Goal: Task Accomplishment & Management: Manage account settings

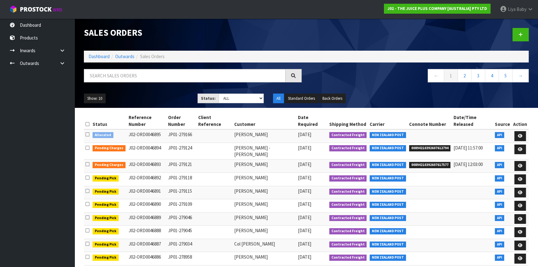
click at [108, 67] on div "Sales Orders Dashboard Outwards Sales Orders ← 1 2 3 4 5 → Show: 10 5 10 25 50 …" at bounding box center [306, 63] width 454 height 89
drag, startPoint x: 107, startPoint y: 71, endPoint x: 93, endPoint y: 63, distance: 16.2
click at [107, 69] on input "text" at bounding box center [185, 75] width 202 height 13
type input "JOB-0416401"
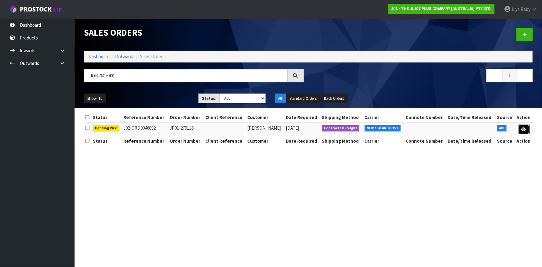
click at [526, 132] on link at bounding box center [525, 130] width 12 height 10
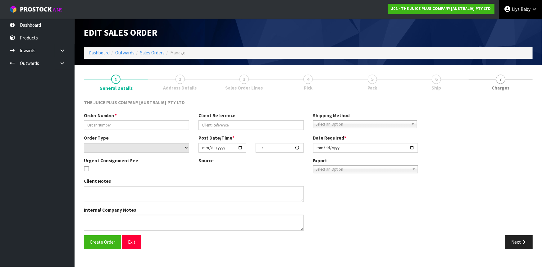
type input "JP01-279118"
select select "number:0"
type input "[DATE]"
type input "04:02:39.000"
type input "[DATE]"
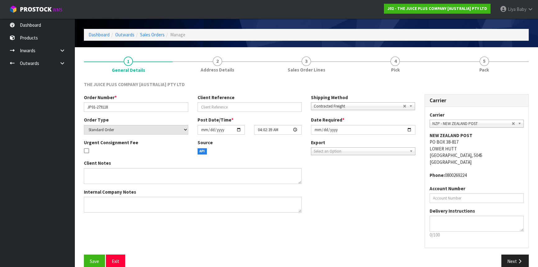
scroll to position [28, 0]
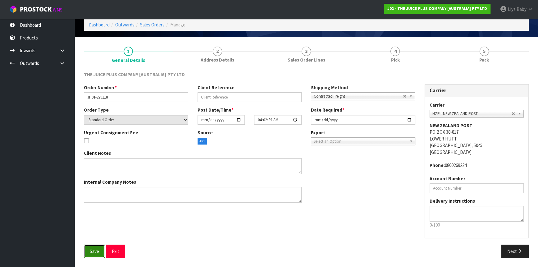
click at [100, 255] on button "Save" at bounding box center [94, 251] width 21 height 13
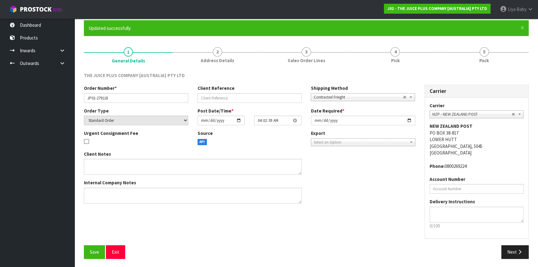
scroll to position [50, 0]
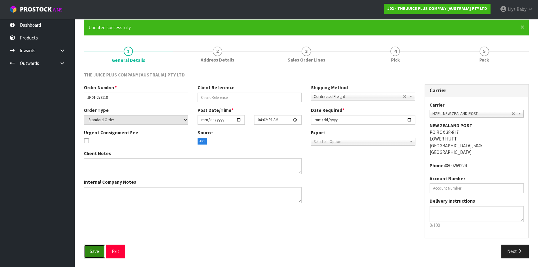
click at [90, 249] on span "Save" at bounding box center [94, 251] width 9 height 6
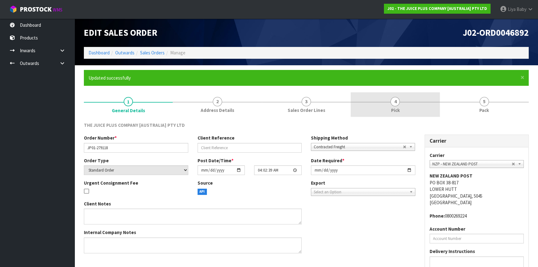
click at [397, 109] on span "Pick" at bounding box center [395, 110] width 9 height 7
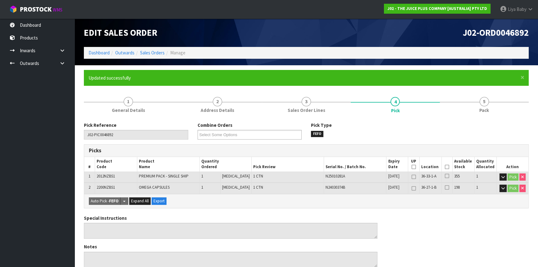
drag, startPoint x: 444, startPoint y: 167, endPoint x: 439, endPoint y: 169, distance: 5.2
click at [445, 167] on icon at bounding box center [447, 167] width 4 height 0
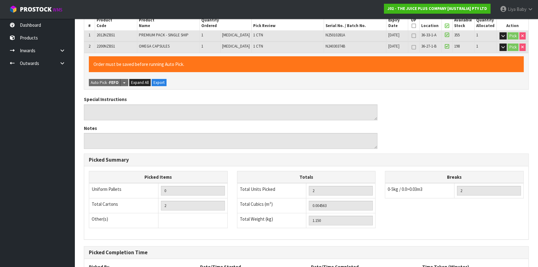
scroll to position [198, 0]
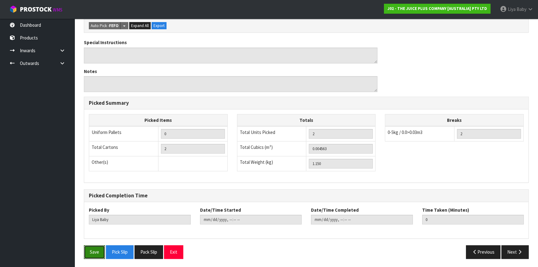
drag, startPoint x: 90, startPoint y: 250, endPoint x: 91, endPoint y: 241, distance: 9.1
click at [90, 248] on button "Save" at bounding box center [94, 251] width 21 height 13
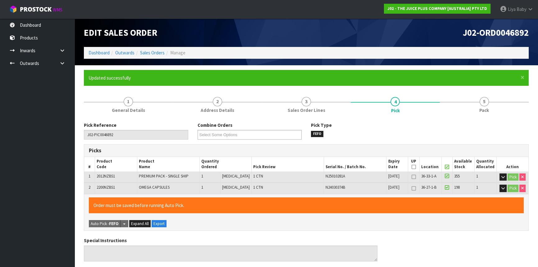
type input "[DATE]T12:39:46"
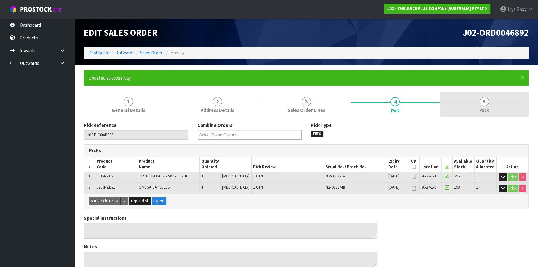
click at [489, 109] on span "Pack" at bounding box center [485, 110] width 10 height 7
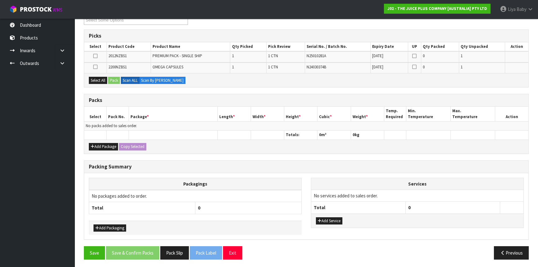
scroll to position [115, 0]
click at [96, 145] on button "Add Package" at bounding box center [103, 146] width 29 height 7
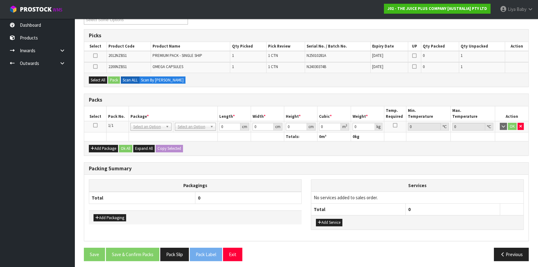
click at [95, 126] on icon at bounding box center [95, 125] width 4 height 0
drag, startPoint x: 96, startPoint y: 111, endPoint x: 108, endPoint y: 95, distance: 20.1
click at [108, 95] on div "Packs Select Pack No. Package * Length * Width * Height * Cubic * Weight * Temp…" at bounding box center [306, 125] width 445 height 62
click at [91, 77] on button "Select All" at bounding box center [98, 79] width 18 height 7
click at [112, 78] on button "Pack" at bounding box center [114, 79] width 12 height 7
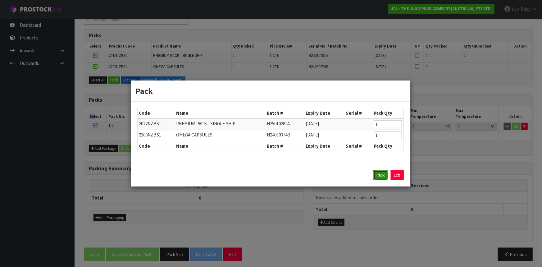
click at [376, 174] on button "Pack" at bounding box center [381, 175] width 15 height 10
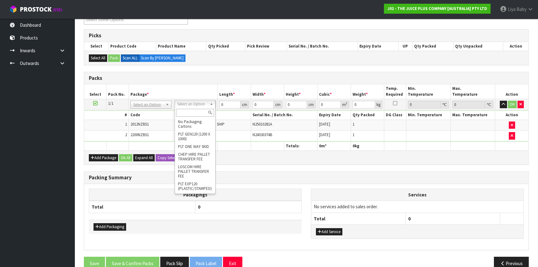
click at [195, 111] on input "text" at bounding box center [195, 113] width 38 height 8
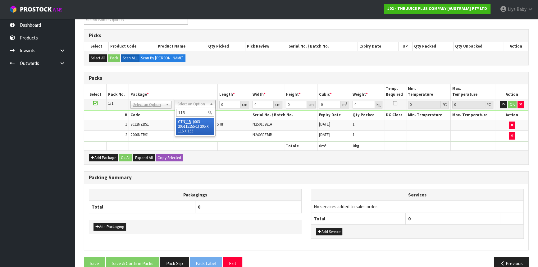
type input "115"
drag, startPoint x: 199, startPoint y: 126, endPoint x: 202, endPoint y: 116, distance: 10.8
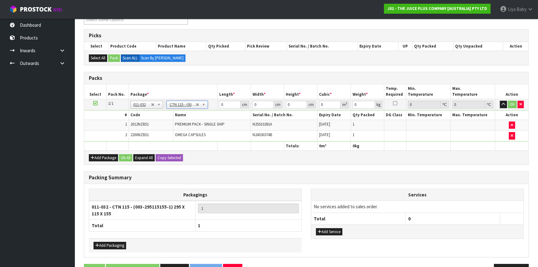
type input "29.5"
type input "11.5"
type input "15.5"
type input "0.005258"
type input "1.35"
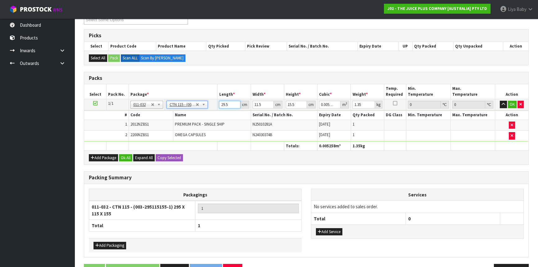
click at [233, 102] on input "29.5" at bounding box center [229, 105] width 21 height 8
type input "29"
type input "0.005169"
type input "2"
type input "0.000356"
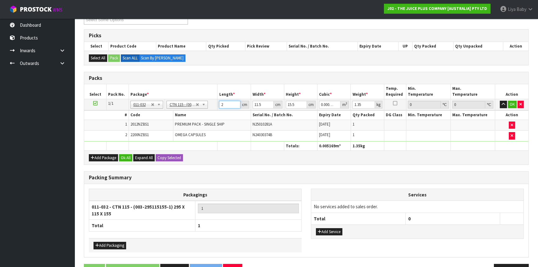
type input "0"
type input "2"
type input "0.000356"
type input "25"
type input "0.004456"
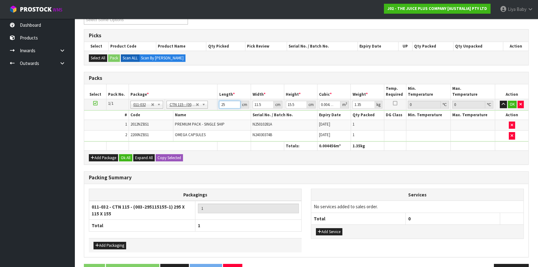
type input "25"
type input "0"
type input "3"
type input "0.001162"
type input "30"
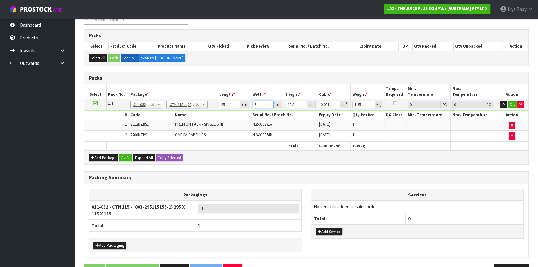
type input "0.011625"
type input "30"
type input "0"
type input "1"
type input "0.00075"
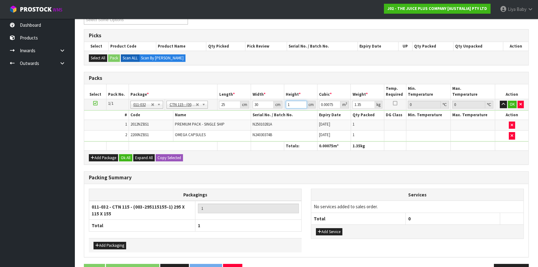
type input "18"
type input "0.0135"
type input "18"
type input "2"
click at [122, 158] on button "Ok All" at bounding box center [125, 157] width 13 height 7
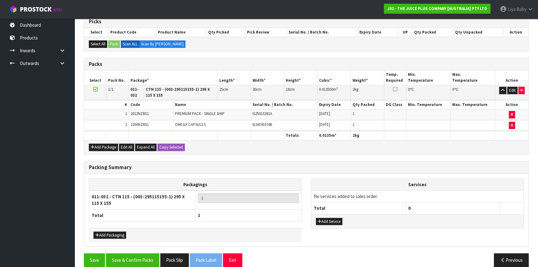
scroll to position [136, 0]
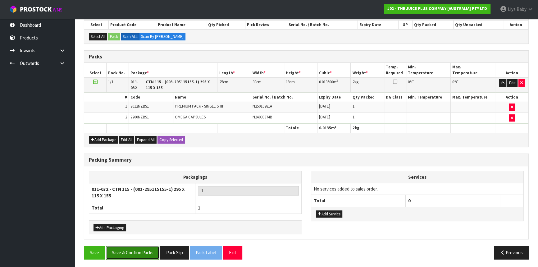
click at [137, 256] on button "Save & Confirm Packs" at bounding box center [132, 252] width 53 height 13
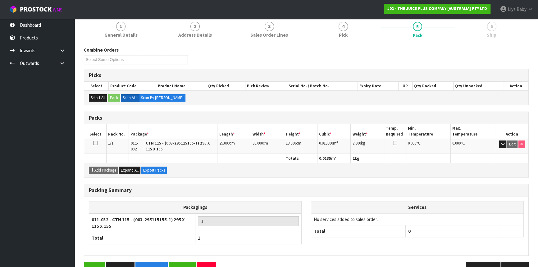
scroll to position [92, 0]
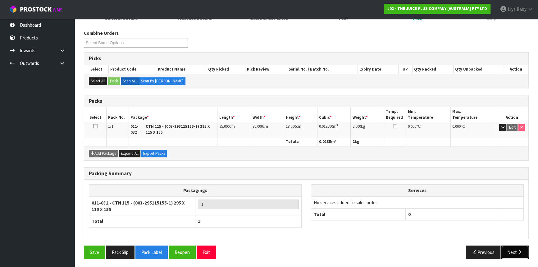
click at [519, 252] on icon "button" at bounding box center [520, 252] width 6 height 5
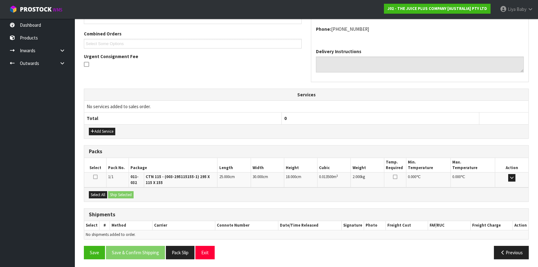
scroll to position [154, 0]
click at [98, 192] on button "Select All" at bounding box center [98, 194] width 18 height 7
click at [113, 191] on button "Ship Selected" at bounding box center [120, 194] width 25 height 7
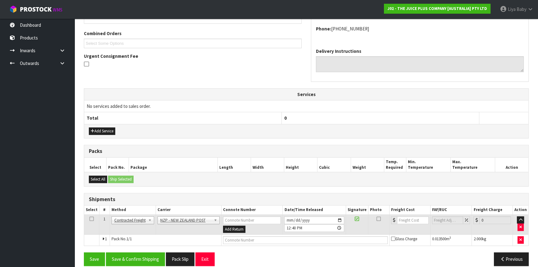
click at [92, 219] on icon at bounding box center [92, 219] width 4 height 0
click at [127, 253] on button "Save & Confirm Shipping" at bounding box center [135, 258] width 59 height 13
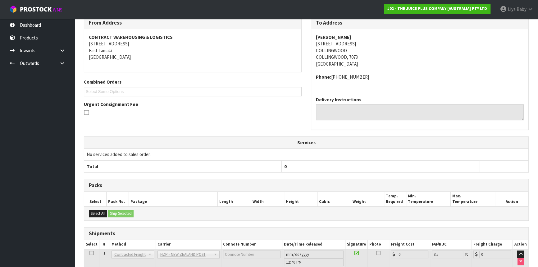
scroll to position [152, 0]
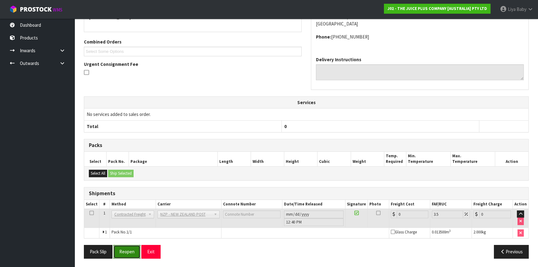
click at [125, 253] on button "Reopen" at bounding box center [126, 251] width 27 height 13
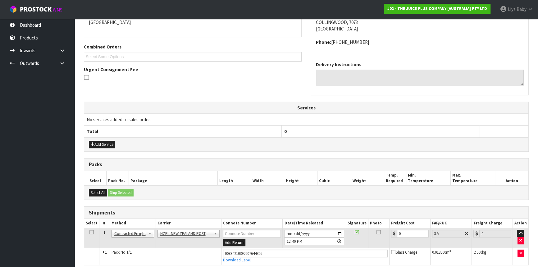
scroll to position [166, 0]
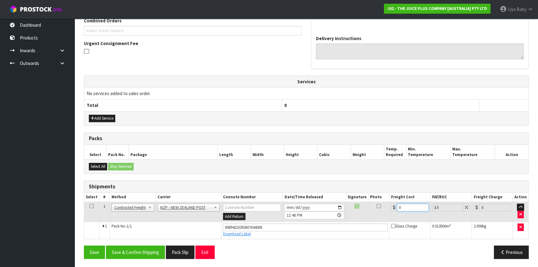
click at [408, 209] on input "0" at bounding box center [413, 208] width 32 height 8
type input "1"
type input "1.03"
type input "11"
type input "11.38"
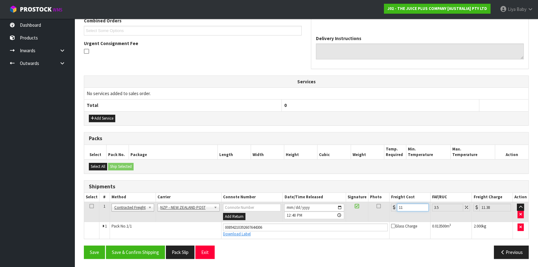
type input "11.6"
type input "12.01"
type input "11.61"
type input "12.02"
type input "11.61"
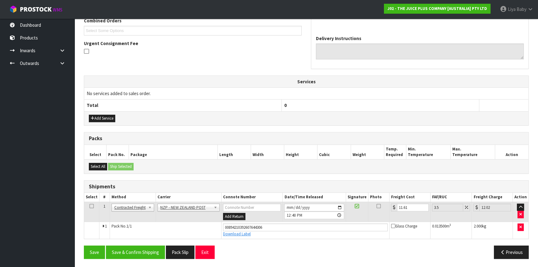
click at [93, 206] on icon at bounding box center [92, 206] width 4 height 0
click at [147, 251] on button "Save & Confirm Shipping" at bounding box center [135, 252] width 59 height 13
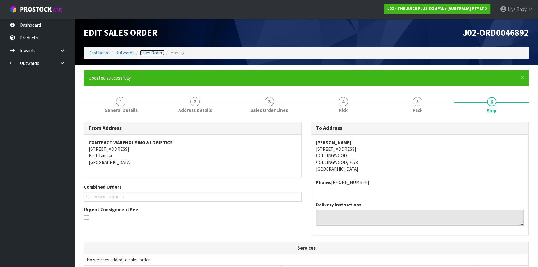
click at [152, 55] on link "Sales Orders" at bounding box center [152, 53] width 25 height 6
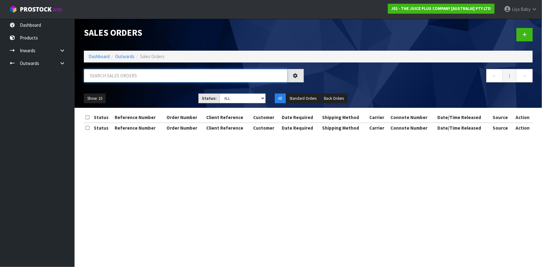
click at [143, 75] on input "text" at bounding box center [186, 75] width 204 height 13
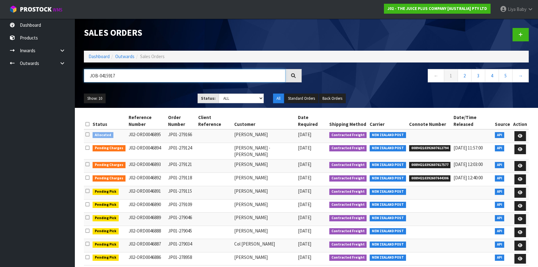
type input "JOB-0415917"
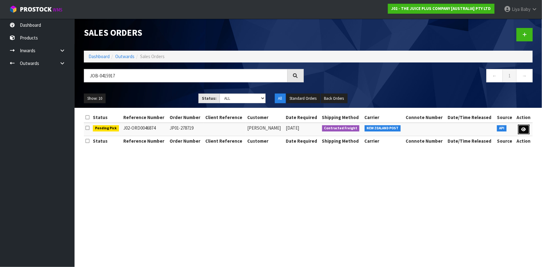
click at [528, 128] on link at bounding box center [525, 130] width 12 height 10
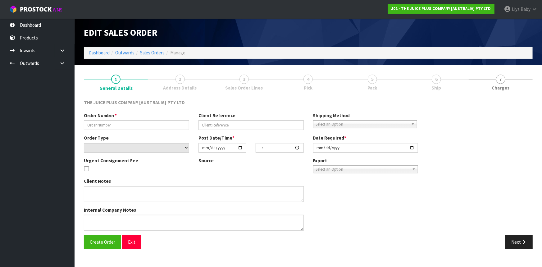
type input "JP01-278719"
select select "number:0"
type input "[DATE]"
type input "14:13:24.000"
type input "[DATE]"
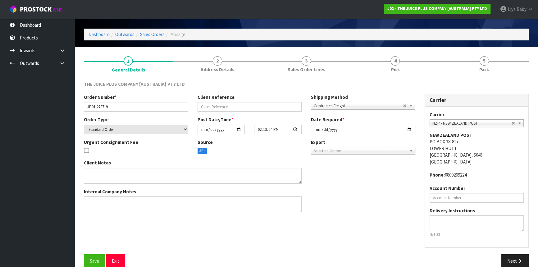
scroll to position [28, 0]
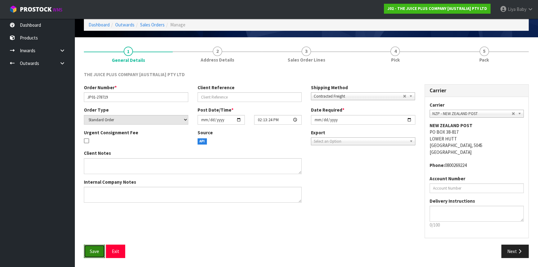
click at [95, 251] on span "Save" at bounding box center [94, 251] width 9 height 6
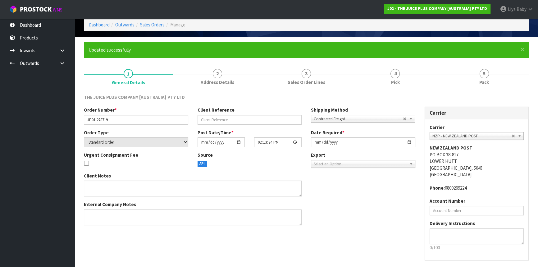
scroll to position [0, 0]
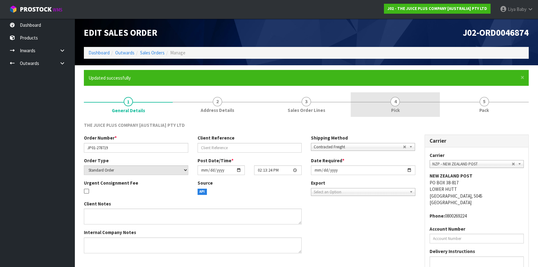
click at [398, 105] on span "4" at bounding box center [395, 101] width 9 height 9
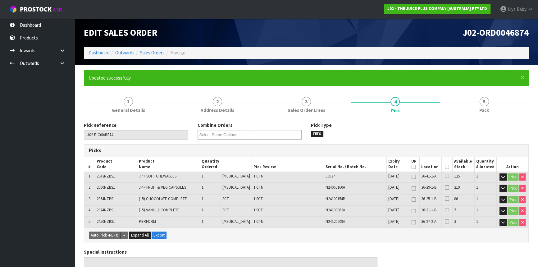
click at [448, 168] on th "Picked" at bounding box center [447, 164] width 11 height 15
click at [446, 167] on icon at bounding box center [447, 167] width 4 height 0
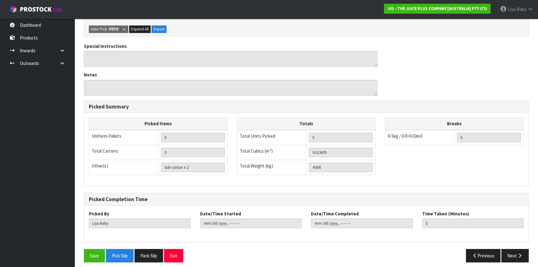
scroll to position [232, 0]
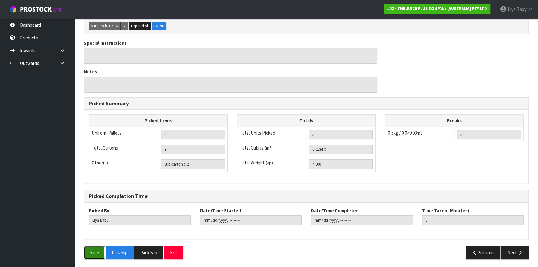
drag, startPoint x: 92, startPoint y: 248, endPoint x: 105, endPoint y: 235, distance: 18.7
click at [93, 246] on button "Save" at bounding box center [94, 252] width 21 height 13
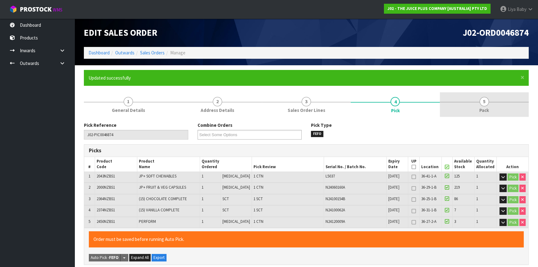
type input "[DATE]T12:51:39"
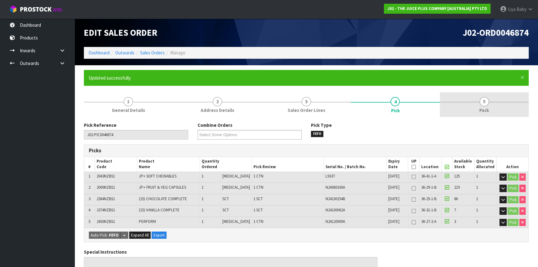
click at [486, 104] on span "5" at bounding box center [484, 101] width 9 height 9
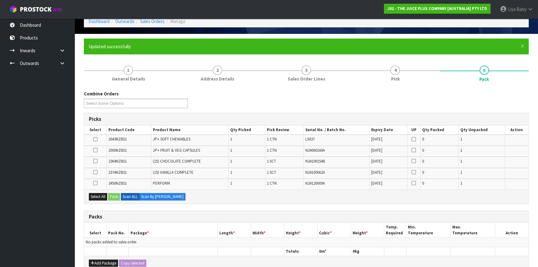
scroll to position [85, 0]
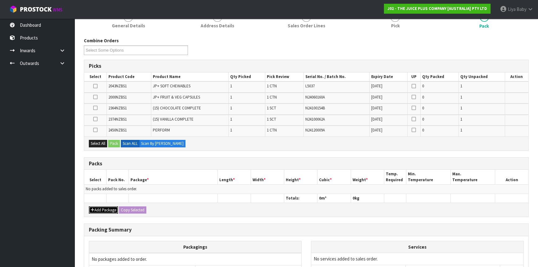
click at [94, 208] on icon "button" at bounding box center [93, 210] width 4 height 4
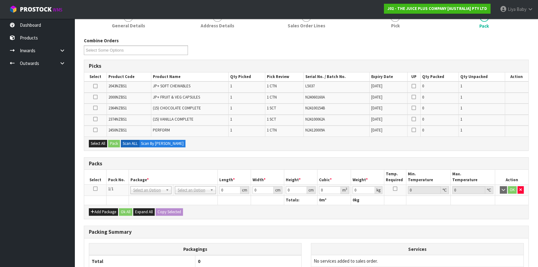
click at [98, 186] on td at bounding box center [95, 190] width 22 height 11
click at [94, 189] on icon at bounding box center [95, 189] width 4 height 0
click at [100, 144] on button "Select All" at bounding box center [98, 143] width 18 height 7
click at [112, 143] on button "Pack" at bounding box center [114, 143] width 12 height 7
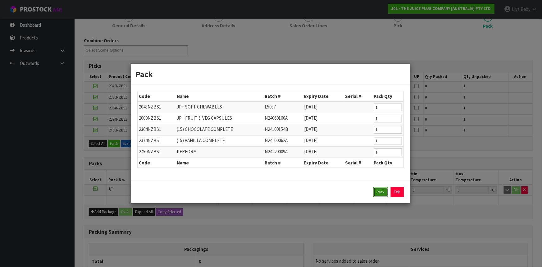
click at [385, 194] on button "Pack" at bounding box center [381, 192] width 15 height 10
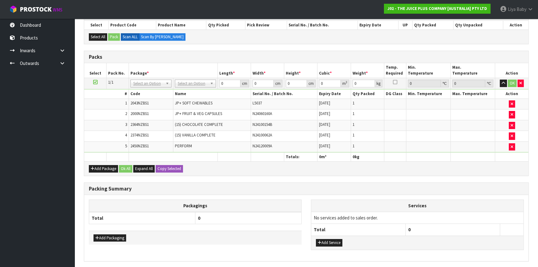
scroll to position [141, 0]
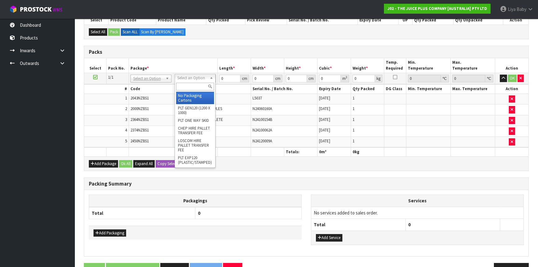
click at [201, 83] on input "text" at bounding box center [195, 87] width 38 height 8
type input "CTN5"
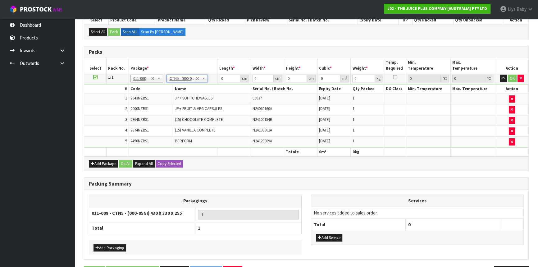
type input "43"
type input "33"
type input "25.5"
type input "0.036185"
type input "4.8"
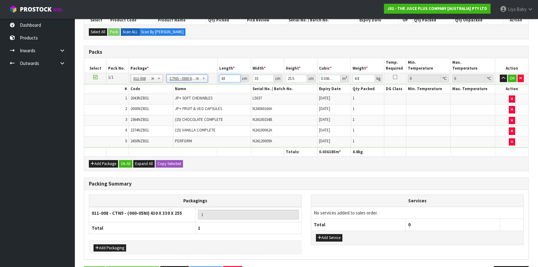
click at [225, 76] on input "43" at bounding box center [229, 79] width 21 height 8
type input "4"
type input "0.003366"
type input "0"
type input "3"
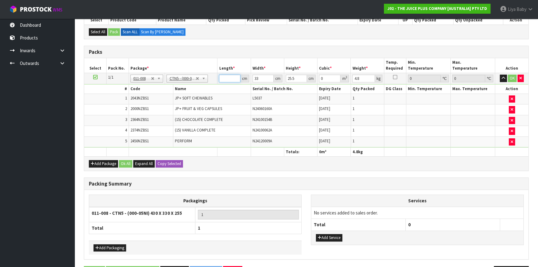
type input "0.002525"
type input "36"
type input "0.030294"
type input "36"
type input "0"
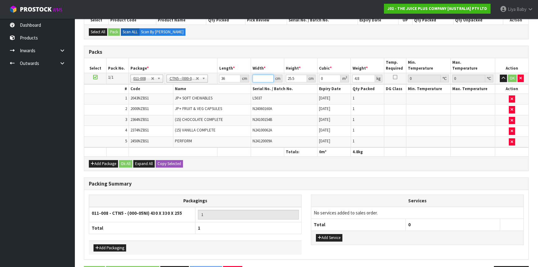
type input "4"
type input "0.003672"
type input "44"
type input "0.040392"
type input "44"
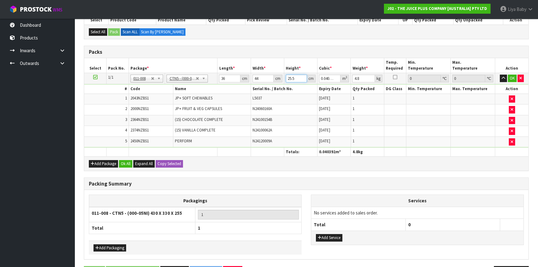
type input "0"
type input "2"
type input "0.003168"
type input "21"
type input "0.033264"
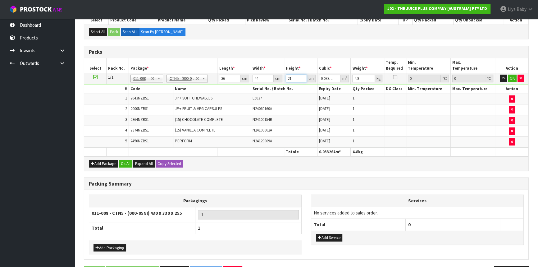
type input "21"
type input "6"
click at [129, 162] on button "Ok All" at bounding box center [125, 163] width 13 height 7
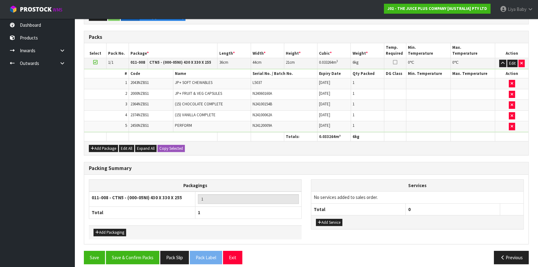
scroll to position [161, 0]
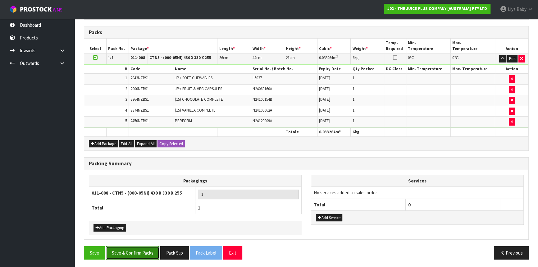
click at [140, 249] on button "Save & Confirm Packs" at bounding box center [132, 252] width 53 height 13
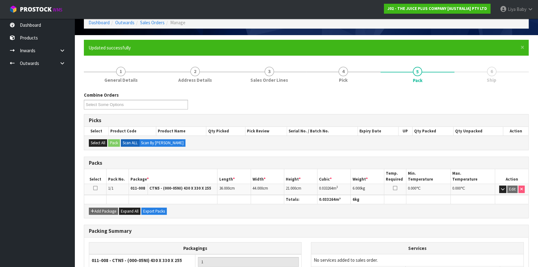
scroll to position [84, 0]
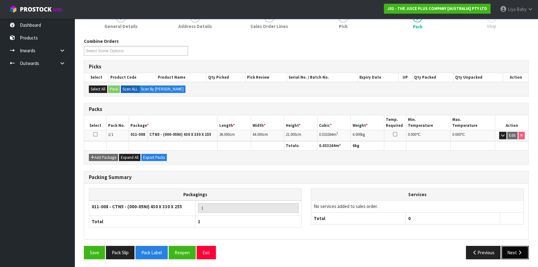
click at [514, 256] on button "Next" at bounding box center [515, 252] width 27 height 13
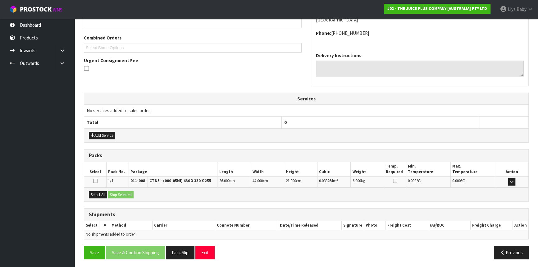
scroll to position [149, 0]
click at [94, 193] on button "Select All" at bounding box center [98, 194] width 18 height 7
drag, startPoint x: 106, startPoint y: 191, endPoint x: 113, endPoint y: 191, distance: 6.2
click at [106, 191] on button "Select All" at bounding box center [98, 194] width 18 height 7
click at [113, 191] on button "Ship Selected" at bounding box center [120, 194] width 25 height 7
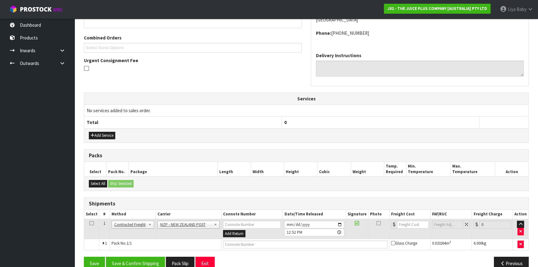
click at [89, 221] on td at bounding box center [91, 229] width 15 height 20
click at [91, 223] on icon at bounding box center [92, 223] width 4 height 0
click at [130, 262] on button "Save & Confirm Shipping" at bounding box center [135, 263] width 59 height 13
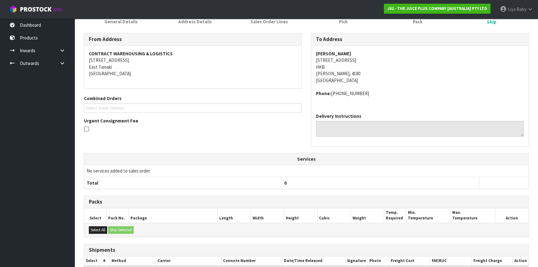
scroll to position [152, 0]
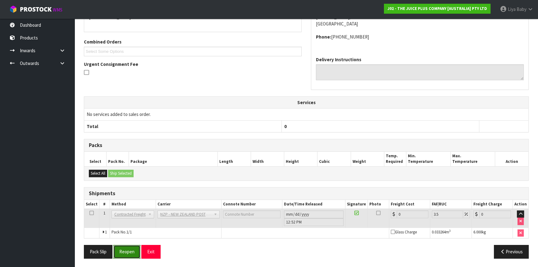
click at [118, 251] on button "Reopen" at bounding box center [126, 251] width 27 height 13
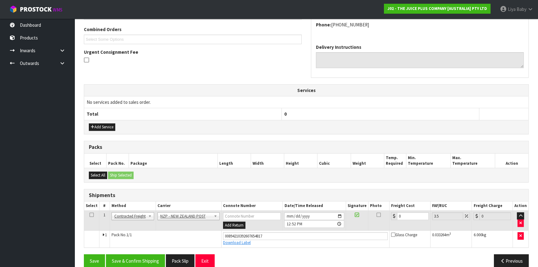
scroll to position [166, 0]
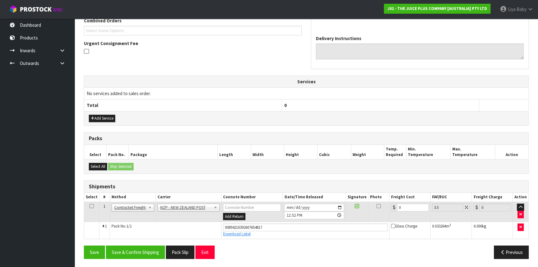
click at [407, 200] on th "Freight Cost" at bounding box center [410, 197] width 41 height 9
click at [409, 209] on input "0" at bounding box center [413, 208] width 32 height 8
type input "1"
type input "1.03"
type input "13"
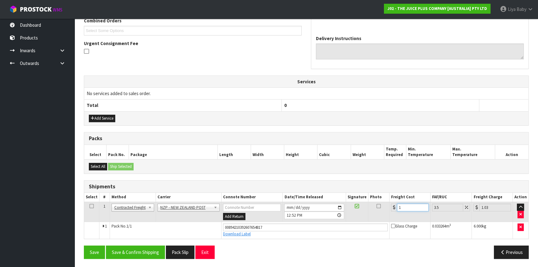
type input "13.45"
type input "13.04"
type input "13.5"
type input "13.04"
click at [93, 204] on td at bounding box center [91, 212] width 15 height 20
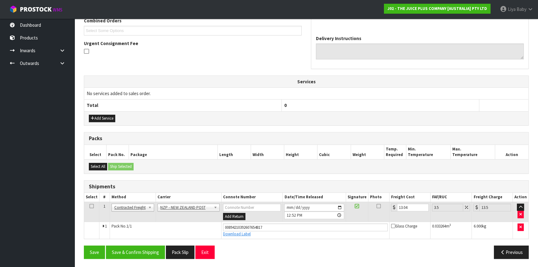
click at [93, 206] on icon at bounding box center [92, 206] width 4 height 0
click at [134, 249] on button "Save & Confirm Shipping" at bounding box center [135, 252] width 59 height 13
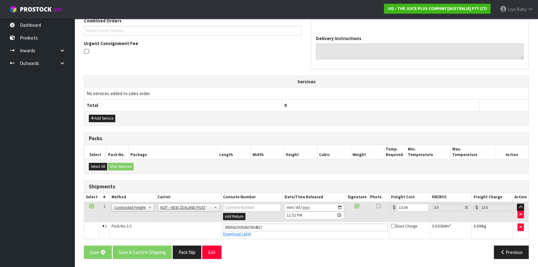
scroll to position [0, 0]
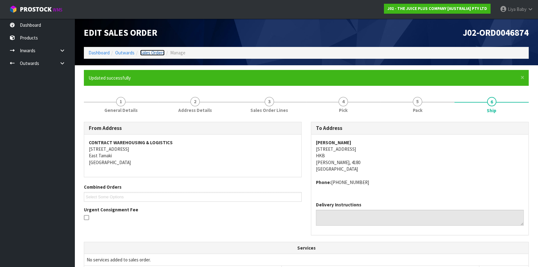
click at [151, 52] on link "Sales Orders" at bounding box center [152, 53] width 25 height 6
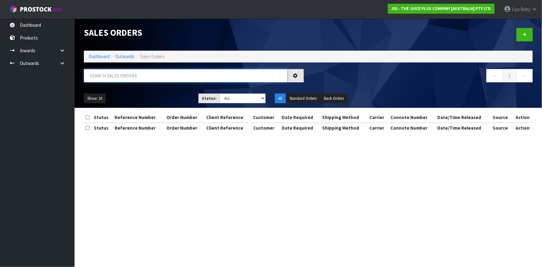
click at [118, 78] on input "text" at bounding box center [186, 75] width 204 height 13
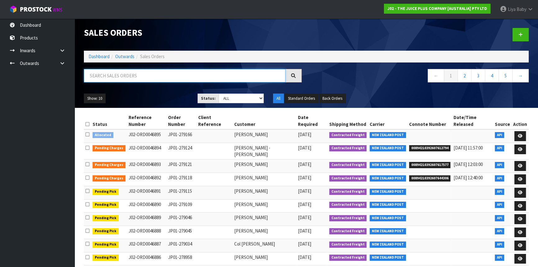
click at [131, 73] on input "text" at bounding box center [185, 75] width 202 height 13
type input "JOB-0415968"
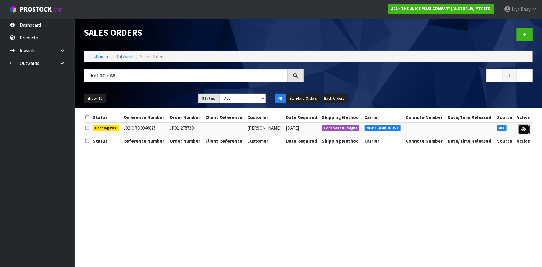
click at [523, 129] on icon at bounding box center [524, 129] width 5 height 4
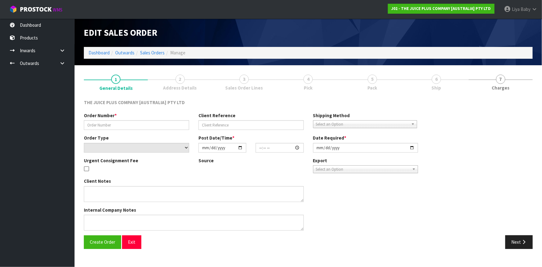
type input "JP01-278730"
select select "number:0"
type input "[DATE]"
type input "17:09:44.000"
type input "[DATE]"
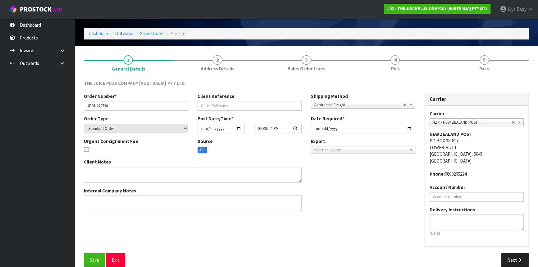
scroll to position [28, 0]
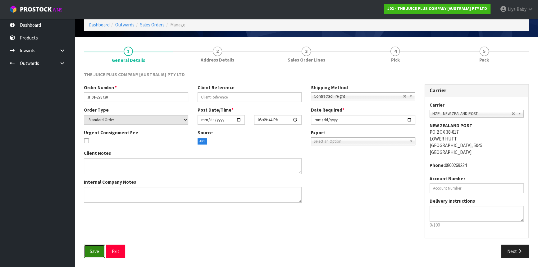
drag, startPoint x: 99, startPoint y: 256, endPoint x: 97, endPoint y: 248, distance: 7.7
click at [98, 254] on button "Save" at bounding box center [94, 251] width 21 height 13
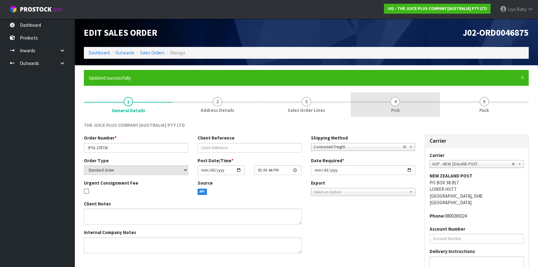
click at [392, 104] on span "4" at bounding box center [395, 101] width 9 height 9
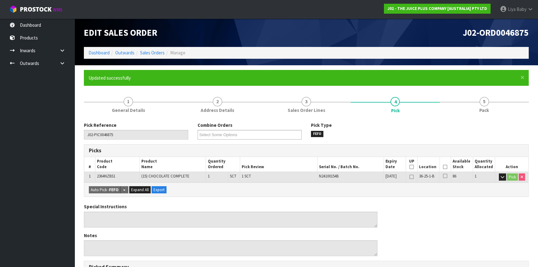
click at [446, 165] on th "Picked" at bounding box center [445, 164] width 11 height 15
click at [448, 165] on th "Picked" at bounding box center [445, 164] width 11 height 15
click at [447, 167] on icon at bounding box center [445, 167] width 4 height 0
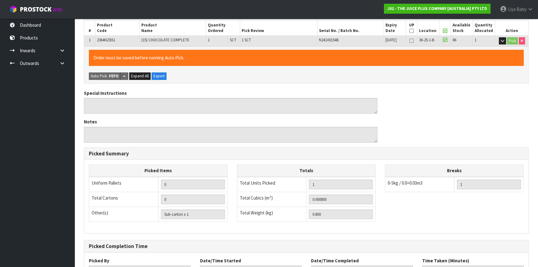
scroll to position [187, 0]
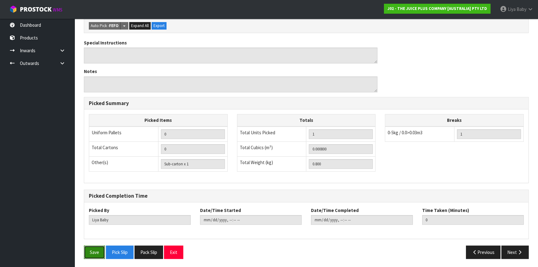
click at [102, 251] on button "Save" at bounding box center [94, 252] width 21 height 13
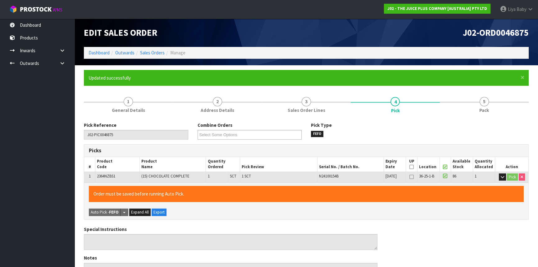
type input "[DATE]T12:55:04"
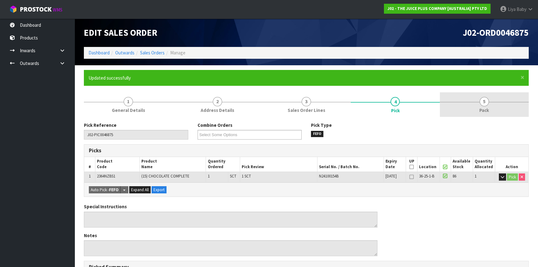
click at [487, 116] on link "5 Pack" at bounding box center [484, 104] width 89 height 25
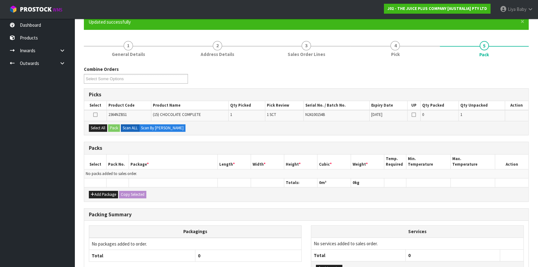
scroll to position [56, 0]
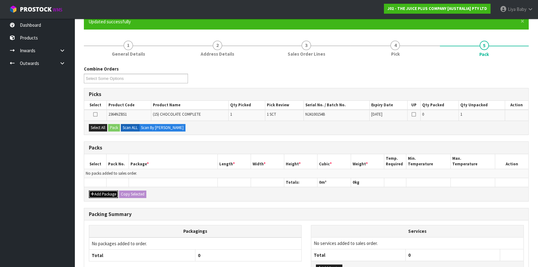
click at [107, 191] on button "Add Package" at bounding box center [103, 194] width 29 height 7
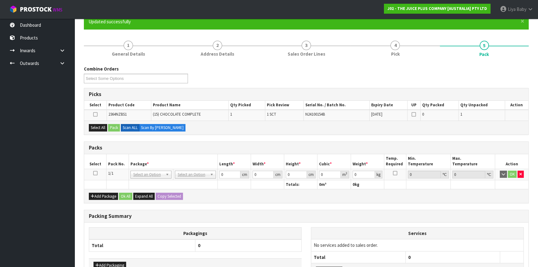
click at [97, 175] on td at bounding box center [95, 174] width 22 height 11
click at [95, 166] on th "Select" at bounding box center [95, 161] width 22 height 15
click at [94, 173] on icon at bounding box center [95, 173] width 4 height 0
click at [99, 127] on button "Select All" at bounding box center [98, 127] width 18 height 7
click at [116, 127] on button "Pack" at bounding box center [114, 127] width 12 height 7
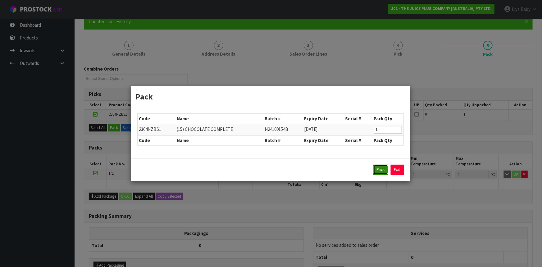
click at [383, 167] on button "Pack" at bounding box center [381, 170] width 15 height 10
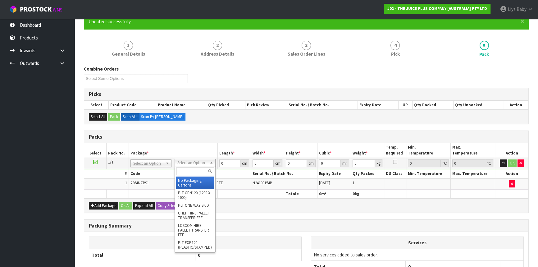
click at [185, 172] on input "text" at bounding box center [195, 172] width 38 height 8
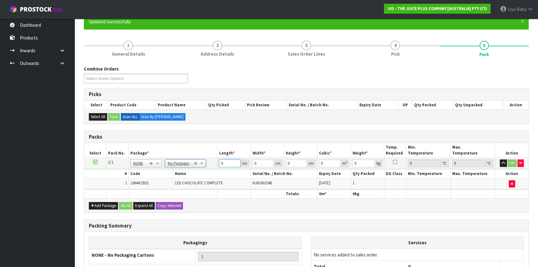
click at [228, 166] on input "0" at bounding box center [229, 163] width 21 height 8
type input "22"
type input "20"
type input "1"
type input "0.00044"
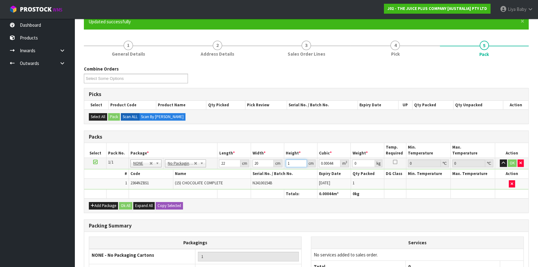
type input "16"
type input "0.00704"
type input "16"
type input "1"
click at [127, 206] on button "Ok All" at bounding box center [125, 205] width 13 height 7
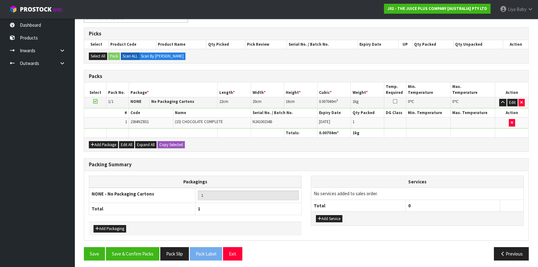
scroll to position [118, 0]
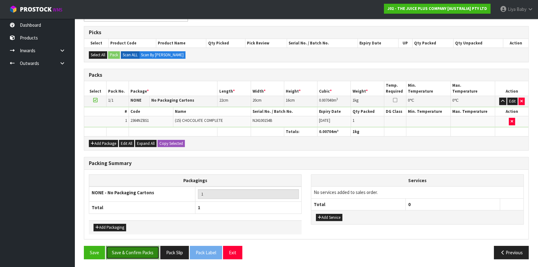
click at [143, 247] on button "Save & Confirm Packs" at bounding box center [132, 252] width 53 height 13
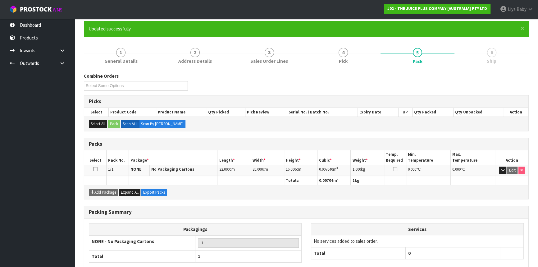
scroll to position [84, 0]
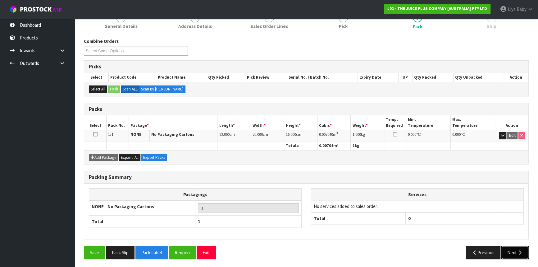
click at [519, 250] on icon "button" at bounding box center [520, 252] width 6 height 5
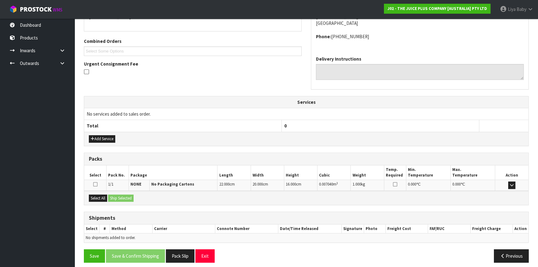
scroll to position [149, 0]
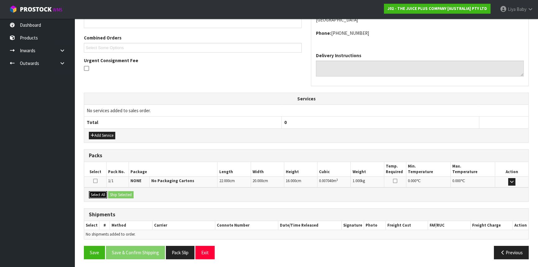
click at [94, 195] on button "Select All" at bounding box center [98, 194] width 18 height 7
drag, startPoint x: 120, startPoint y: 192, endPoint x: 115, endPoint y: 193, distance: 5.0
click at [120, 192] on button "Ship Selected" at bounding box center [120, 194] width 25 height 7
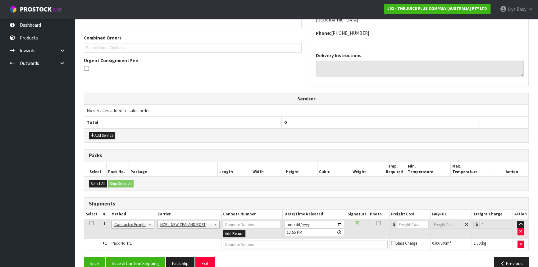
click at [93, 222] on td at bounding box center [91, 229] width 15 height 20
click at [92, 223] on icon at bounding box center [92, 223] width 4 height 0
click at [129, 264] on button "Save & Confirm Shipping" at bounding box center [135, 263] width 59 height 13
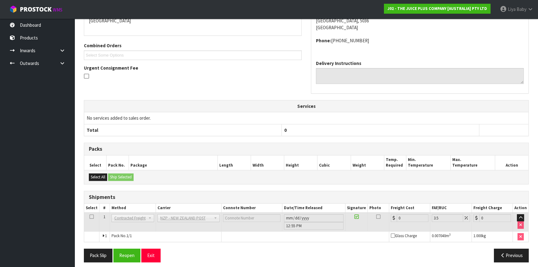
scroll to position [152, 0]
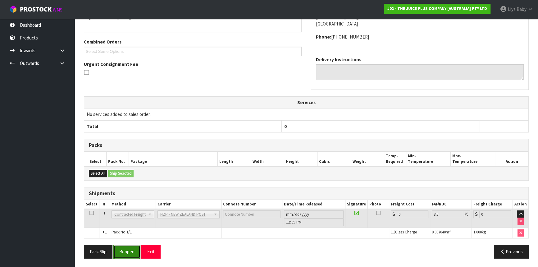
click at [125, 255] on button "Reopen" at bounding box center [126, 251] width 27 height 13
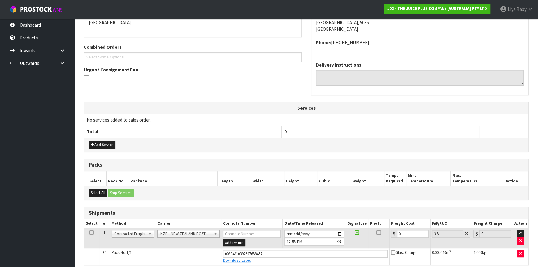
scroll to position [166, 0]
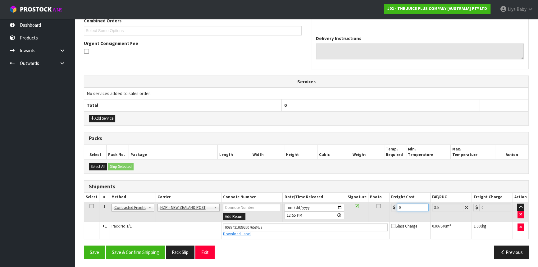
click at [410, 207] on input "0" at bounding box center [413, 208] width 32 height 8
type input "8"
type input "8.28"
type input "8.4"
type input "8.69"
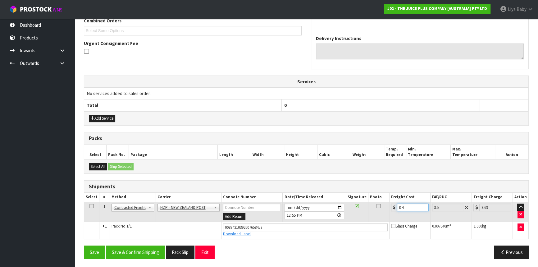
type input "8.45"
type input "8.75"
type input "8.45"
click at [91, 206] on icon at bounding box center [92, 206] width 4 height 0
click at [143, 254] on button "Save & Confirm Shipping" at bounding box center [135, 252] width 59 height 13
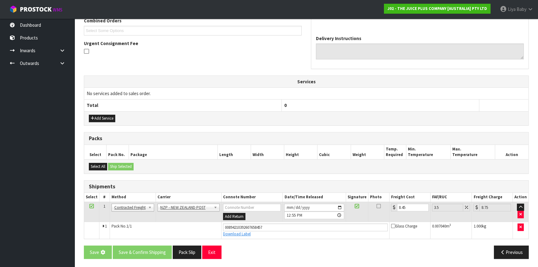
scroll to position [0, 0]
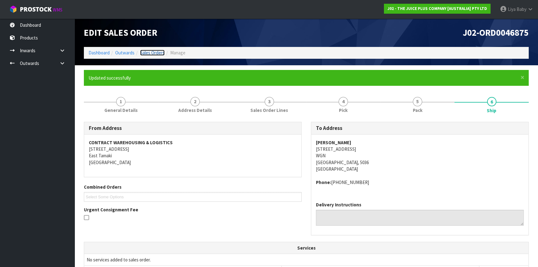
click at [149, 50] on link "Sales Orders" at bounding box center [152, 53] width 25 height 6
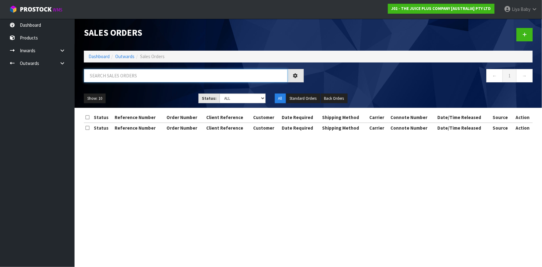
click at [133, 75] on input "text" at bounding box center [186, 75] width 204 height 13
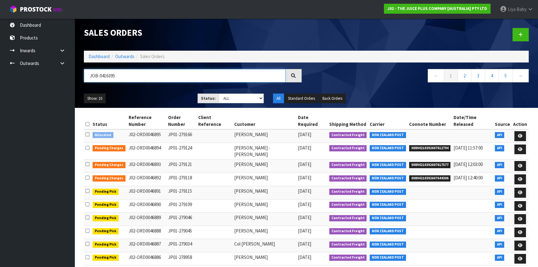
type input "JOB-0416395"
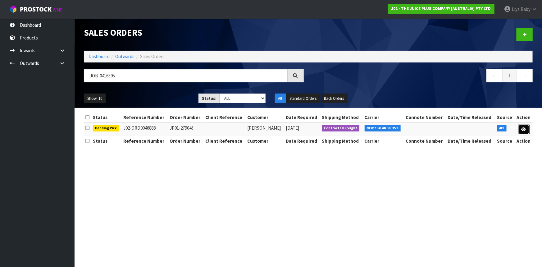
click at [525, 129] on icon at bounding box center [524, 129] width 5 height 4
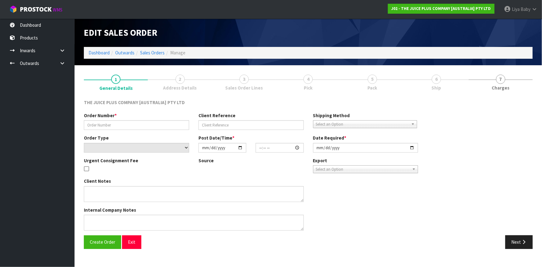
type input "JP01-279045"
select select "number:0"
type input "[DATE]"
type input "21:30:27.000"
type input "[DATE]"
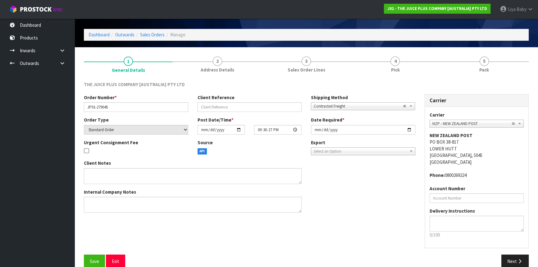
scroll to position [28, 0]
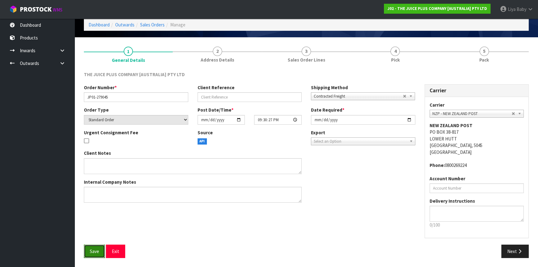
click at [90, 250] on span "Save" at bounding box center [94, 251] width 9 height 6
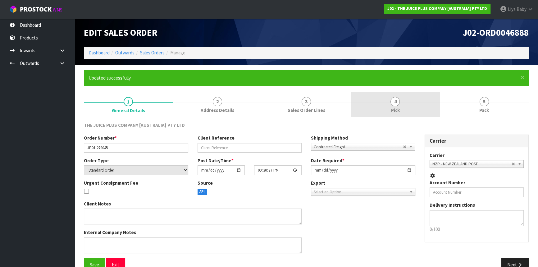
click at [395, 102] on span "4" at bounding box center [395, 101] width 9 height 9
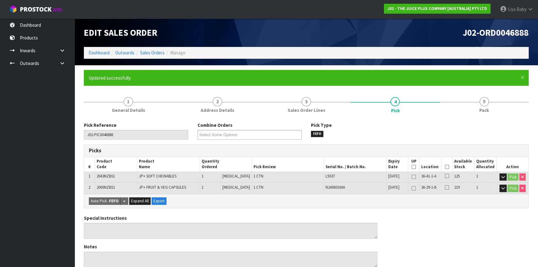
click at [442, 166] on th "Picked" at bounding box center [447, 164] width 11 height 15
click at [443, 166] on th "Picked" at bounding box center [447, 164] width 11 height 15
click at [445, 167] on icon at bounding box center [447, 167] width 4 height 0
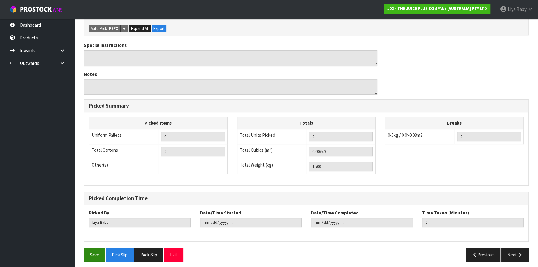
scroll to position [198, 0]
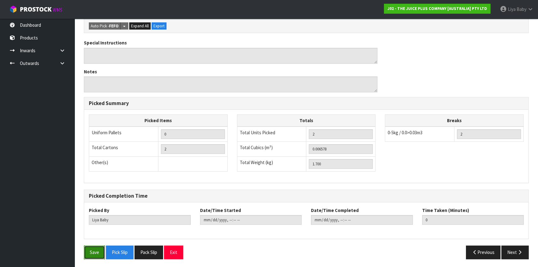
click at [96, 249] on button "Save" at bounding box center [94, 252] width 21 height 13
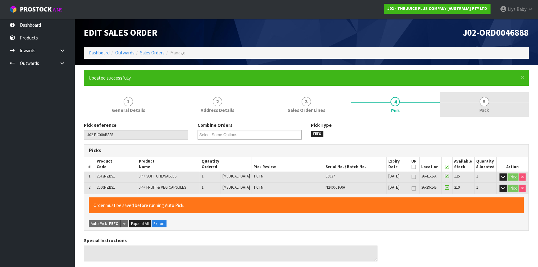
type input "[DATE]T13:00:24"
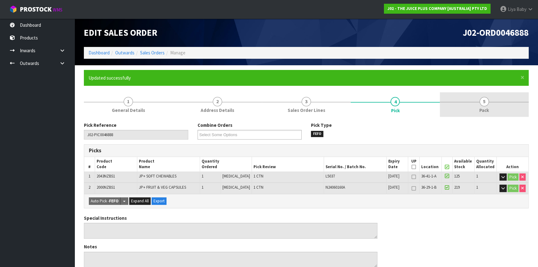
click at [478, 107] on link "5 Pack" at bounding box center [484, 104] width 89 height 25
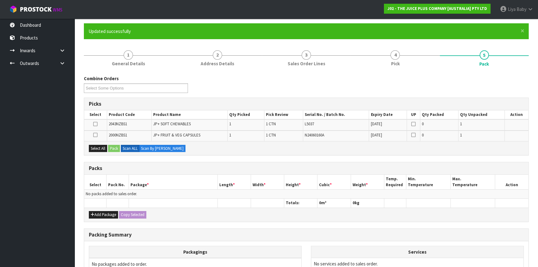
scroll to position [56, 0]
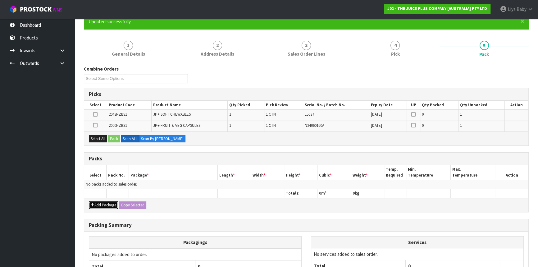
click at [104, 202] on button "Add Package" at bounding box center [103, 204] width 29 height 7
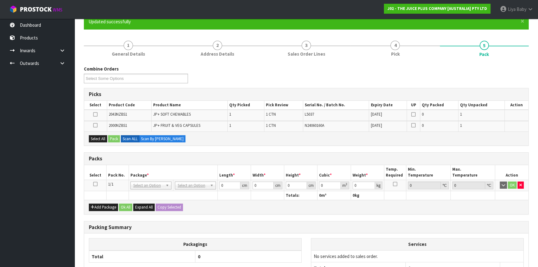
drag, startPoint x: 94, startPoint y: 183, endPoint x: 91, endPoint y: 152, distance: 31.2
click at [94, 184] on icon at bounding box center [95, 184] width 4 height 0
drag, startPoint x: 96, startPoint y: 139, endPoint x: 100, endPoint y: 138, distance: 4.5
click at [96, 139] on button "Select All" at bounding box center [98, 138] width 18 height 7
click at [116, 136] on button "Pack" at bounding box center [114, 138] width 12 height 7
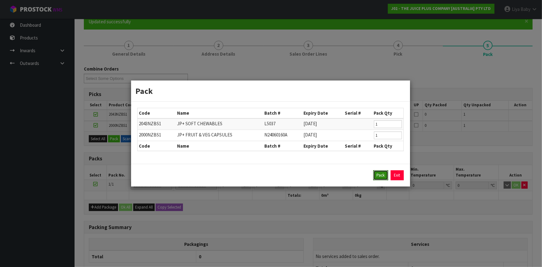
drag, startPoint x: 379, startPoint y: 177, endPoint x: 374, endPoint y: 167, distance: 11.0
click at [379, 176] on button "Pack" at bounding box center [381, 175] width 15 height 10
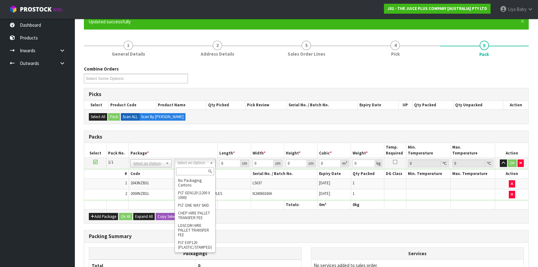
click at [187, 173] on input "text" at bounding box center [195, 172] width 38 height 8
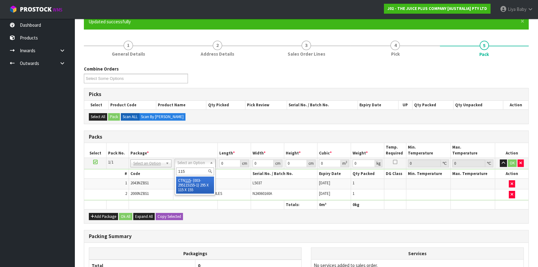
type input "115"
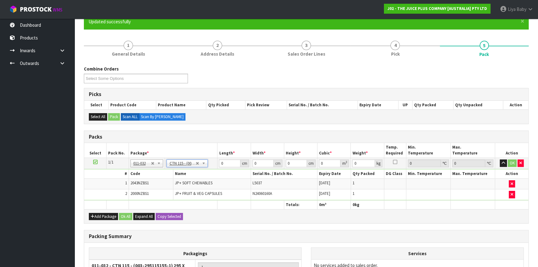
type input "29.5"
type input "11.5"
type input "15.5"
type input "0.005258"
type input "1.9"
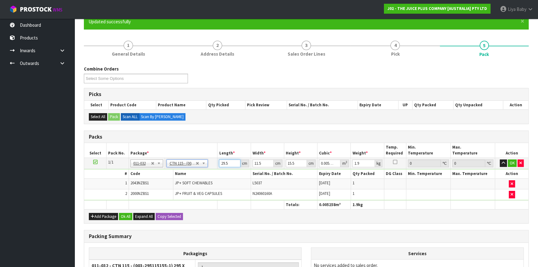
click at [231, 164] on input "29.5" at bounding box center [229, 163] width 21 height 8
type input "29"
type input "0.005169"
type input "2"
type input "0.000356"
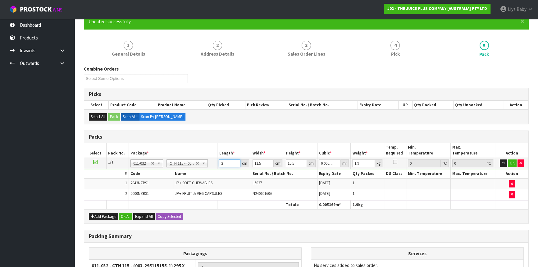
type input "0"
type input "2"
type input "0.000356"
type input "25"
type input "0.004456"
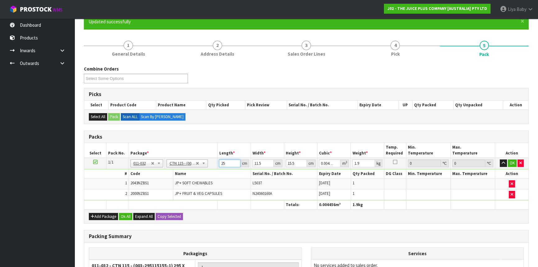
type input "25"
type input "0"
type input "3"
type input "0.001162"
type input "32"
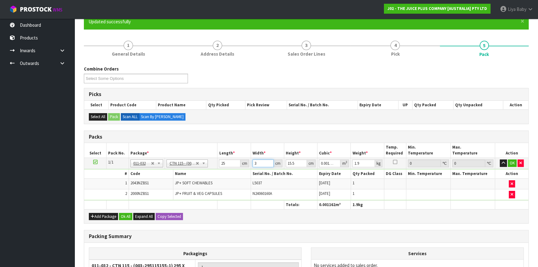
type input "0.0124"
type input "32"
type input "0"
type input "1"
type input "0.0008"
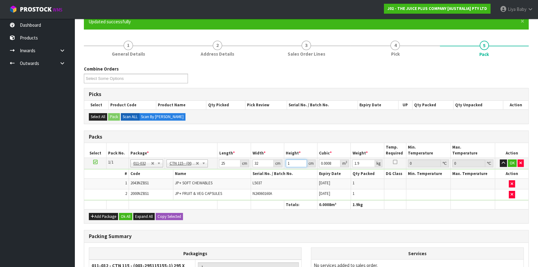
type input "15"
type input "0.012"
type input "15"
type input "3"
click at [125, 216] on button "Ok All" at bounding box center [125, 216] width 13 height 7
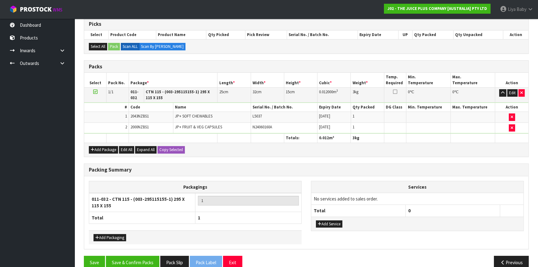
scroll to position [136, 0]
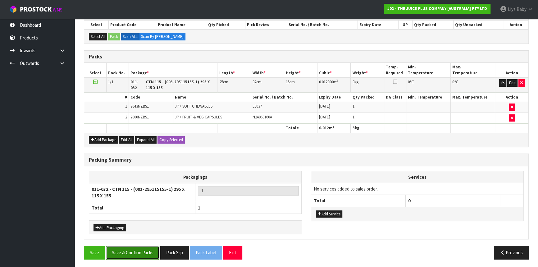
click at [133, 252] on button "Save & Confirm Packs" at bounding box center [132, 252] width 53 height 13
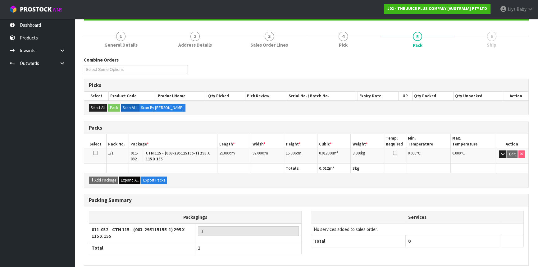
scroll to position [92, 0]
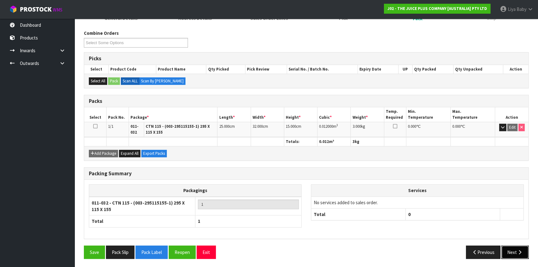
click at [512, 251] on button "Next" at bounding box center [515, 252] width 27 height 13
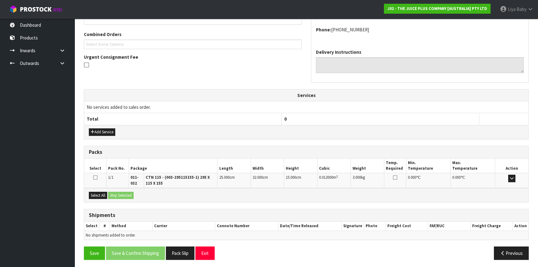
scroll to position [154, 0]
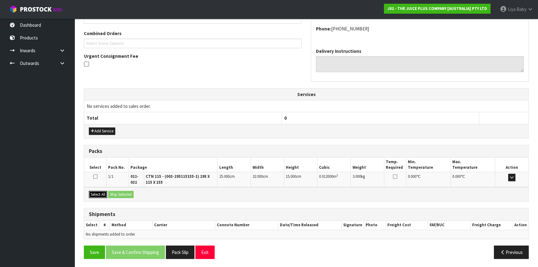
drag, startPoint x: 90, startPoint y: 191, endPoint x: 118, endPoint y: 195, distance: 28.6
click at [93, 191] on button "Select All" at bounding box center [98, 194] width 18 height 7
click at [127, 194] on button "Ship Selected" at bounding box center [120, 194] width 25 height 7
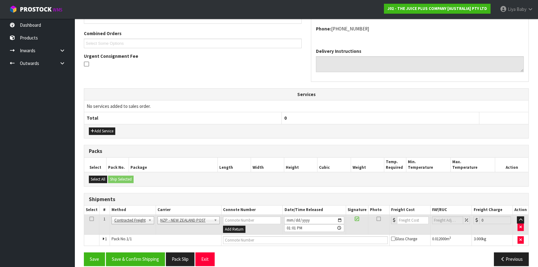
click at [90, 219] on icon at bounding box center [92, 219] width 4 height 0
click at [132, 260] on button "Save & Confirm Shipping" at bounding box center [135, 258] width 59 height 13
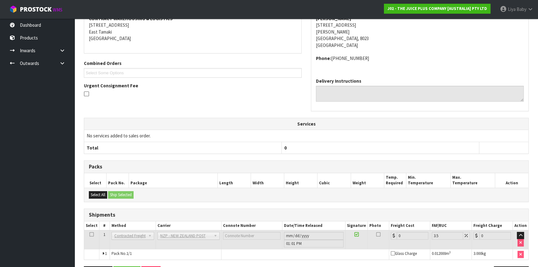
scroll to position [152, 0]
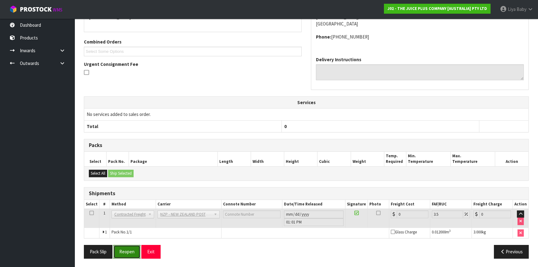
click at [131, 252] on button "Reopen" at bounding box center [126, 251] width 27 height 13
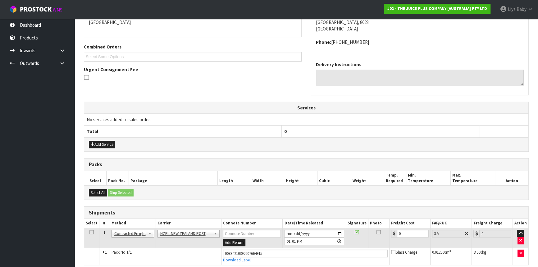
scroll to position [166, 0]
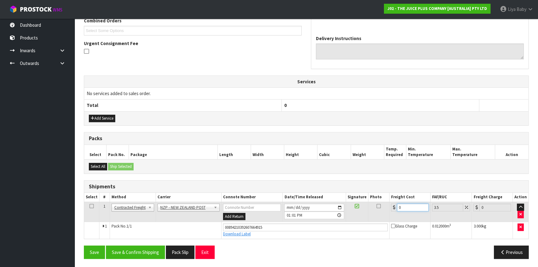
click at [409, 206] on input "0" at bounding box center [413, 208] width 32 height 8
type input "1"
type input "1.03"
type input "11"
type input "11.38"
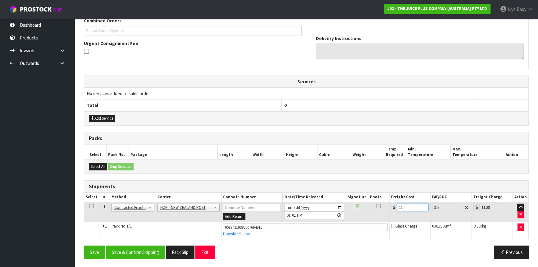
type input "11.6"
type input "12.01"
type input "11.61"
type input "12.02"
type input "11.61"
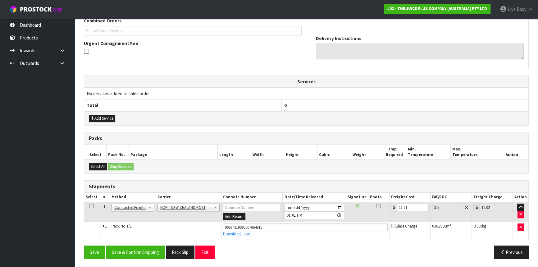
click at [93, 206] on icon at bounding box center [92, 206] width 4 height 0
click at [121, 246] on button "Save & Confirm Shipping" at bounding box center [135, 252] width 59 height 13
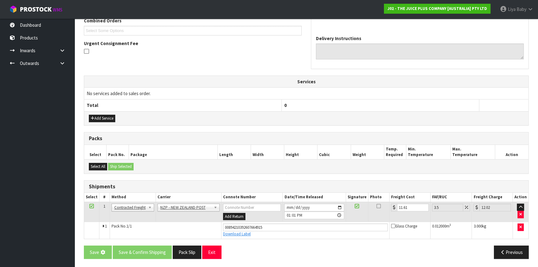
scroll to position [0, 0]
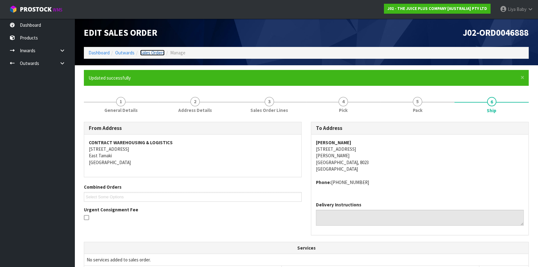
click at [158, 51] on link "Sales Orders" at bounding box center [152, 53] width 25 height 6
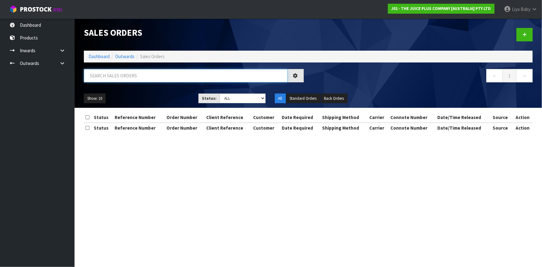
click at [121, 75] on input "text" at bounding box center [186, 75] width 204 height 13
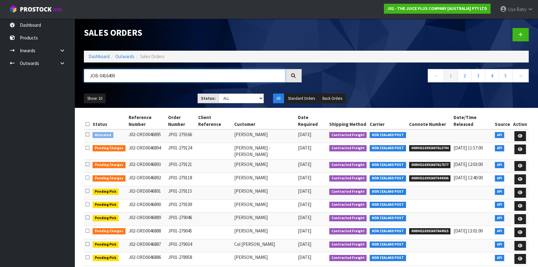
type input "JOB-0416400"
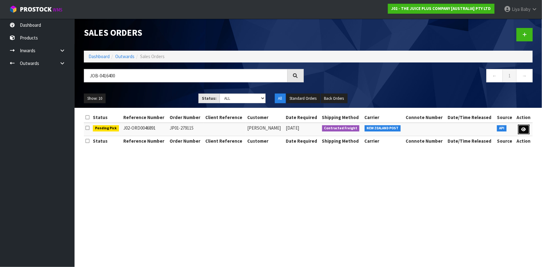
click at [525, 128] on icon at bounding box center [524, 129] width 5 height 4
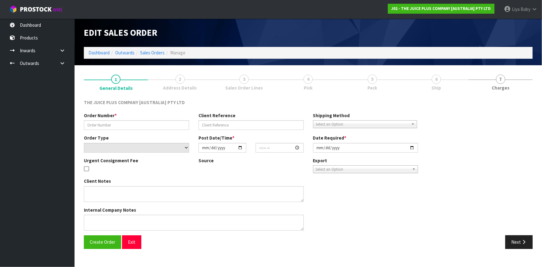
type input "JP01-279115"
select select "number:0"
type input "[DATE]"
type input "04:02:31.000"
type input "[DATE]"
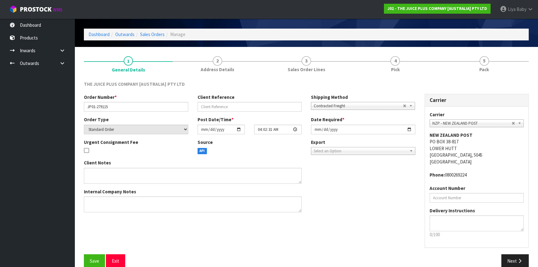
scroll to position [28, 0]
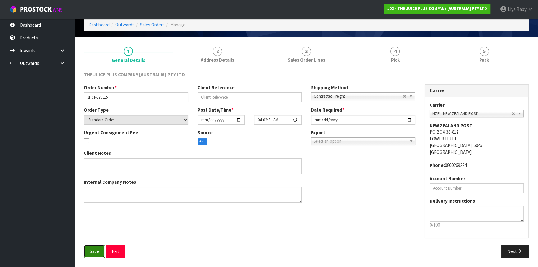
click at [87, 252] on button "Save" at bounding box center [94, 251] width 21 height 13
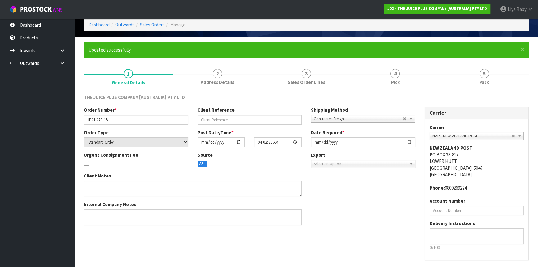
scroll to position [0, 0]
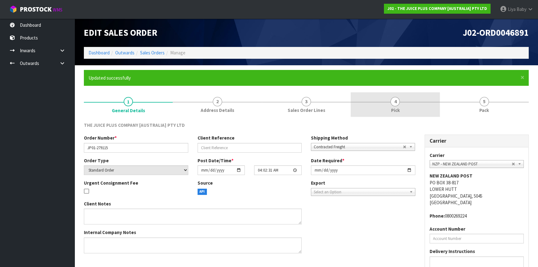
click at [387, 101] on link "4 Pick" at bounding box center [395, 104] width 89 height 25
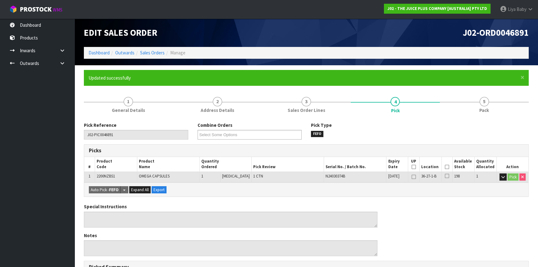
click at [445, 167] on icon at bounding box center [447, 167] width 4 height 0
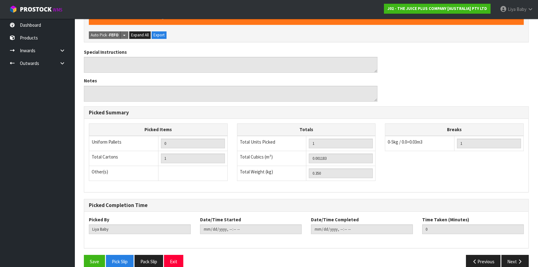
scroll to position [187, 0]
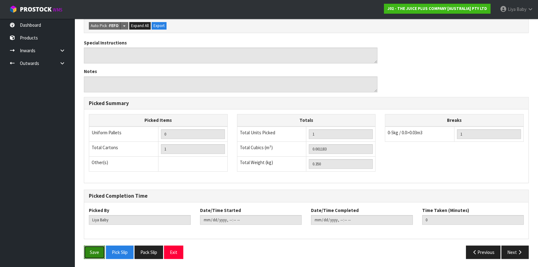
click at [88, 251] on button "Save" at bounding box center [94, 252] width 21 height 13
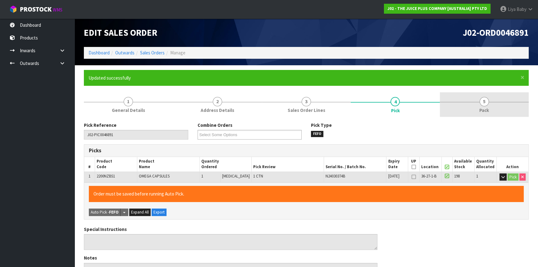
type input "[DATE]T13:07:59"
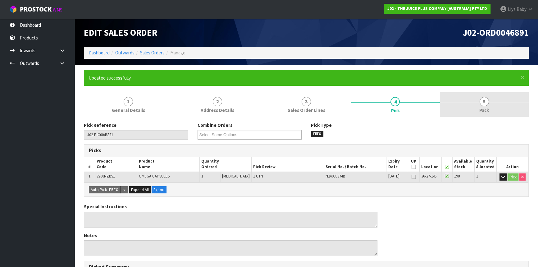
click at [474, 106] on link "5 Pack" at bounding box center [484, 104] width 89 height 25
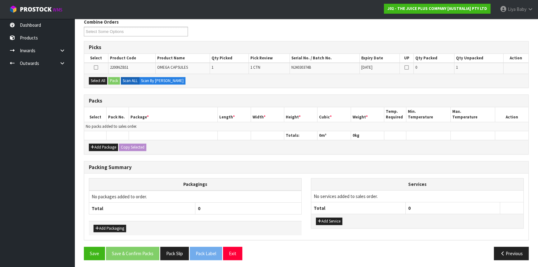
scroll to position [104, 0]
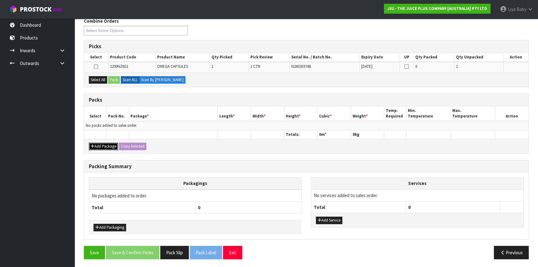
click at [98, 143] on button "Add Package" at bounding box center [103, 146] width 29 height 7
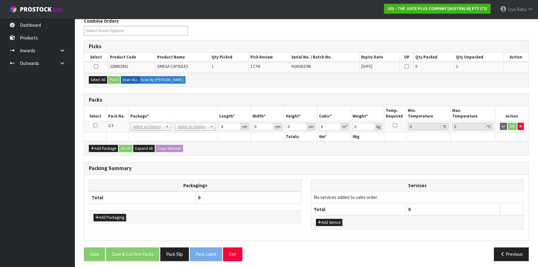
click at [94, 126] on icon at bounding box center [95, 125] width 4 height 0
click at [97, 79] on button "Select All" at bounding box center [98, 79] width 18 height 7
click at [114, 79] on button "Pack" at bounding box center [114, 79] width 12 height 7
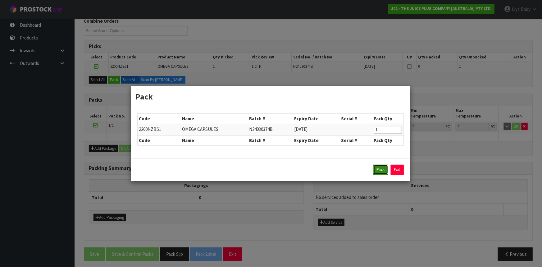
click at [385, 168] on button "Pack" at bounding box center [381, 170] width 15 height 10
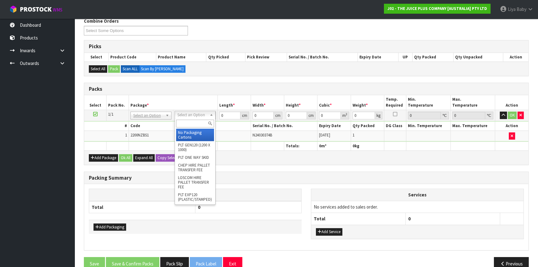
drag, startPoint x: 196, startPoint y: 118, endPoint x: 201, endPoint y: 121, distance: 6.0
click at [198, 119] on div at bounding box center [195, 123] width 40 height 10
click at [202, 122] on input "text" at bounding box center [195, 124] width 38 height 8
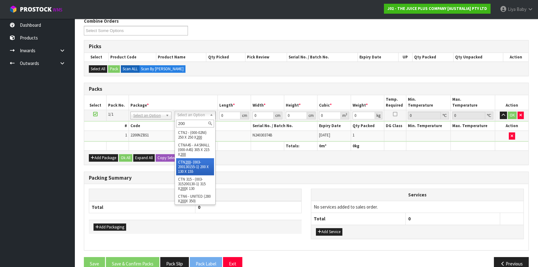
type input "200"
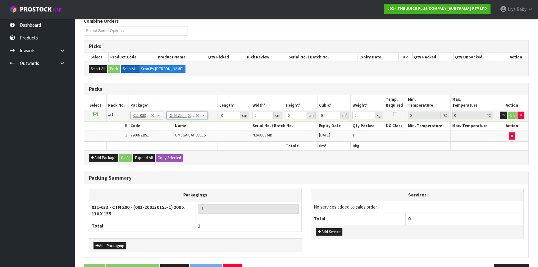
type input "20"
type input "13"
type input "15.5"
type input "0.00403"
type input "0.55"
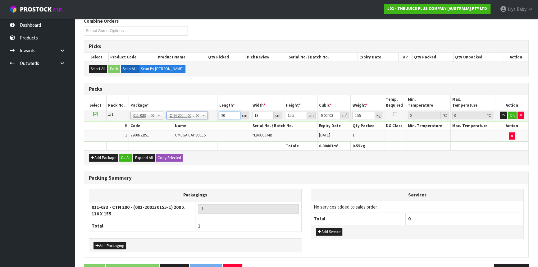
click at [227, 115] on input "20" at bounding box center [229, 116] width 21 height 8
type input "2"
type input "0.000403"
type input "0"
type input "1"
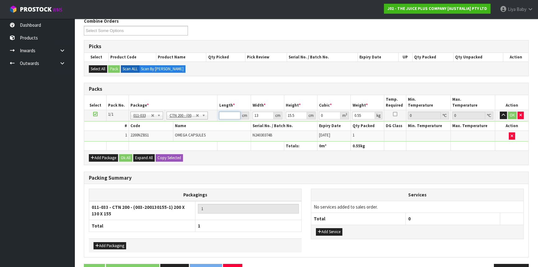
type input "0.000202"
type input "15"
type input "0.003023"
type input "15"
type input "0"
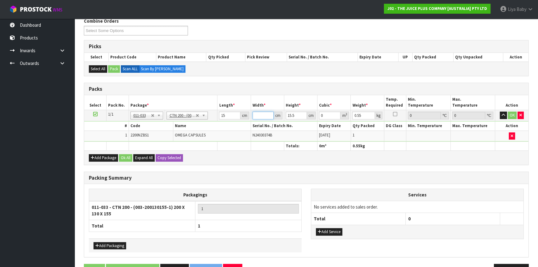
type input "2"
type input "0.000465"
type input "21"
type input "0.004882"
type input "21"
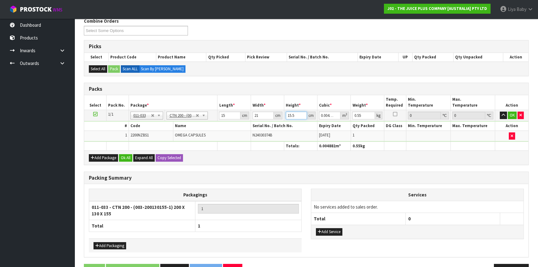
type input "0"
type input "1"
type input "0.000315"
type input "17"
type input "0.005355"
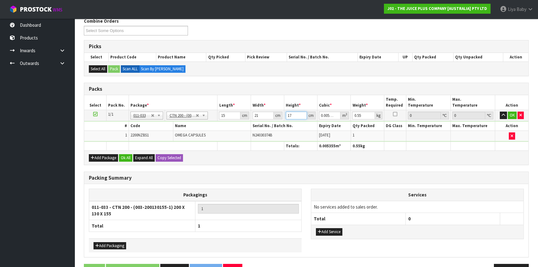
type input "17"
type input "1"
click at [123, 156] on button "Ok All" at bounding box center [125, 157] width 13 height 7
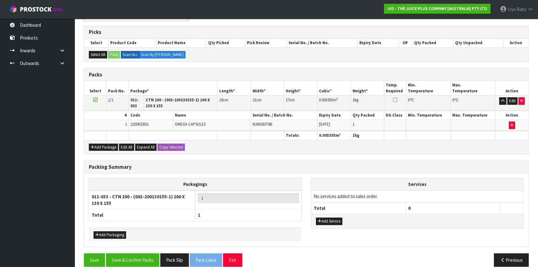
scroll to position [126, 0]
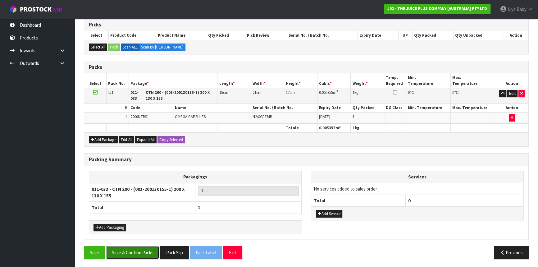
click at [155, 253] on button "Save & Confirm Packs" at bounding box center [132, 252] width 53 height 13
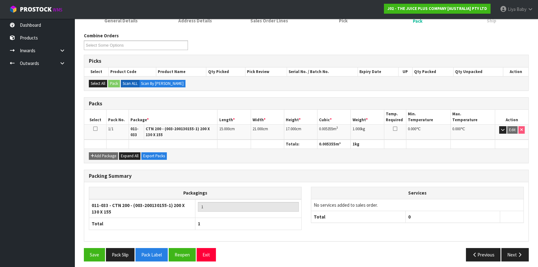
scroll to position [92, 0]
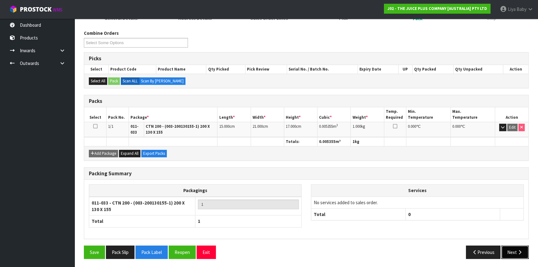
click at [517, 252] on button "Next" at bounding box center [515, 252] width 27 height 13
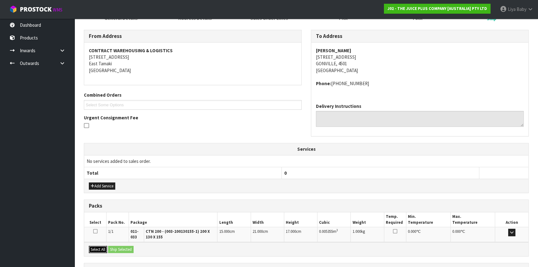
click at [100, 252] on button "Select All" at bounding box center [98, 249] width 18 height 7
click at [118, 249] on button "Ship Selected" at bounding box center [120, 249] width 25 height 7
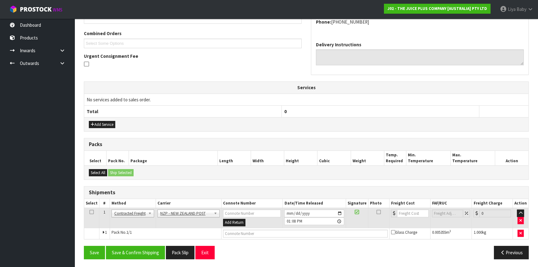
scroll to position [154, 0]
click at [90, 212] on icon at bounding box center [92, 212] width 4 height 0
click at [146, 251] on button "Save & Confirm Shipping" at bounding box center [135, 252] width 59 height 13
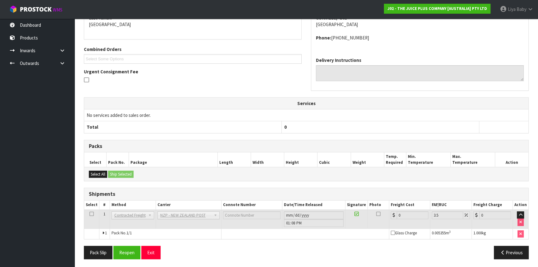
scroll to position [145, 0]
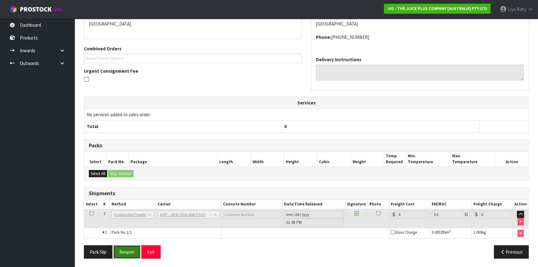
click at [132, 250] on button "Reopen" at bounding box center [126, 251] width 27 height 13
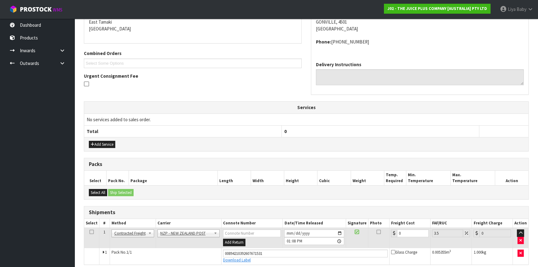
scroll to position [159, 0]
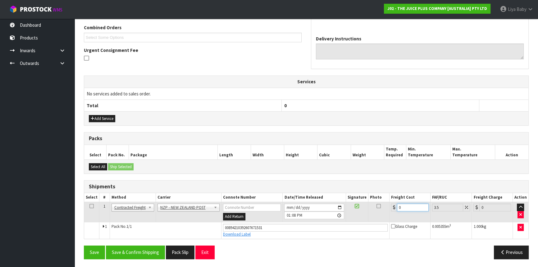
click at [406, 209] on input "0" at bounding box center [413, 208] width 32 height 8
type input "8"
drag, startPoint x: 93, startPoint y: 204, endPoint x: 100, endPoint y: 209, distance: 8.7
click at [91, 206] on icon at bounding box center [92, 206] width 4 height 0
click at [126, 252] on button "Save & Confirm Shipping" at bounding box center [135, 252] width 59 height 13
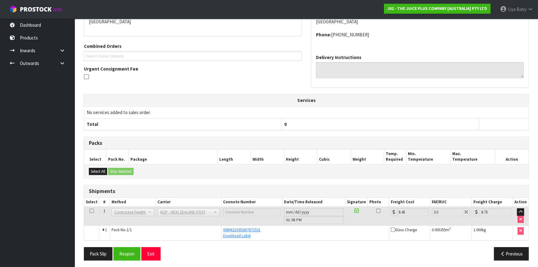
scroll to position [143, 0]
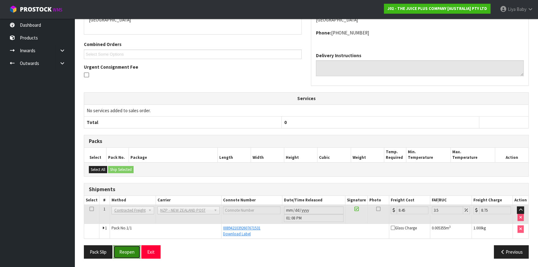
click at [134, 254] on button "Reopen" at bounding box center [126, 251] width 27 height 13
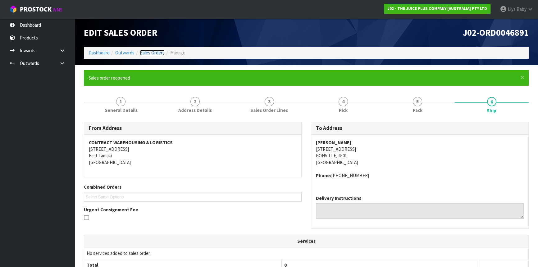
click at [151, 52] on link "Sales Orders" at bounding box center [152, 53] width 25 height 6
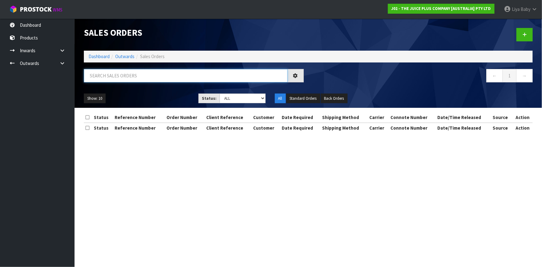
click at [125, 77] on input "text" at bounding box center [186, 75] width 204 height 13
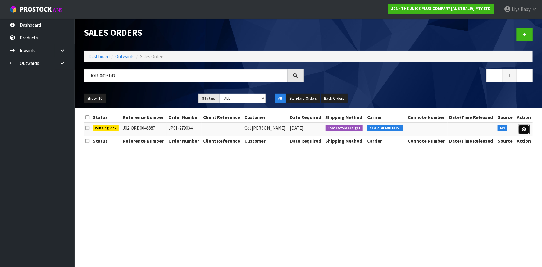
click at [525, 128] on icon at bounding box center [524, 129] width 5 height 4
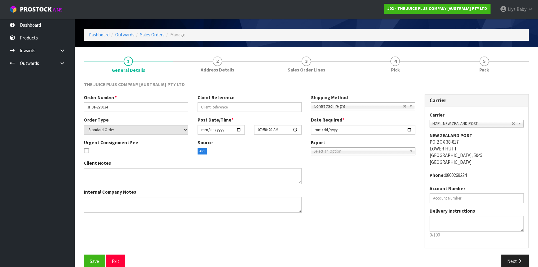
scroll to position [28, 0]
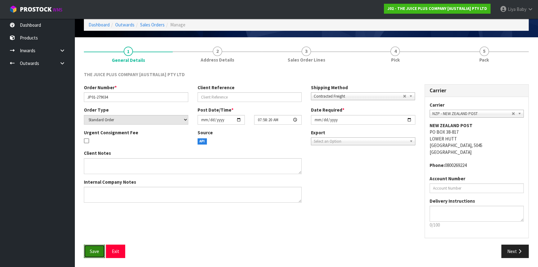
click at [96, 252] on span "Save" at bounding box center [94, 251] width 9 height 6
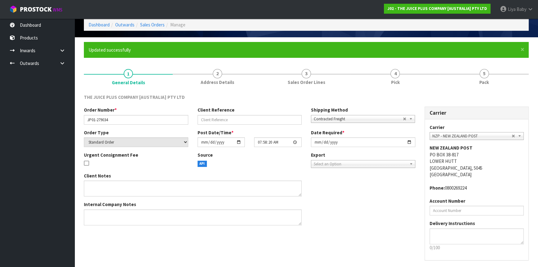
scroll to position [0, 0]
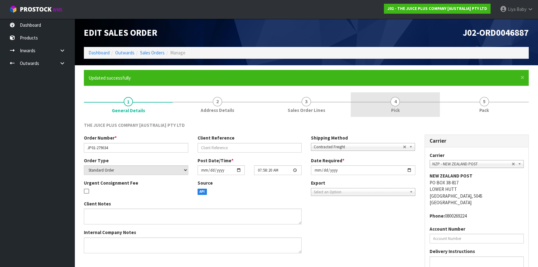
click at [391, 107] on span "Pick" at bounding box center [395, 110] width 9 height 7
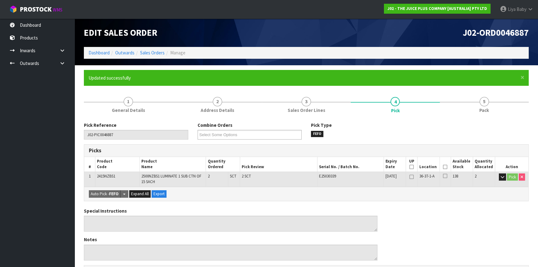
click at [445, 167] on icon at bounding box center [445, 167] width 4 height 0
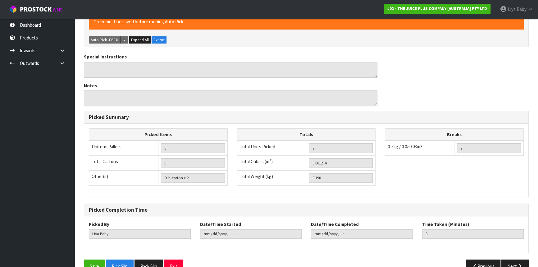
scroll to position [191, 0]
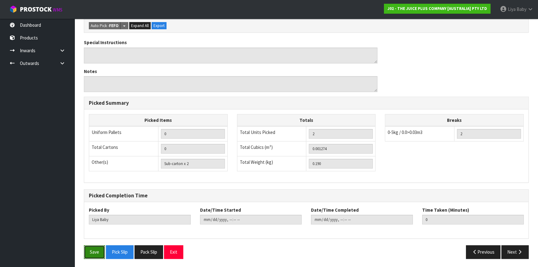
click at [98, 252] on button "Save" at bounding box center [94, 251] width 21 height 13
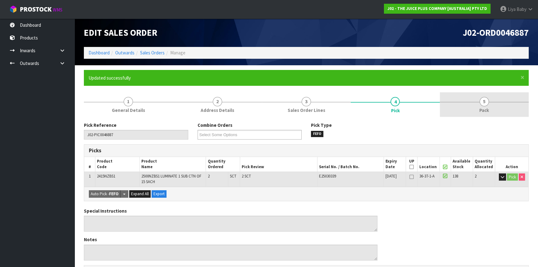
click at [482, 103] on span "5" at bounding box center [484, 101] width 9 height 9
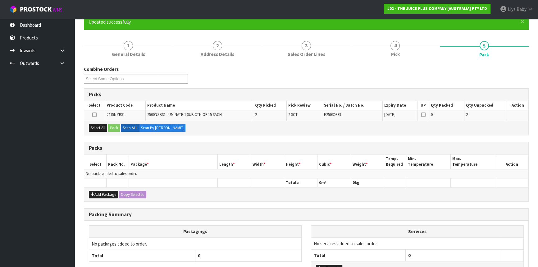
scroll to position [56, 0]
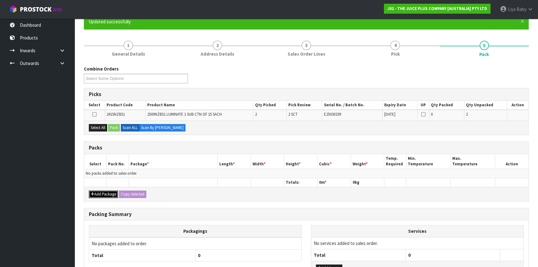
click at [97, 191] on button "Add Package" at bounding box center [103, 194] width 29 height 7
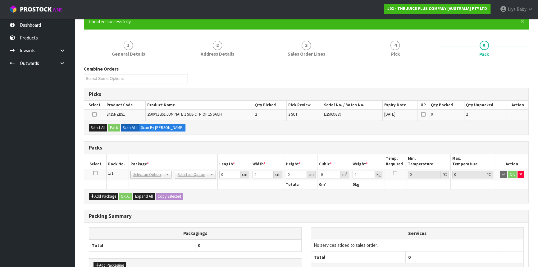
click at [95, 173] on icon at bounding box center [95, 173] width 4 height 0
click at [99, 131] on button "Select All" at bounding box center [98, 127] width 18 height 7
click at [113, 127] on button "Pack" at bounding box center [114, 127] width 12 height 7
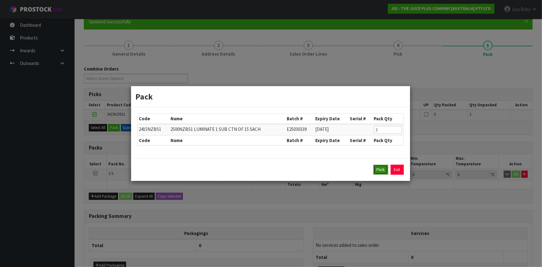
click at [380, 168] on button "Pack" at bounding box center [381, 170] width 15 height 10
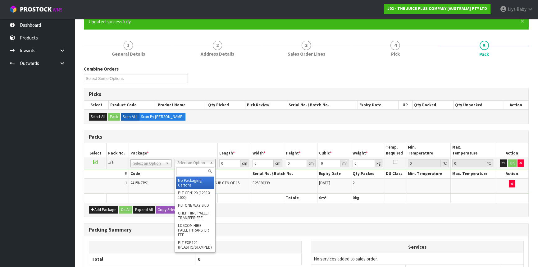
click at [201, 173] on input "text" at bounding box center [195, 172] width 38 height 8
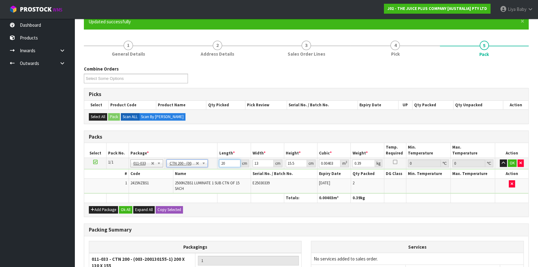
click at [229, 162] on input "20" at bounding box center [229, 163] width 21 height 8
click at [123, 206] on button "Ok All" at bounding box center [125, 209] width 13 height 7
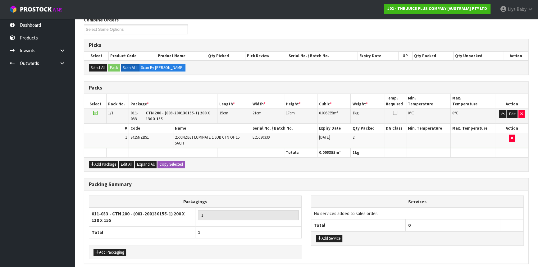
scroll to position [130, 0]
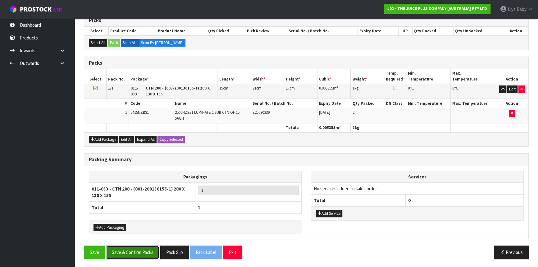
click at [128, 247] on button "Save & Confirm Packs" at bounding box center [132, 252] width 53 height 13
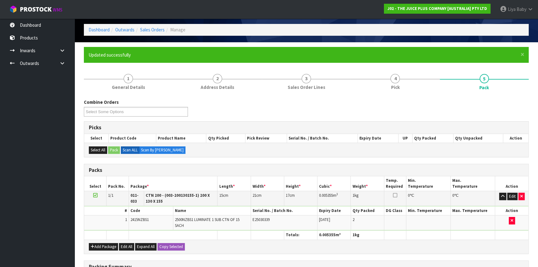
scroll to position [92, 0]
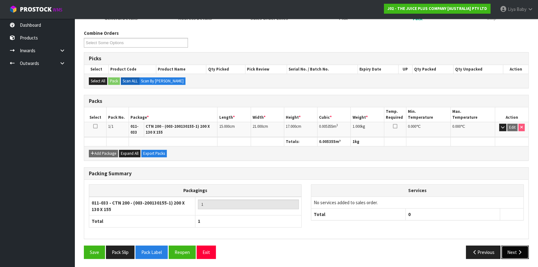
click at [513, 253] on button "Next" at bounding box center [515, 252] width 27 height 13
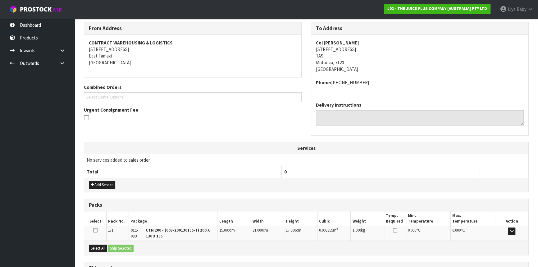
scroll to position [154, 0]
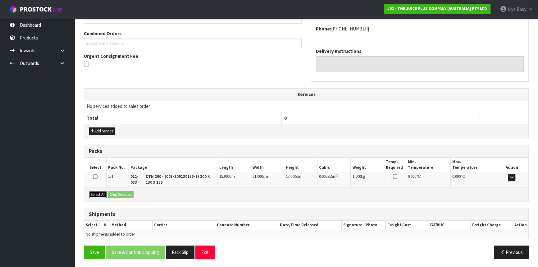
click at [99, 194] on button "Select All" at bounding box center [98, 194] width 18 height 7
click at [118, 196] on button "Ship Selected" at bounding box center [120, 194] width 25 height 7
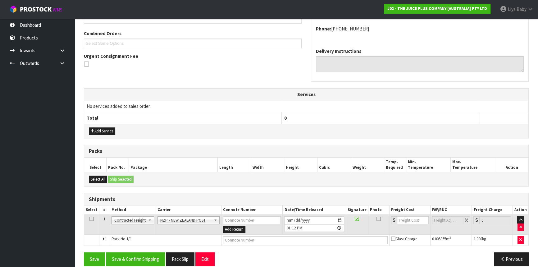
click at [90, 219] on icon at bounding box center [92, 219] width 4 height 0
click at [121, 260] on button "Save & Confirm Shipping" at bounding box center [135, 258] width 59 height 13
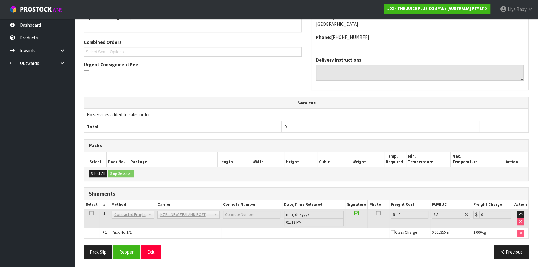
scroll to position [152, 0]
click at [125, 250] on button "Reopen" at bounding box center [126, 251] width 27 height 13
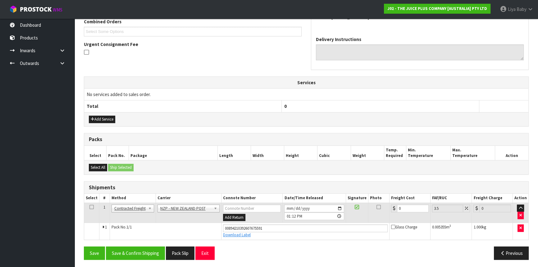
scroll to position [166, 0]
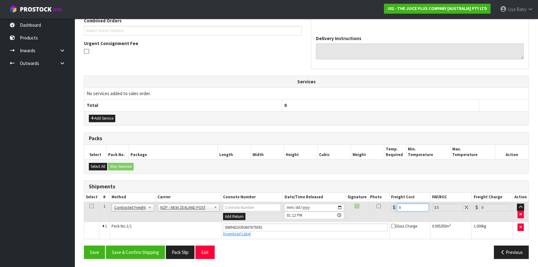
click at [413, 209] on input "0" at bounding box center [413, 208] width 32 height 8
click at [92, 206] on icon at bounding box center [92, 206] width 4 height 0
click at [148, 250] on button "Save & Confirm Shipping" at bounding box center [135, 252] width 59 height 13
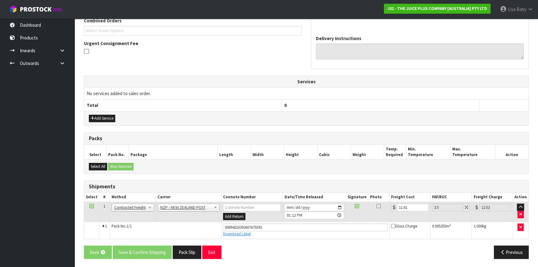
scroll to position [0, 0]
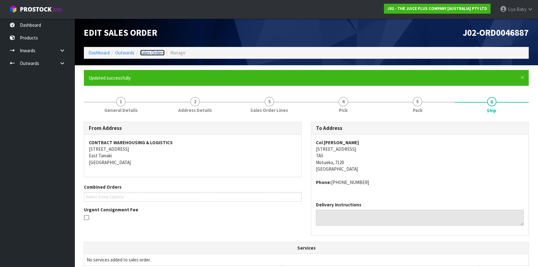
click at [147, 50] on link "Sales Orders" at bounding box center [152, 53] width 25 height 6
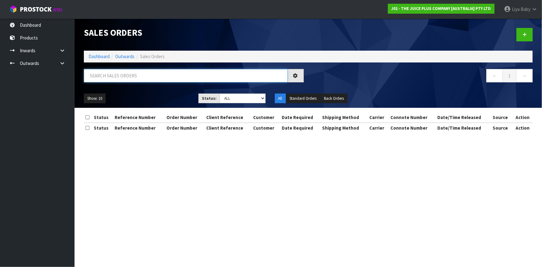
click at [143, 71] on input "text" at bounding box center [186, 75] width 204 height 13
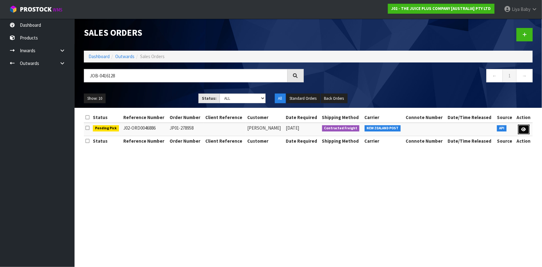
drag, startPoint x: 524, startPoint y: 127, endPoint x: 519, endPoint y: 131, distance: 5.5
click at [524, 127] on icon at bounding box center [524, 129] width 5 height 4
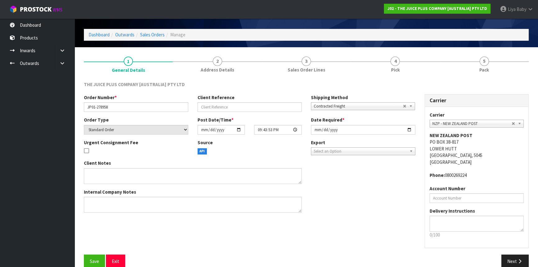
scroll to position [28, 0]
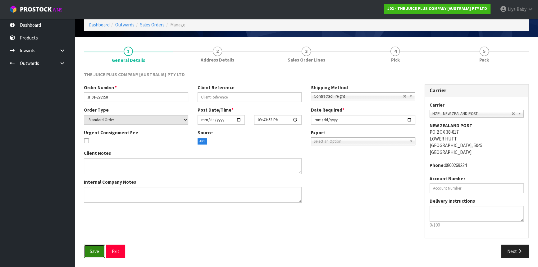
click at [92, 252] on span "Save" at bounding box center [94, 251] width 9 height 6
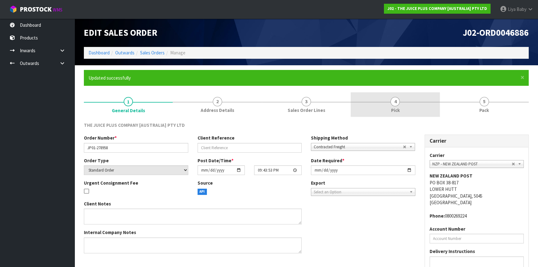
click at [389, 113] on link "4 Pick" at bounding box center [395, 104] width 89 height 25
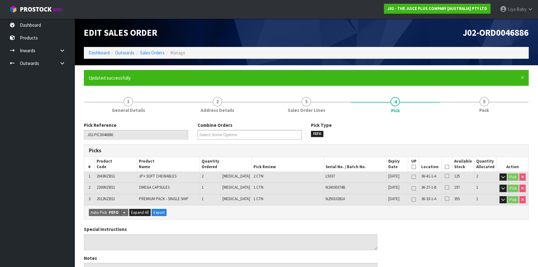
click at [445, 167] on icon at bounding box center [447, 167] width 4 height 0
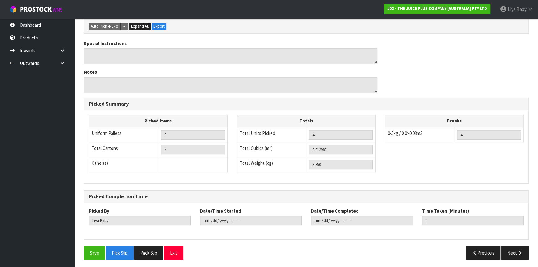
scroll to position [209, 0]
click at [91, 253] on button "Save" at bounding box center [94, 252] width 21 height 13
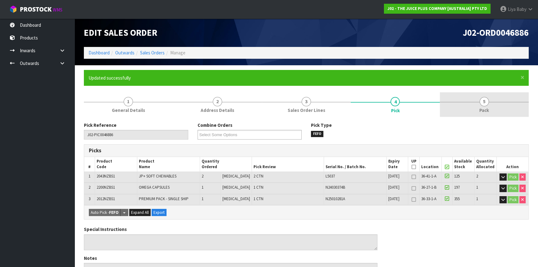
click at [493, 100] on link "5 Pack" at bounding box center [484, 104] width 89 height 25
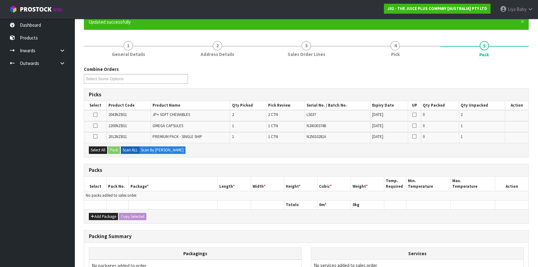
scroll to position [56, 0]
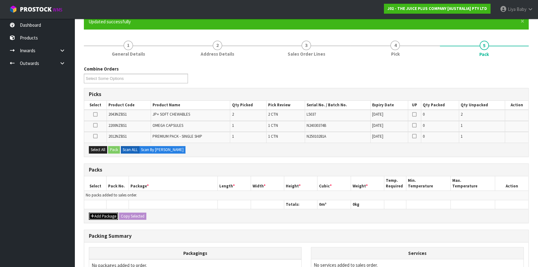
click at [108, 215] on button "Add Package" at bounding box center [103, 216] width 29 height 7
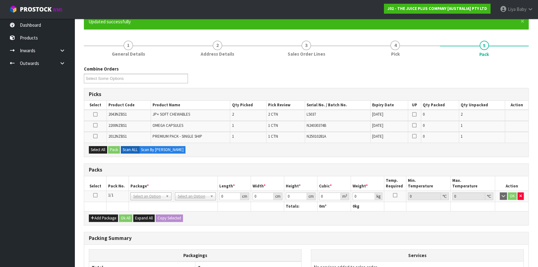
click at [94, 196] on icon at bounding box center [95, 195] width 4 height 0
click at [103, 148] on button "Select All" at bounding box center [98, 149] width 18 height 7
click at [111, 148] on button "Pack" at bounding box center [114, 149] width 12 height 7
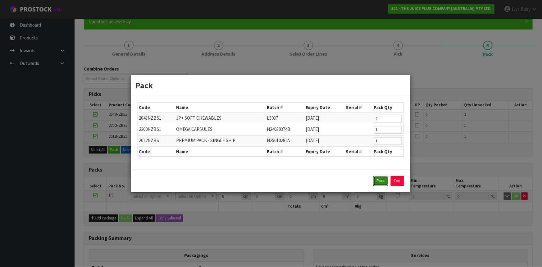
click at [380, 179] on button "Pack" at bounding box center [381, 181] width 15 height 10
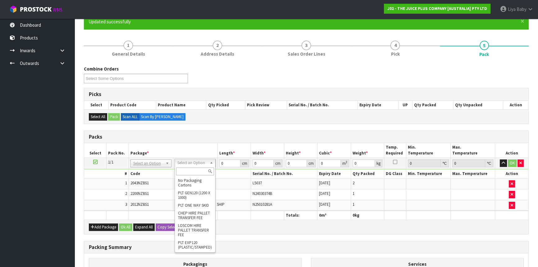
click at [197, 169] on input "text" at bounding box center [195, 172] width 38 height 8
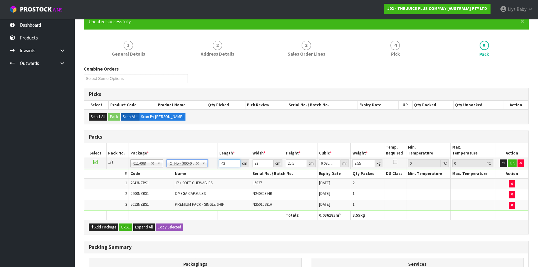
click at [225, 164] on input "43" at bounding box center [229, 163] width 21 height 8
click at [126, 225] on button "Ok All" at bounding box center [125, 227] width 13 height 7
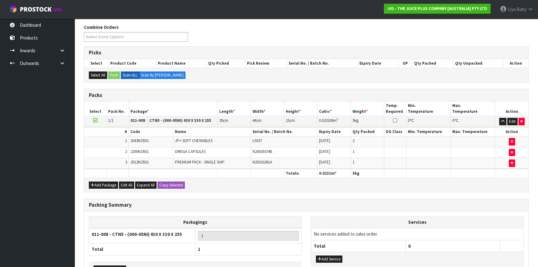
scroll to position [139, 0]
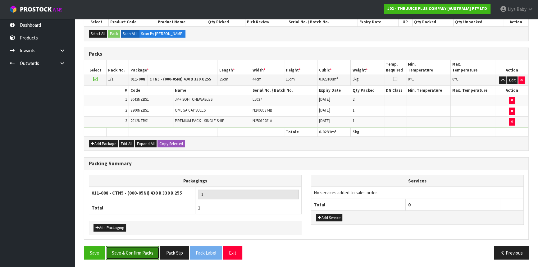
click at [142, 249] on button "Save & Confirm Packs" at bounding box center [132, 252] width 53 height 13
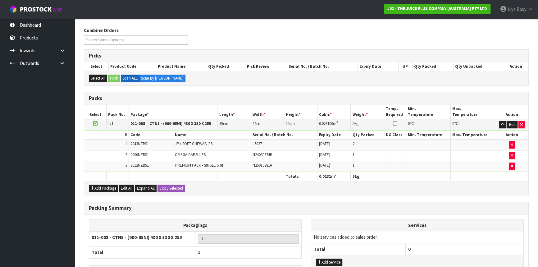
scroll to position [84, 0]
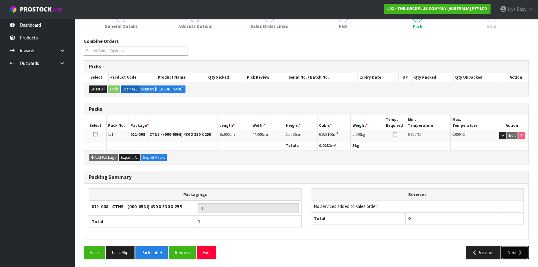
click at [515, 247] on button "Next" at bounding box center [515, 252] width 27 height 13
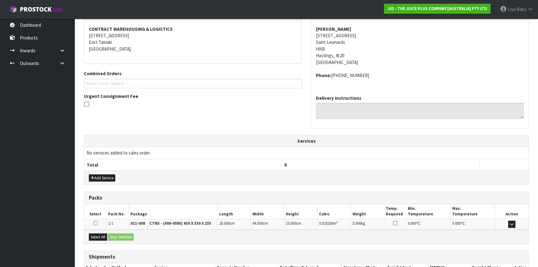
scroll to position [156, 0]
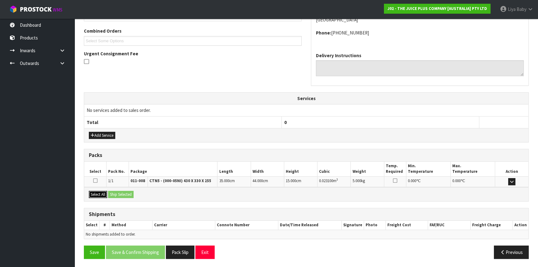
click at [104, 194] on button "Select All" at bounding box center [98, 194] width 18 height 7
click at [115, 192] on button "Ship Selected" at bounding box center [120, 194] width 25 height 7
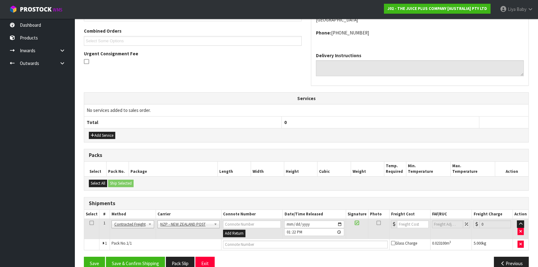
drag, startPoint x: 90, startPoint y: 222, endPoint x: 93, endPoint y: 228, distance: 7.1
click at [90, 223] on icon at bounding box center [92, 223] width 4 height 0
drag, startPoint x: 133, startPoint y: 259, endPoint x: 136, endPoint y: 256, distance: 4.7
click at [133, 259] on button "Save & Confirm Shipping" at bounding box center [135, 263] width 59 height 13
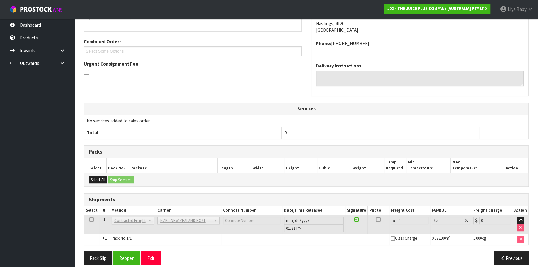
scroll to position [159, 0]
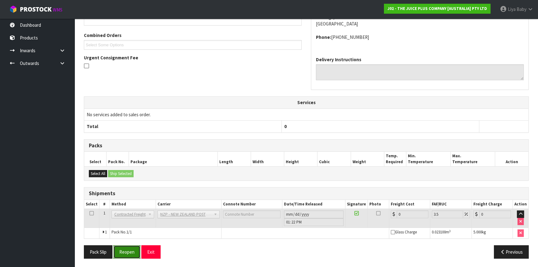
click at [131, 251] on button "Reopen" at bounding box center [126, 251] width 27 height 13
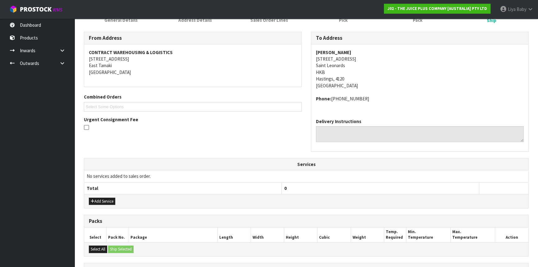
scroll to position [169, 0]
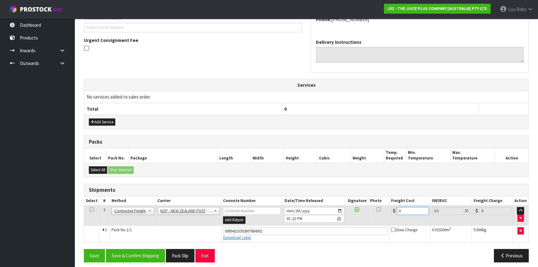
drag, startPoint x: 405, startPoint y: 207, endPoint x: 388, endPoint y: 184, distance: 28.9
click at [406, 207] on input "0" at bounding box center [413, 211] width 32 height 8
click at [91, 210] on icon at bounding box center [92, 210] width 4 height 0
click at [135, 252] on button "Save & Confirm Shipping" at bounding box center [135, 255] width 59 height 13
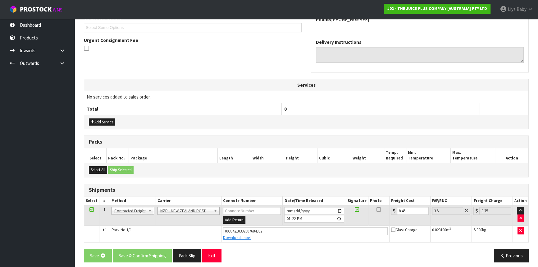
scroll to position [0, 0]
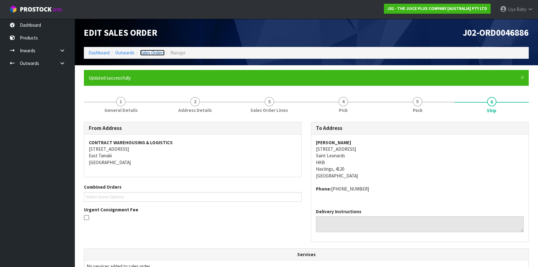
click at [152, 52] on link "Sales Orders" at bounding box center [152, 53] width 25 height 6
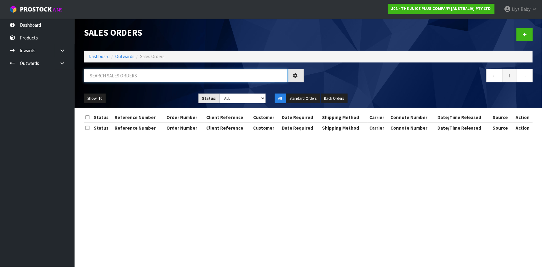
click at [139, 76] on input "text" at bounding box center [186, 75] width 204 height 13
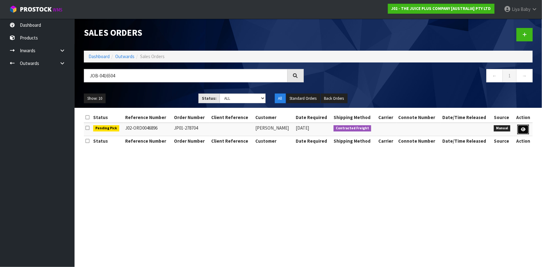
click at [524, 129] on icon at bounding box center [523, 129] width 5 height 4
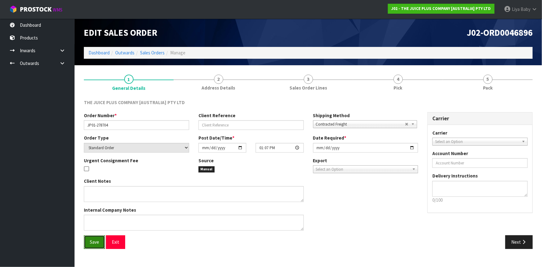
click at [99, 245] on button "Save" at bounding box center [94, 241] width 21 height 13
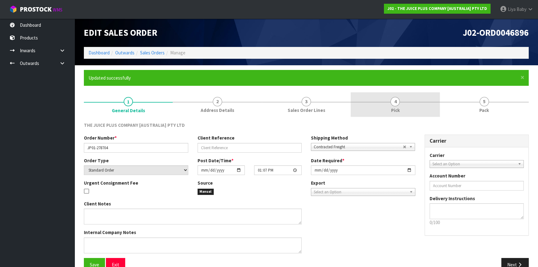
click at [389, 108] on link "4 Pick" at bounding box center [395, 104] width 89 height 25
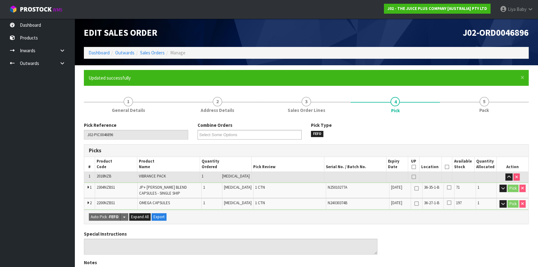
click at [445, 167] on icon at bounding box center [447, 167] width 4 height 0
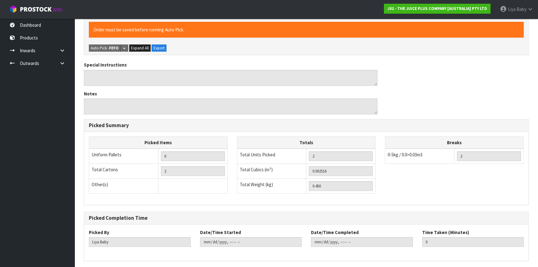
scroll to position [214, 0]
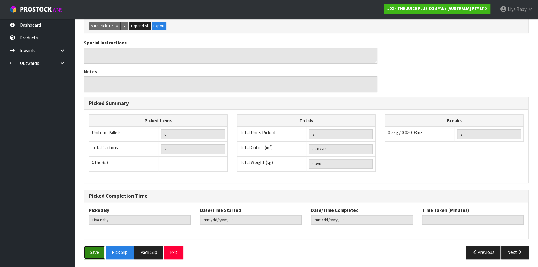
click at [100, 251] on button "Save" at bounding box center [94, 252] width 21 height 13
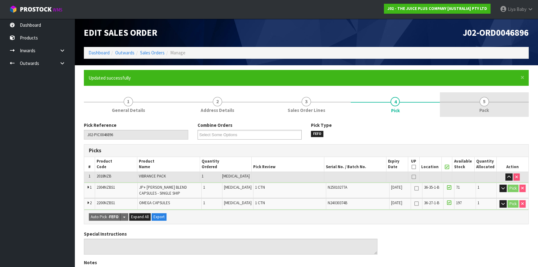
click at [482, 112] on span "Pack" at bounding box center [485, 110] width 10 height 7
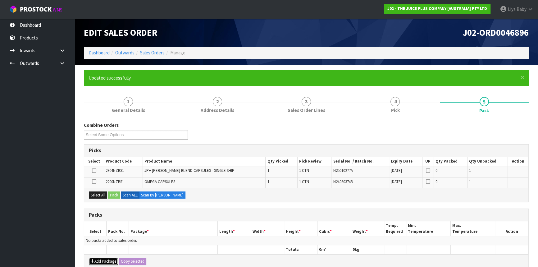
drag, startPoint x: 99, startPoint y: 258, endPoint x: 94, endPoint y: 246, distance: 12.9
click at [99, 258] on button "Add Package" at bounding box center [103, 261] width 29 height 7
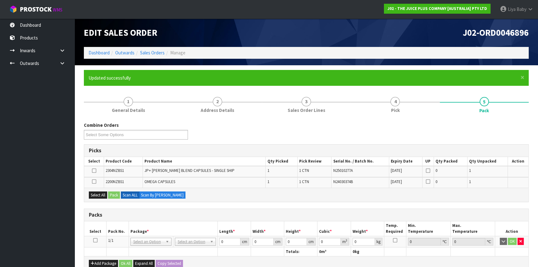
click at [94, 240] on icon at bounding box center [95, 240] width 4 height 0
click at [102, 194] on button "Select All" at bounding box center [98, 194] width 18 height 7
click at [112, 196] on button "Pack" at bounding box center [114, 194] width 12 height 7
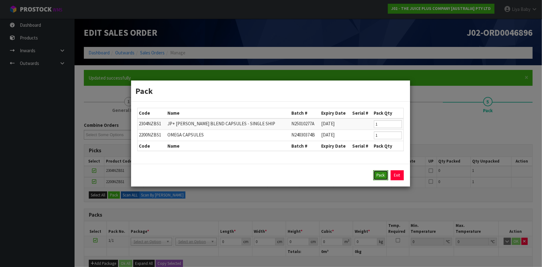
click at [381, 179] on button "Pack" at bounding box center [381, 175] width 15 height 10
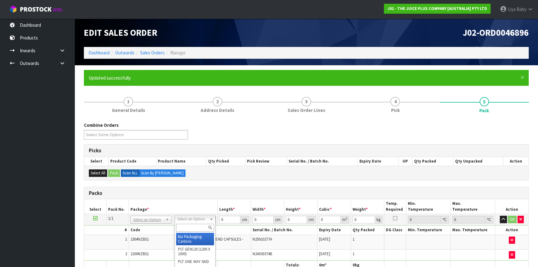
drag, startPoint x: 192, startPoint y: 232, endPoint x: 189, endPoint y: 214, distance: 17.6
click at [192, 230] on div at bounding box center [195, 228] width 40 height 10
click at [194, 228] on input "text" at bounding box center [195, 228] width 38 height 8
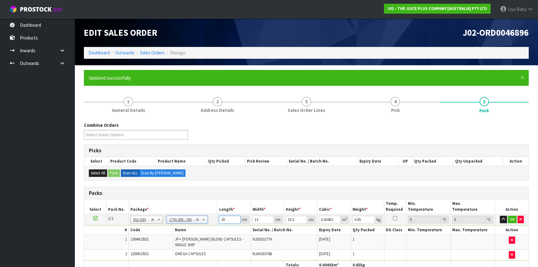
click at [225, 217] on input "20" at bounding box center [229, 220] width 21 height 8
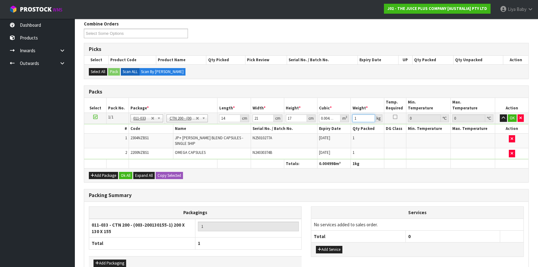
scroll to position [113, 0]
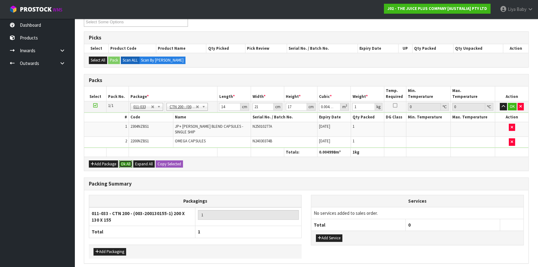
click at [126, 160] on button "Ok All" at bounding box center [125, 163] width 13 height 7
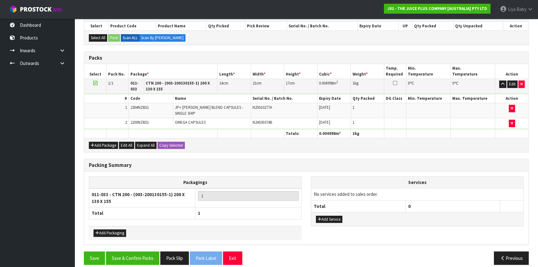
scroll to position [136, 0]
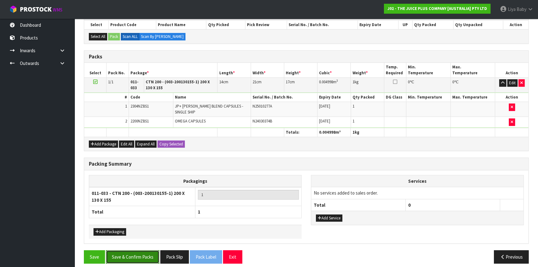
click at [146, 252] on button "Save & Confirm Packs" at bounding box center [132, 256] width 53 height 13
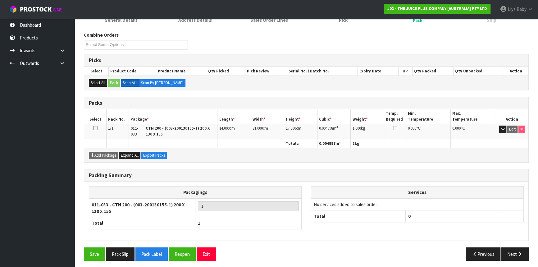
scroll to position [92, 0]
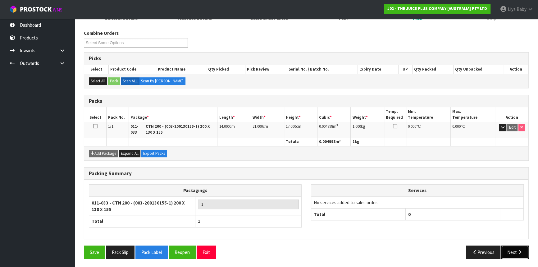
click at [511, 246] on button "Next" at bounding box center [515, 252] width 27 height 13
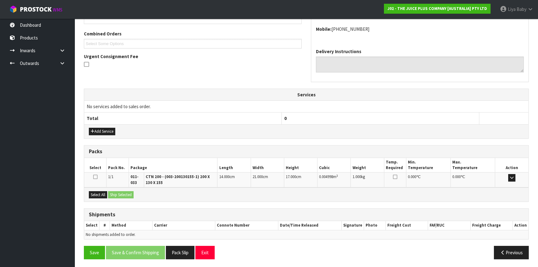
scroll to position [154, 0]
click at [90, 196] on button "Select All" at bounding box center [98, 194] width 18 height 7
click at [112, 193] on button "Ship Selected" at bounding box center [120, 194] width 25 height 7
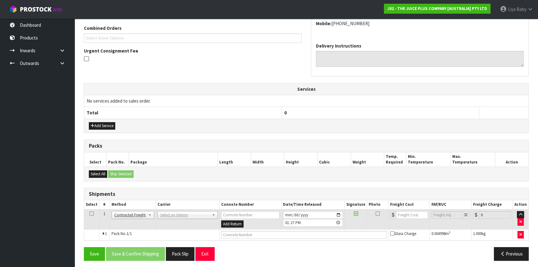
scroll to position [160, 0]
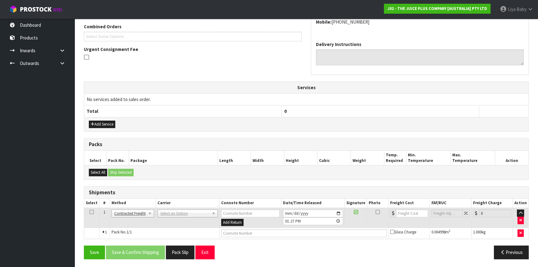
click at [94, 209] on td at bounding box center [91, 218] width 15 height 20
drag, startPoint x: 92, startPoint y: 211, endPoint x: 99, endPoint y: 213, distance: 7.8
click at [93, 212] on icon at bounding box center [92, 212] width 4 height 0
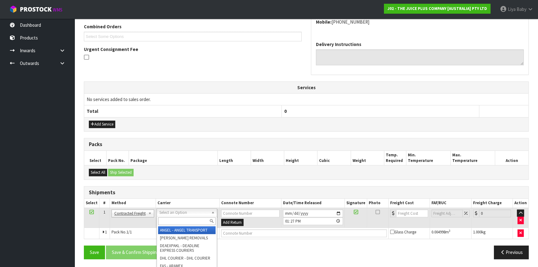
click at [173, 220] on input "text" at bounding box center [187, 221] width 58 height 8
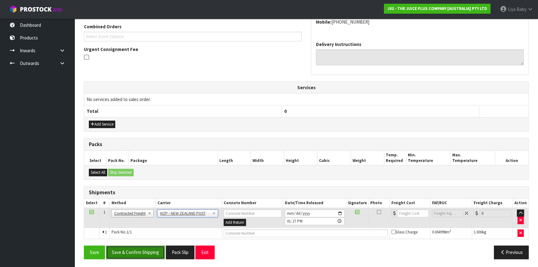
click at [143, 253] on button "Save & Confirm Shipping" at bounding box center [135, 252] width 59 height 13
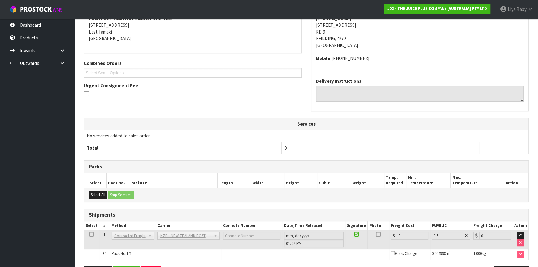
scroll to position [152, 0]
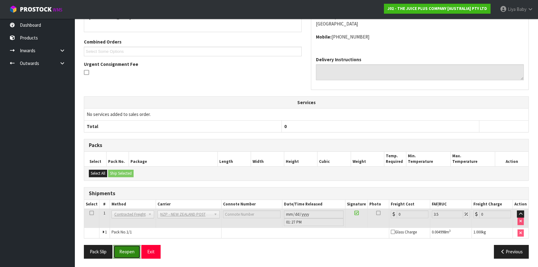
click at [121, 251] on button "Reopen" at bounding box center [126, 251] width 27 height 13
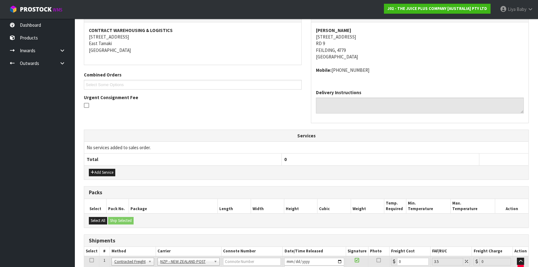
scroll to position [113, 0]
click at [410, 258] on input "0" at bounding box center [413, 261] width 32 height 8
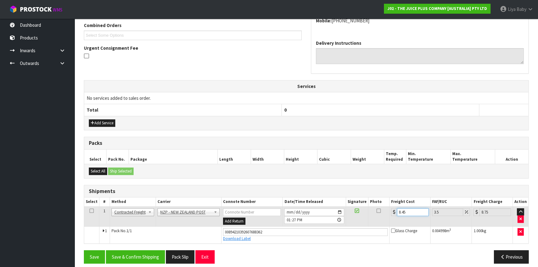
scroll to position [166, 0]
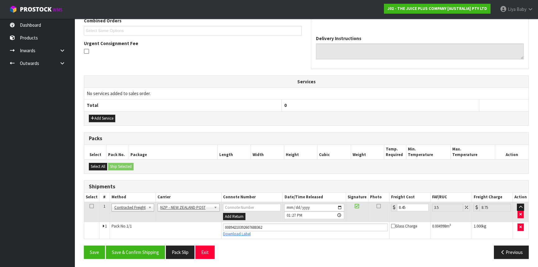
click at [91, 206] on icon at bounding box center [92, 206] width 4 height 0
click at [132, 248] on button "Save & Confirm Shipping" at bounding box center [135, 252] width 59 height 13
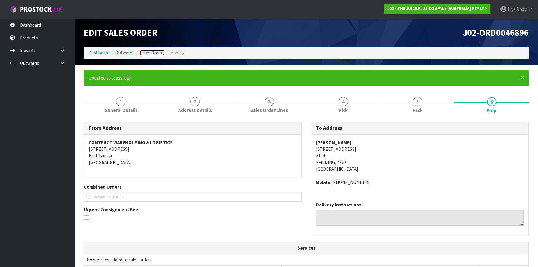
click at [151, 54] on link "Sales Orders" at bounding box center [152, 53] width 25 height 6
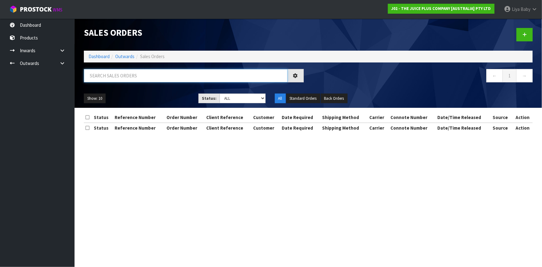
click at [139, 72] on input "text" at bounding box center [186, 75] width 204 height 13
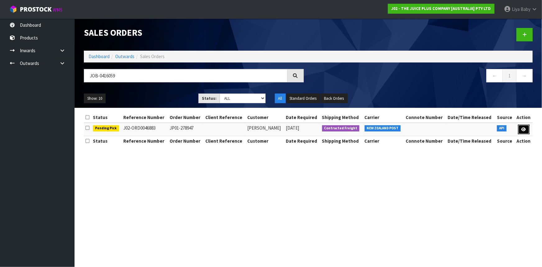
click at [523, 128] on icon at bounding box center [524, 129] width 5 height 4
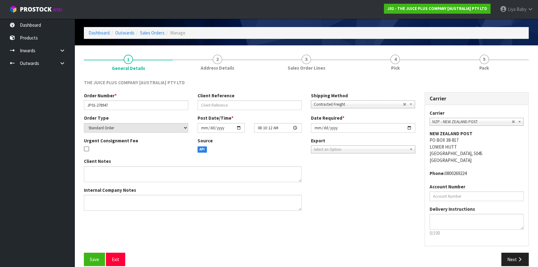
scroll to position [28, 0]
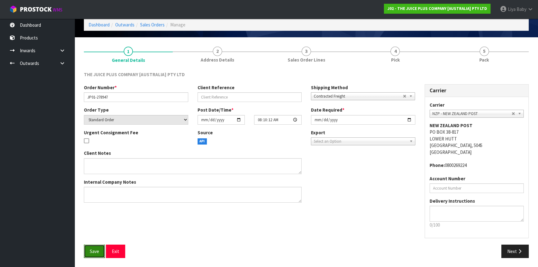
click at [92, 249] on span "Save" at bounding box center [94, 251] width 9 height 6
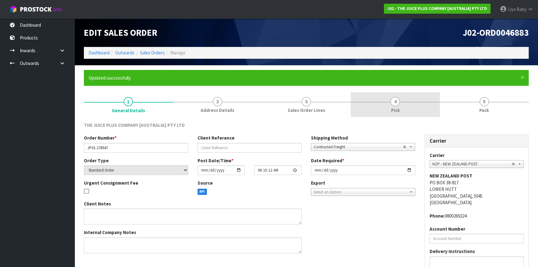
click at [412, 106] on link "4 Pick" at bounding box center [395, 104] width 89 height 25
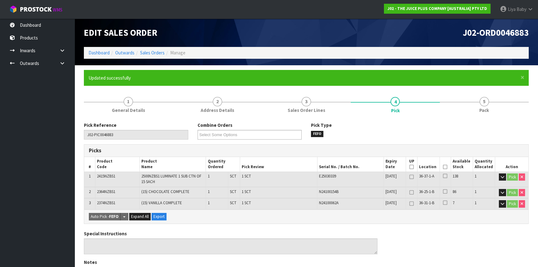
click at [448, 166] on th "Picked" at bounding box center [445, 164] width 11 height 15
click at [443, 167] on icon at bounding box center [445, 167] width 4 height 0
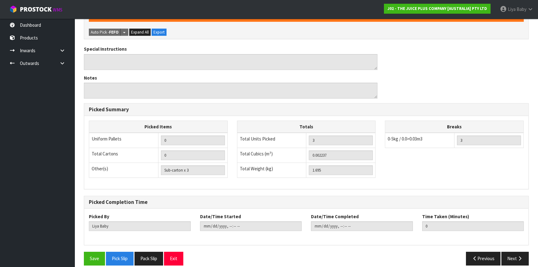
scroll to position [213, 0]
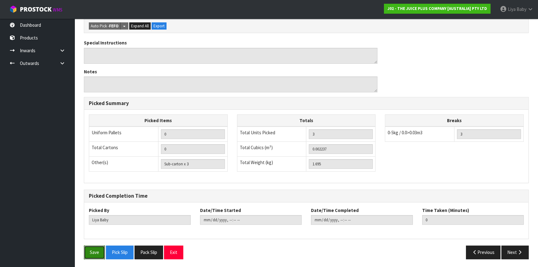
drag, startPoint x: 86, startPoint y: 246, endPoint x: 96, endPoint y: 244, distance: 9.8
click at [88, 246] on button "Save" at bounding box center [94, 252] width 21 height 13
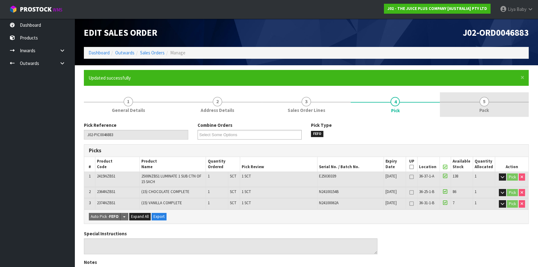
click at [490, 103] on link "5 Pack" at bounding box center [484, 104] width 89 height 25
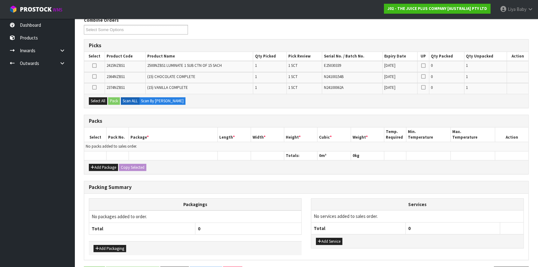
scroll to position [126, 0]
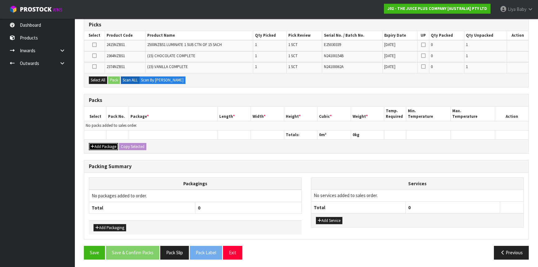
click at [106, 148] on button "Add Package" at bounding box center [103, 146] width 29 height 7
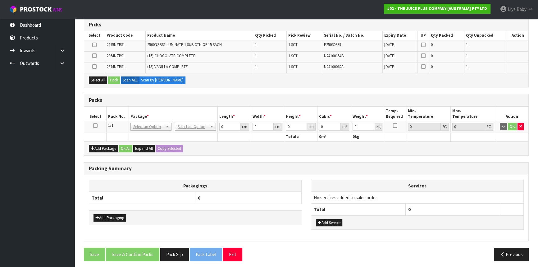
click at [96, 126] on icon at bounding box center [95, 126] width 4 height 0
click at [102, 82] on button "Select All" at bounding box center [98, 79] width 18 height 7
click at [115, 82] on button "Pack" at bounding box center [114, 79] width 12 height 7
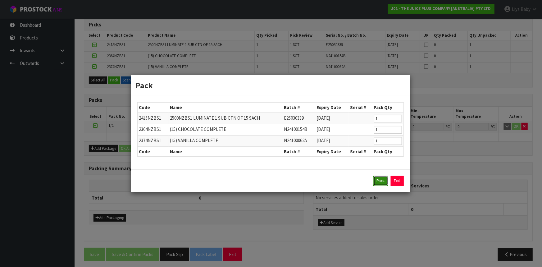
click at [382, 182] on button "Pack" at bounding box center [381, 181] width 15 height 10
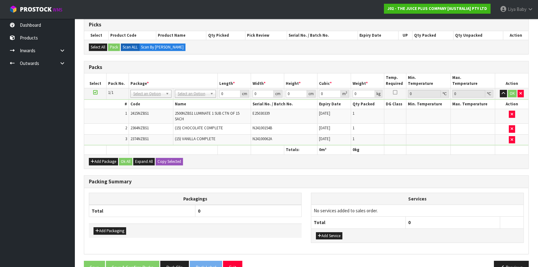
scroll to position [141, 0]
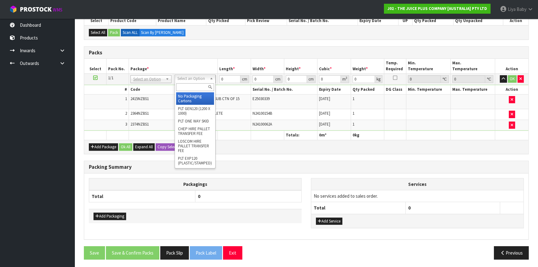
click at [187, 84] on input "text" at bounding box center [195, 87] width 38 height 8
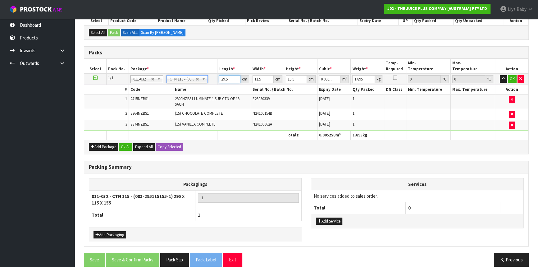
click at [230, 78] on input "29.5" at bounding box center [229, 79] width 21 height 8
click at [124, 147] on button "Ok All" at bounding box center [125, 146] width 13 height 7
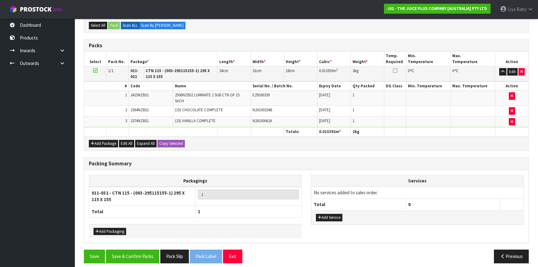
scroll to position [151, 0]
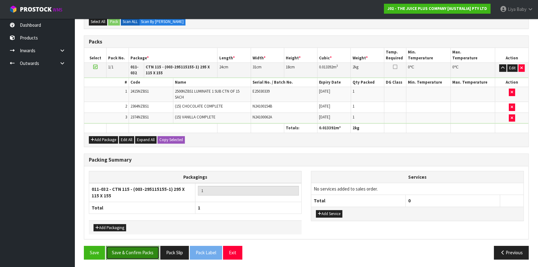
click at [128, 250] on button "Save & Confirm Packs" at bounding box center [132, 252] width 53 height 13
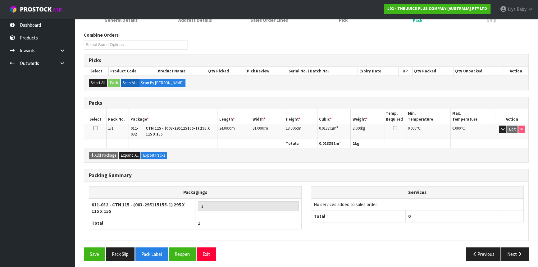
scroll to position [92, 0]
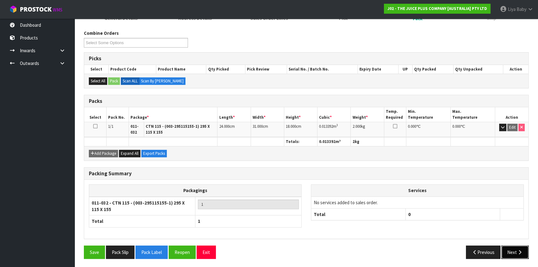
click at [514, 251] on button "Next" at bounding box center [515, 252] width 27 height 13
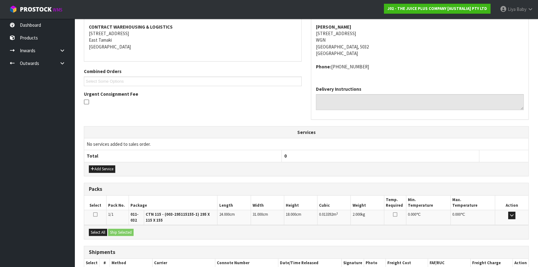
scroll to position [154, 0]
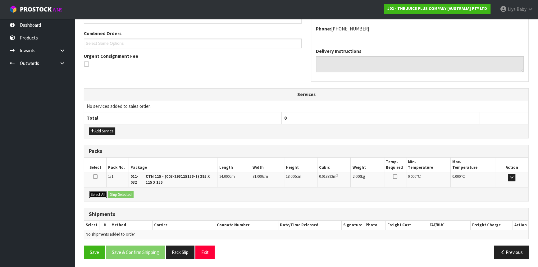
drag, startPoint x: 99, startPoint y: 193, endPoint x: 136, endPoint y: 199, distance: 37.4
click at [100, 194] on button "Select All" at bounding box center [98, 194] width 18 height 7
drag, startPoint x: 137, startPoint y: 198, endPoint x: 131, endPoint y: 195, distance: 7.0
click at [136, 198] on div "Select All Ship Selected" at bounding box center [306, 194] width 445 height 14
click at [131, 195] on button "Ship Selected" at bounding box center [120, 194] width 25 height 7
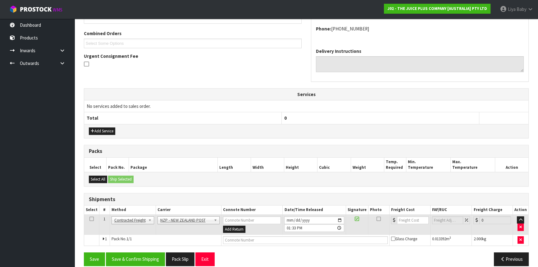
drag, startPoint x: 89, startPoint y: 214, endPoint x: 92, endPoint y: 220, distance: 6.7
click at [91, 220] on td at bounding box center [91, 224] width 15 height 20
click at [92, 219] on icon at bounding box center [92, 219] width 4 height 0
drag, startPoint x: 133, startPoint y: 258, endPoint x: 140, endPoint y: 249, distance: 11.2
click at [134, 258] on button "Save & Confirm Shipping" at bounding box center [135, 258] width 59 height 13
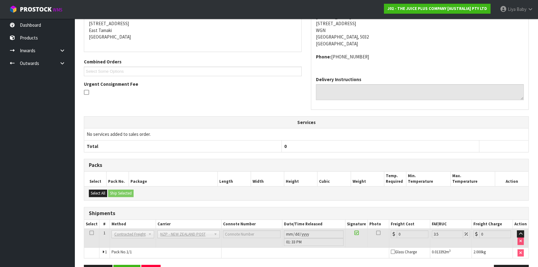
scroll to position [152, 0]
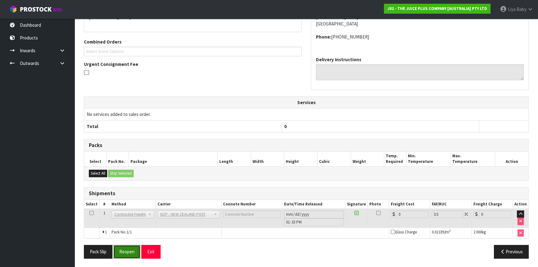
click at [133, 248] on button "Reopen" at bounding box center [126, 251] width 27 height 13
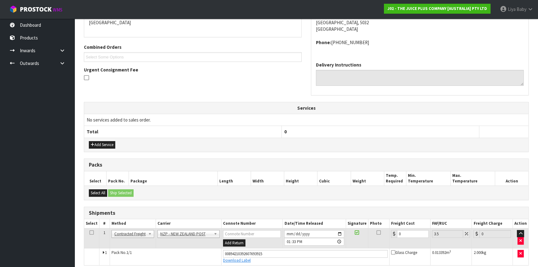
scroll to position [166, 0]
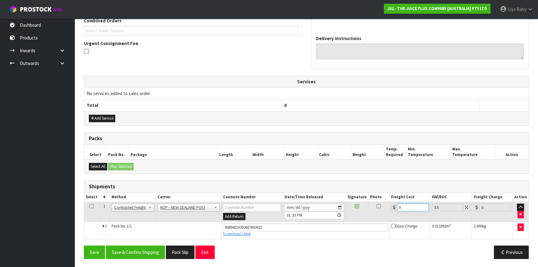
click at [405, 204] on input "0" at bounding box center [413, 208] width 32 height 8
click at [90, 206] on icon at bounding box center [92, 206] width 4 height 0
click at [134, 249] on button "Save & Confirm Shipping" at bounding box center [135, 252] width 59 height 13
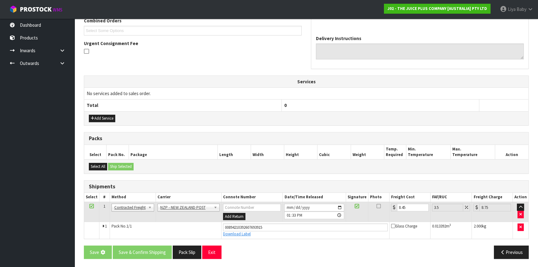
scroll to position [0, 0]
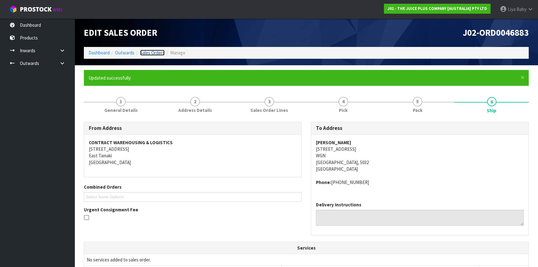
click at [148, 50] on link "Sales Orders" at bounding box center [152, 53] width 25 height 6
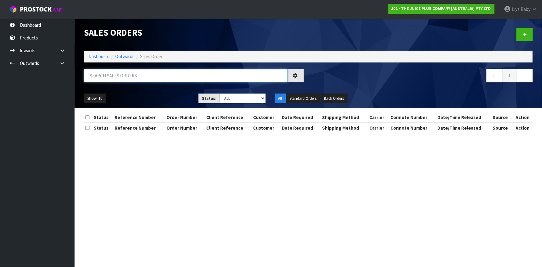
click at [131, 78] on input "text" at bounding box center [186, 75] width 204 height 13
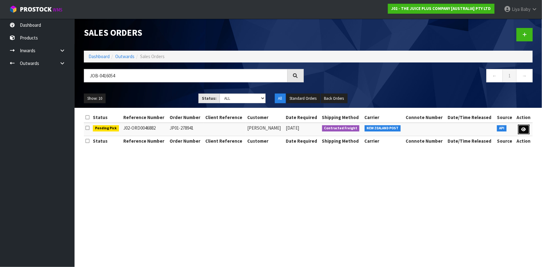
click at [526, 126] on link at bounding box center [525, 130] width 12 height 10
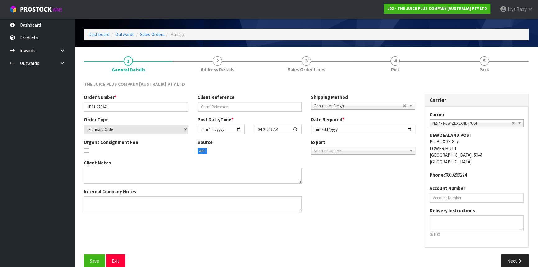
scroll to position [28, 0]
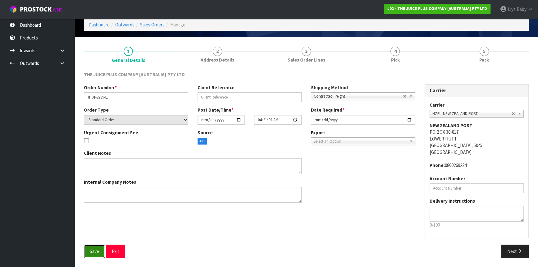
click at [99, 253] on button "Save" at bounding box center [94, 251] width 21 height 13
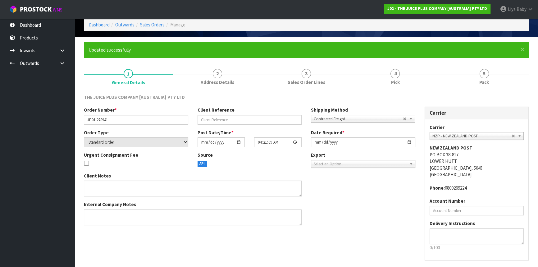
scroll to position [0, 0]
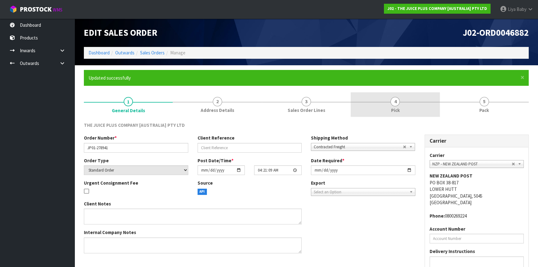
click at [393, 109] on span "Pick" at bounding box center [395, 110] width 9 height 7
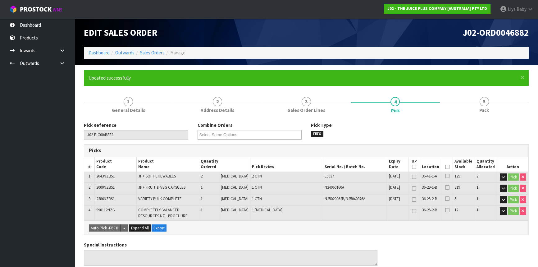
click at [445, 167] on icon at bounding box center [447, 167] width 4 height 0
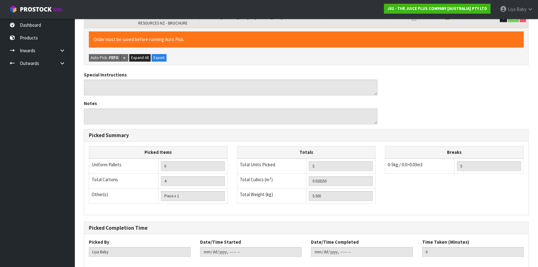
scroll to position [224, 0]
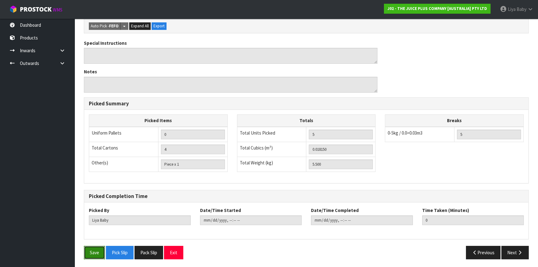
click at [94, 252] on button "Save" at bounding box center [94, 252] width 21 height 13
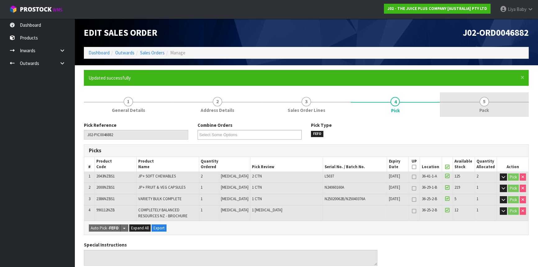
click at [494, 103] on link "5 Pack" at bounding box center [484, 104] width 89 height 25
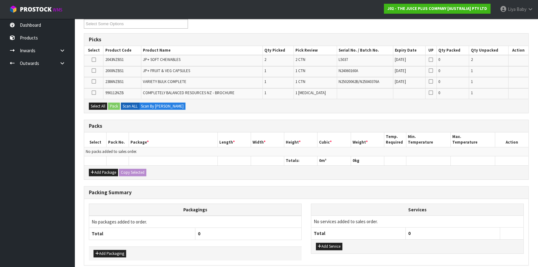
scroll to position [137, 0]
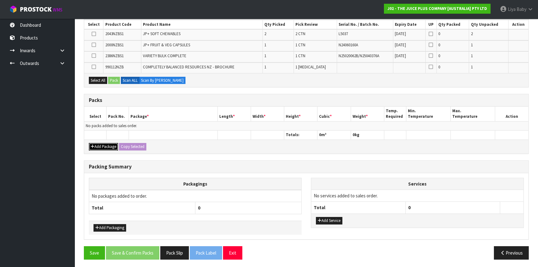
click at [106, 146] on button "Add Package" at bounding box center [103, 146] width 29 height 7
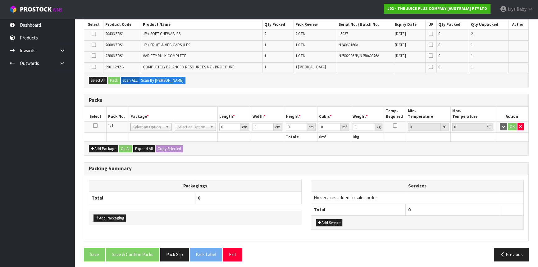
click at [94, 126] on icon at bounding box center [95, 126] width 4 height 0
click at [93, 79] on button "Select All" at bounding box center [98, 80] width 18 height 7
click at [118, 79] on button "Pack" at bounding box center [114, 80] width 12 height 7
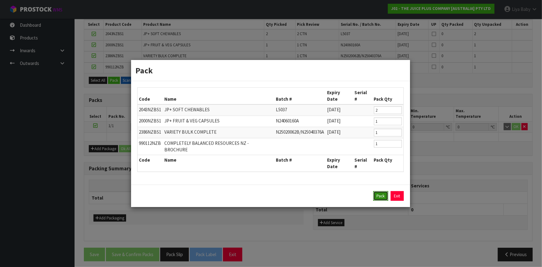
click at [383, 191] on button "Pack" at bounding box center [381, 196] width 15 height 10
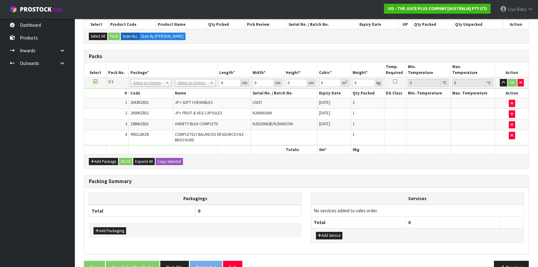
drag, startPoint x: 194, startPoint y: 79, endPoint x: 195, endPoint y: 83, distance: 3.4
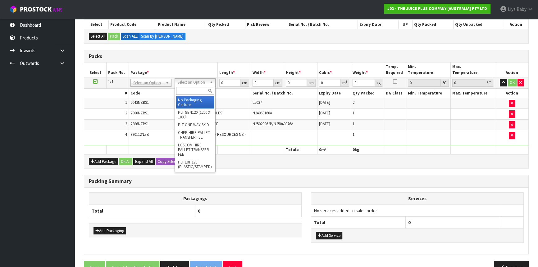
click at [195, 91] on input "text" at bounding box center [195, 91] width 38 height 8
click at [197, 95] on div "CTN5" at bounding box center [195, 91] width 40 height 10
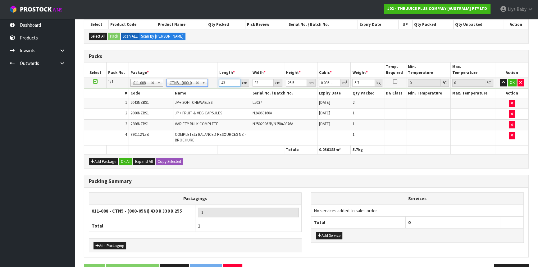
click at [230, 81] on input "43" at bounding box center [229, 83] width 21 height 8
click at [122, 163] on button "Ok All" at bounding box center [125, 161] width 13 height 7
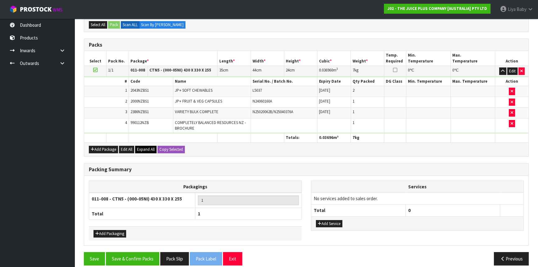
scroll to position [154, 0]
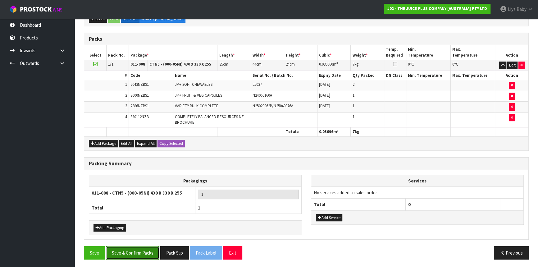
click at [152, 249] on button "Save & Confirm Packs" at bounding box center [132, 252] width 53 height 13
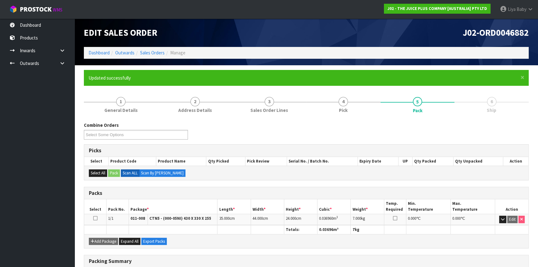
scroll to position [84, 0]
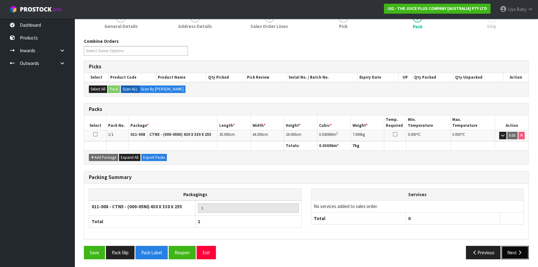
click at [520, 247] on button "Next" at bounding box center [515, 252] width 27 height 13
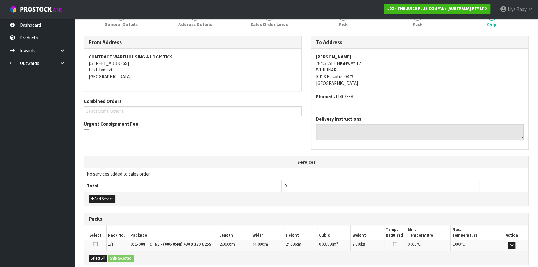
scroll to position [149, 0]
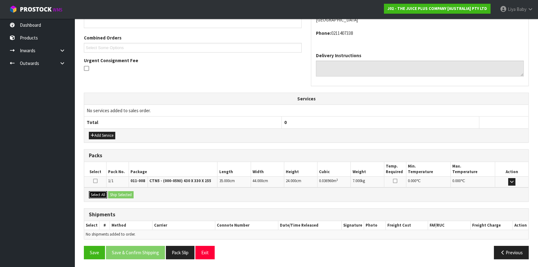
click at [104, 192] on button "Select All" at bounding box center [98, 194] width 18 height 7
click at [123, 199] on div "Select All Ship Selected" at bounding box center [306, 194] width 445 height 14
click at [122, 196] on button "Ship Selected" at bounding box center [120, 194] width 25 height 7
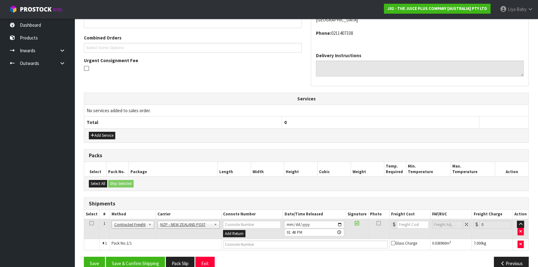
click at [91, 223] on icon at bounding box center [92, 223] width 4 height 0
click at [141, 261] on button "Save & Confirm Shipping" at bounding box center [135, 263] width 59 height 13
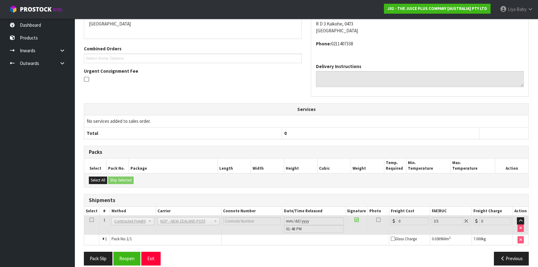
scroll to position [152, 0]
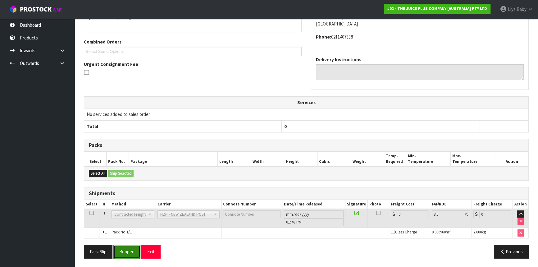
click at [131, 247] on button "Reopen" at bounding box center [126, 251] width 27 height 13
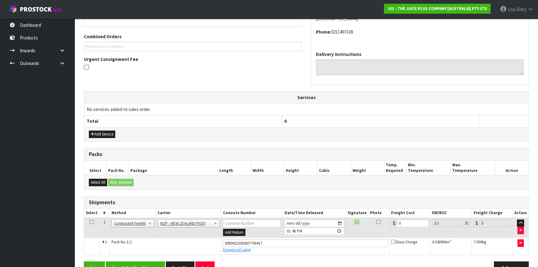
scroll to position [166, 0]
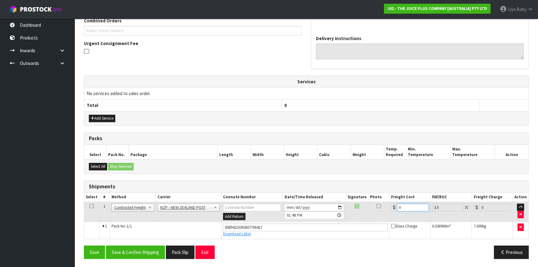
click at [405, 207] on input "0" at bounding box center [413, 208] width 32 height 8
click at [91, 206] on icon at bounding box center [92, 206] width 4 height 0
click at [143, 251] on button "Save & Confirm Shipping" at bounding box center [135, 252] width 59 height 13
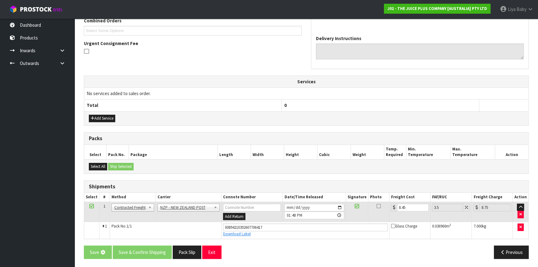
scroll to position [0, 0]
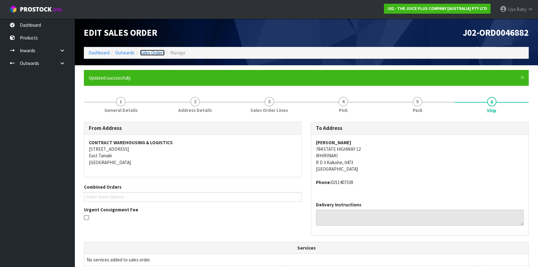
click at [151, 50] on link "Sales Orders" at bounding box center [152, 53] width 25 height 6
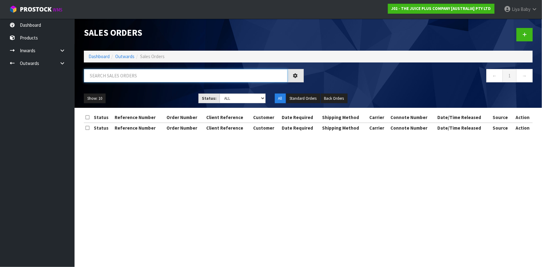
click at [131, 80] on input "text" at bounding box center [186, 75] width 204 height 13
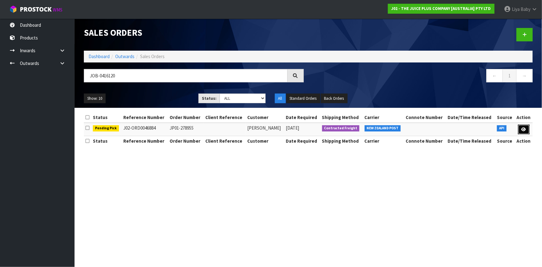
click at [523, 132] on link at bounding box center [525, 130] width 12 height 10
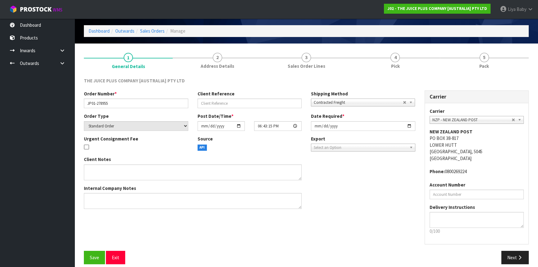
scroll to position [28, 0]
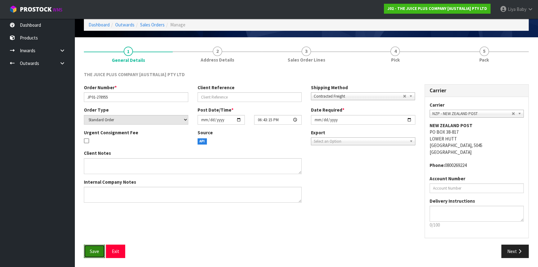
click at [95, 249] on span "Save" at bounding box center [94, 251] width 9 height 6
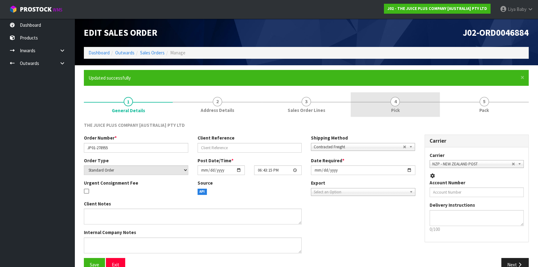
click at [409, 110] on link "4 Pick" at bounding box center [395, 104] width 89 height 25
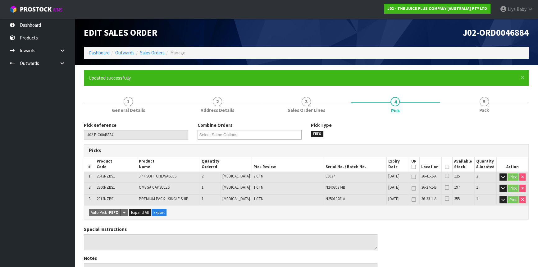
click at [446, 167] on icon at bounding box center [447, 167] width 4 height 0
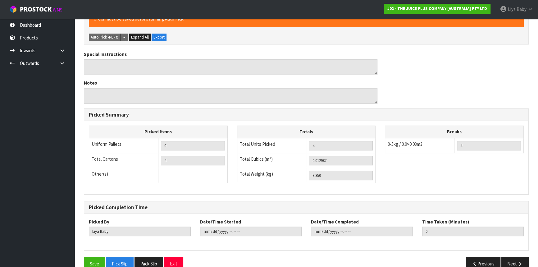
scroll to position [209, 0]
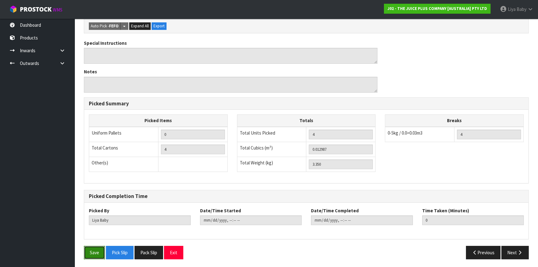
click at [85, 253] on button "Save" at bounding box center [94, 252] width 21 height 13
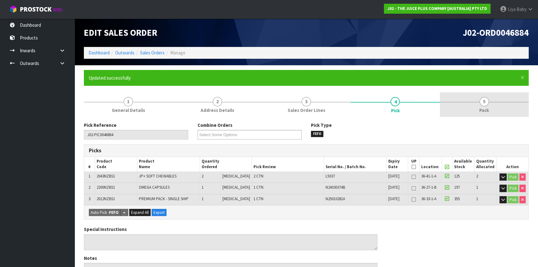
click at [473, 101] on link "5 Pack" at bounding box center [484, 104] width 89 height 25
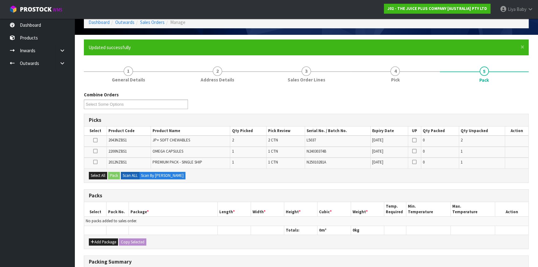
scroll to position [85, 0]
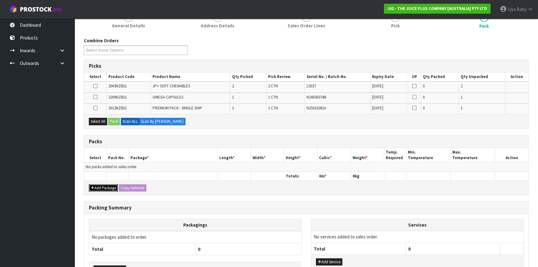
click at [97, 189] on button "Add Package" at bounding box center [103, 187] width 29 height 7
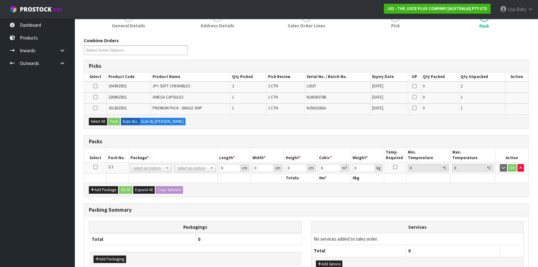
click at [95, 161] on th "Select" at bounding box center [95, 155] width 22 height 15
click at [95, 163] on td at bounding box center [95, 168] width 22 height 11
click at [95, 167] on icon at bounding box center [95, 167] width 4 height 0
click at [99, 119] on button "Select All" at bounding box center [98, 121] width 18 height 7
click at [102, 121] on button "Select All" at bounding box center [98, 121] width 18 height 7
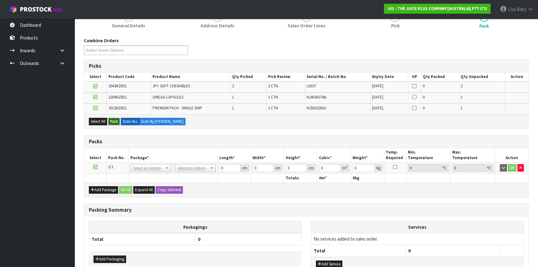
click at [113, 121] on button "Pack" at bounding box center [114, 121] width 12 height 7
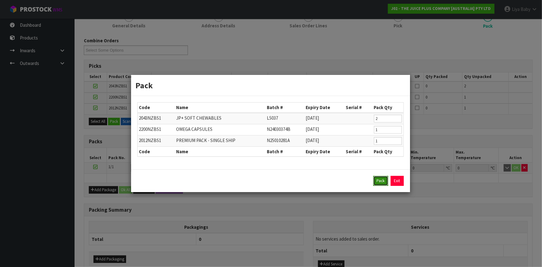
click at [376, 179] on button "Pack" at bounding box center [381, 181] width 15 height 10
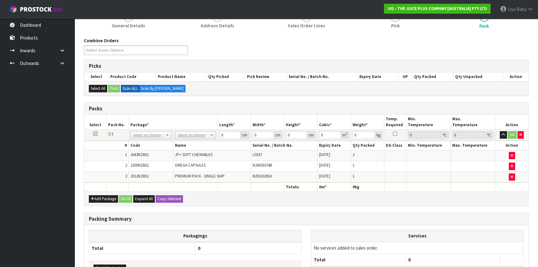
scroll to position [136, 0]
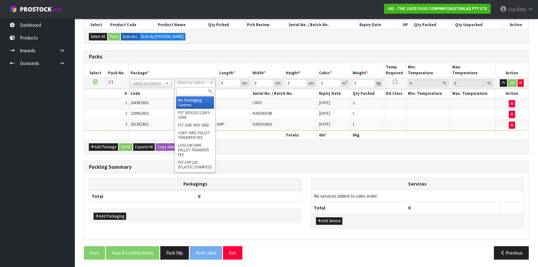
click at [196, 94] on input "text" at bounding box center [195, 91] width 38 height 8
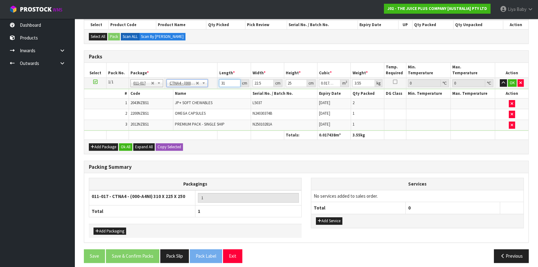
click at [232, 84] on input "31" at bounding box center [229, 83] width 21 height 8
click at [126, 149] on button "Ok All" at bounding box center [125, 146] width 13 height 7
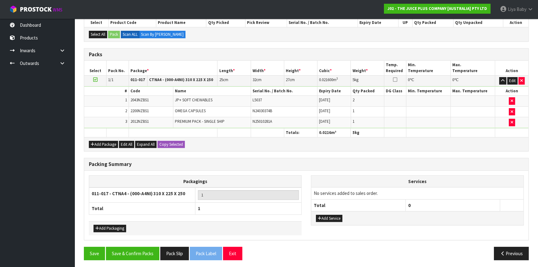
scroll to position [139, 0]
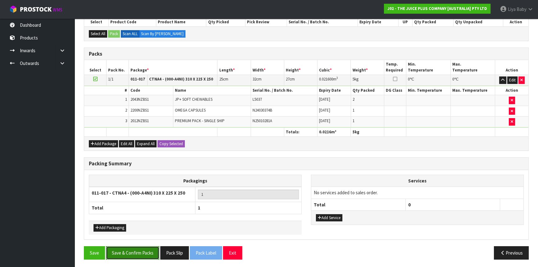
click at [144, 254] on button "Save & Confirm Packs" at bounding box center [132, 252] width 53 height 13
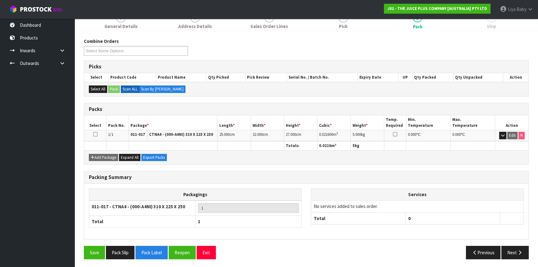
scroll to position [84, 0]
click at [509, 248] on button "Next" at bounding box center [515, 252] width 27 height 13
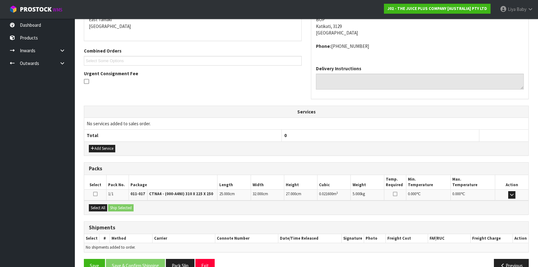
scroll to position [149, 0]
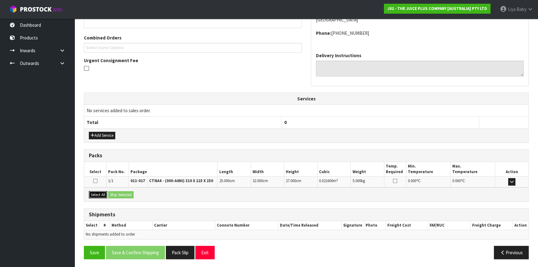
click at [98, 191] on button "Select All" at bounding box center [98, 194] width 18 height 7
drag, startPoint x: 130, startPoint y: 194, endPoint x: 124, endPoint y: 208, distance: 15.3
click at [131, 195] on button "Ship Selected" at bounding box center [120, 194] width 25 height 7
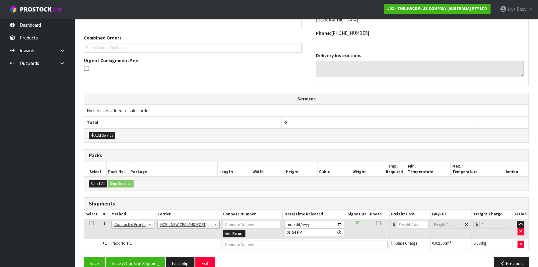
click at [91, 223] on icon at bounding box center [92, 223] width 4 height 0
click at [131, 260] on button "Save & Confirm Shipping" at bounding box center [135, 263] width 59 height 13
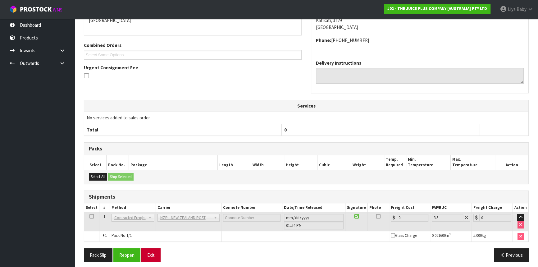
scroll to position [152, 0]
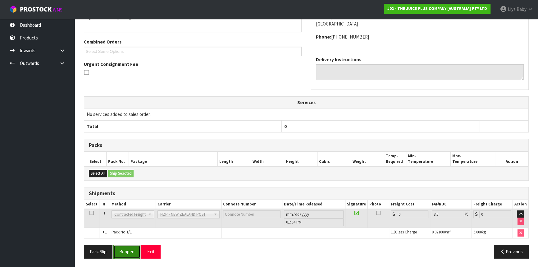
click at [132, 250] on button "Reopen" at bounding box center [126, 251] width 27 height 13
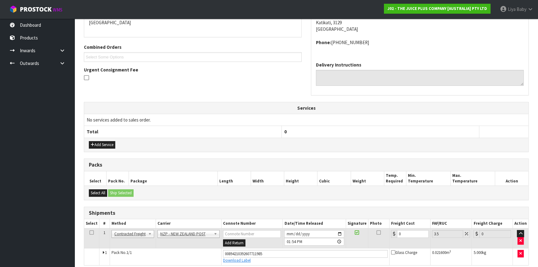
scroll to position [166, 0]
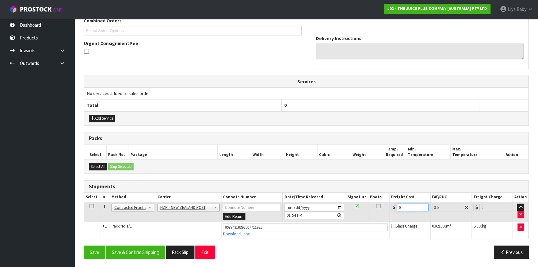
click at [409, 208] on input "0" at bounding box center [413, 208] width 32 height 8
click at [92, 206] on icon at bounding box center [92, 206] width 4 height 0
click at [141, 253] on button "Save & Confirm Shipping" at bounding box center [135, 252] width 59 height 13
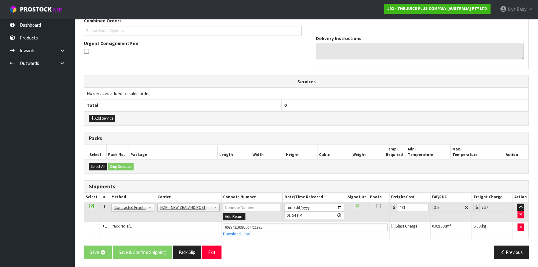
scroll to position [0, 0]
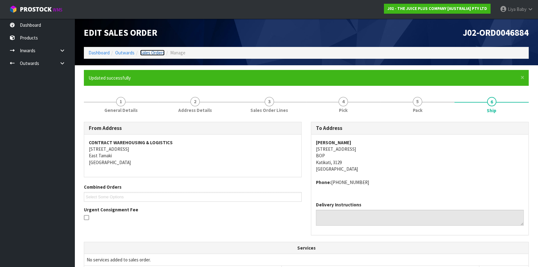
click at [162, 52] on link "Sales Orders" at bounding box center [152, 53] width 25 height 6
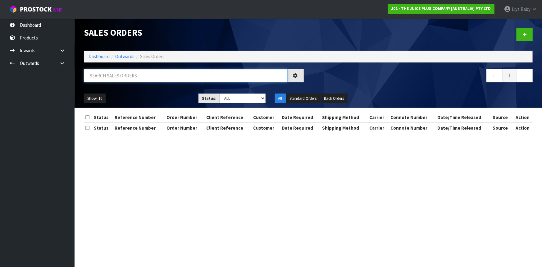
click at [129, 74] on input "text" at bounding box center [186, 75] width 204 height 13
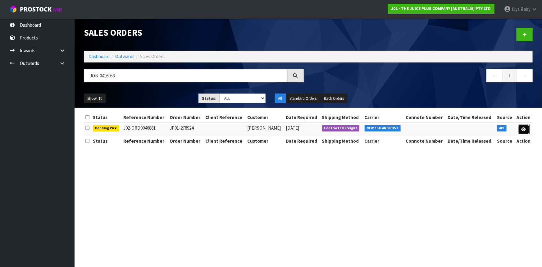
click at [525, 127] on link at bounding box center [525, 130] width 12 height 10
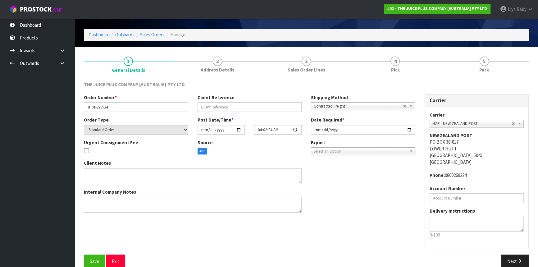
scroll to position [28, 0]
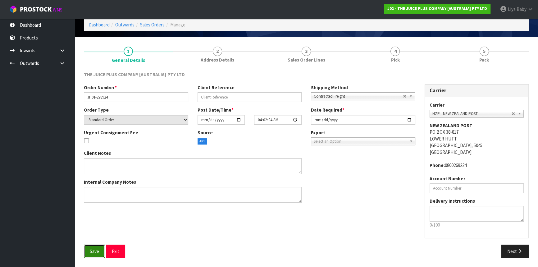
drag, startPoint x: 94, startPoint y: 248, endPoint x: 97, endPoint y: 243, distance: 5.9
click at [94, 247] on button "Save" at bounding box center [94, 251] width 21 height 13
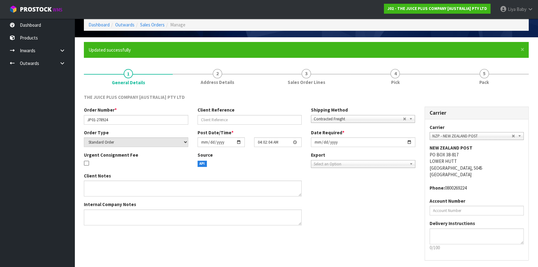
scroll to position [0, 0]
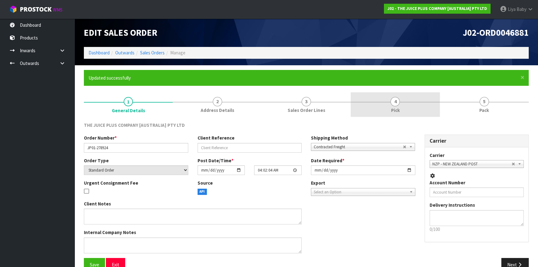
drag, startPoint x: 394, startPoint y: 98, endPoint x: 398, endPoint y: 106, distance: 8.1
click at [394, 99] on span "4" at bounding box center [395, 101] width 9 height 9
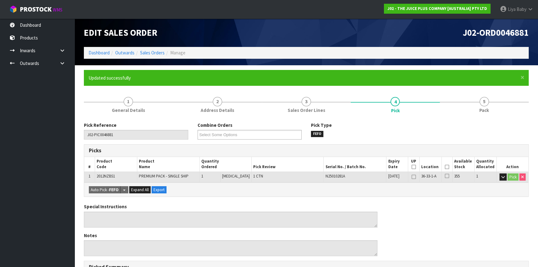
click at [445, 167] on icon at bounding box center [447, 167] width 4 height 0
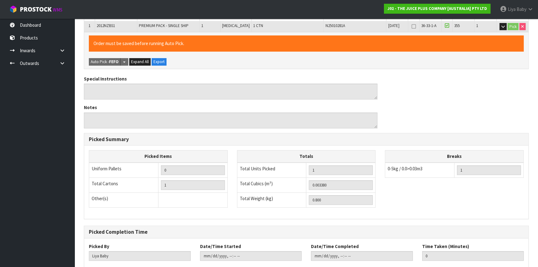
scroll to position [187, 0]
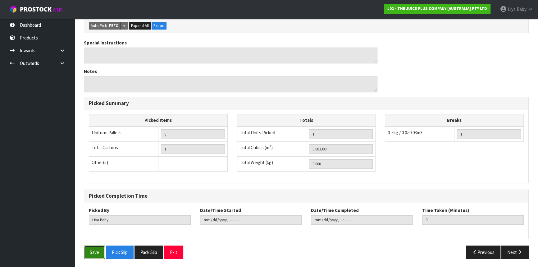
click at [94, 249] on button "Save" at bounding box center [94, 252] width 21 height 13
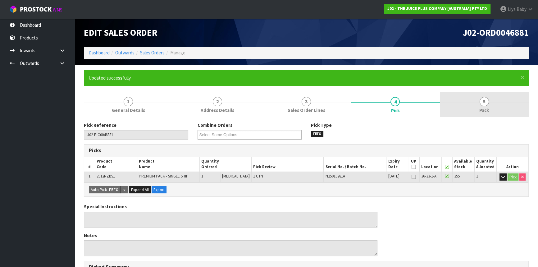
click at [472, 109] on link "5 Pack" at bounding box center [484, 104] width 89 height 25
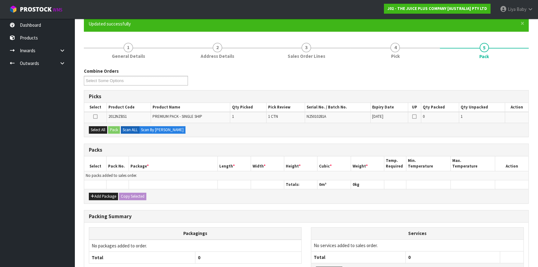
scroll to position [56, 0]
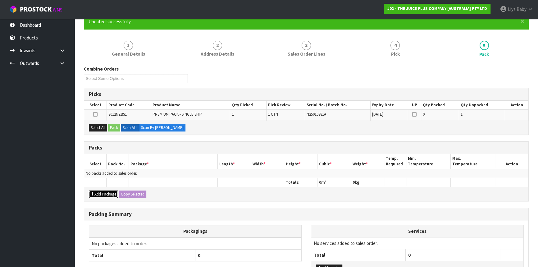
click at [111, 196] on button "Add Package" at bounding box center [103, 194] width 29 height 7
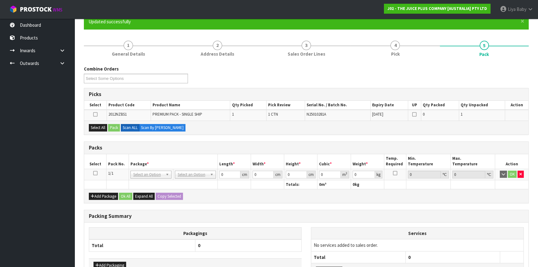
click at [99, 173] on td at bounding box center [95, 174] width 22 height 11
click at [94, 173] on icon at bounding box center [95, 173] width 4 height 0
click at [99, 129] on button "Select All" at bounding box center [98, 127] width 18 height 7
click at [119, 127] on button "Pack" at bounding box center [114, 127] width 12 height 7
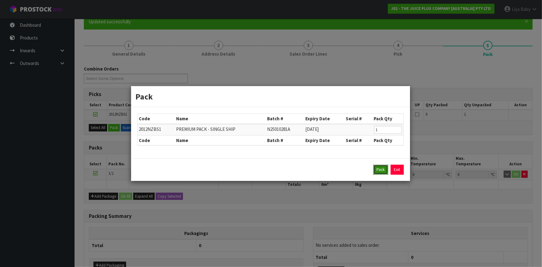
click at [382, 169] on button "Pack" at bounding box center [381, 170] width 15 height 10
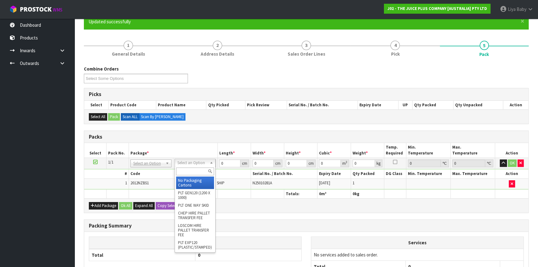
click at [202, 168] on input "text" at bounding box center [195, 172] width 38 height 8
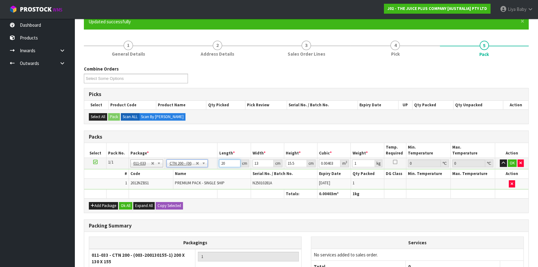
drag, startPoint x: 234, startPoint y: 158, endPoint x: 230, endPoint y: 163, distance: 5.9
click at [232, 160] on input "20" at bounding box center [229, 163] width 21 height 8
click at [127, 206] on button "Ok All" at bounding box center [125, 205] width 13 height 7
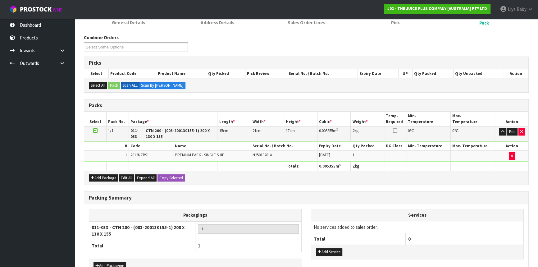
scroll to position [126, 0]
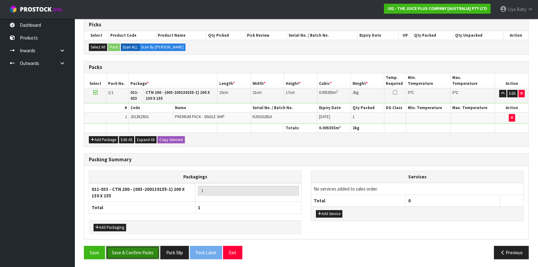
click at [134, 250] on button "Save & Confirm Packs" at bounding box center [132, 252] width 53 height 13
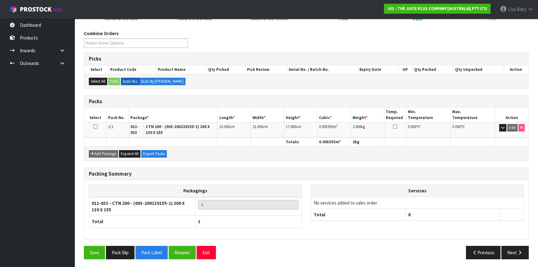
scroll to position [92, 0]
click at [518, 247] on button "Next" at bounding box center [515, 252] width 27 height 13
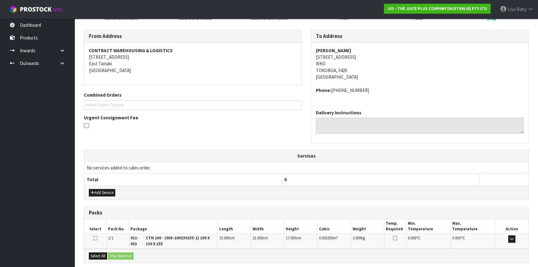
scroll to position [154, 0]
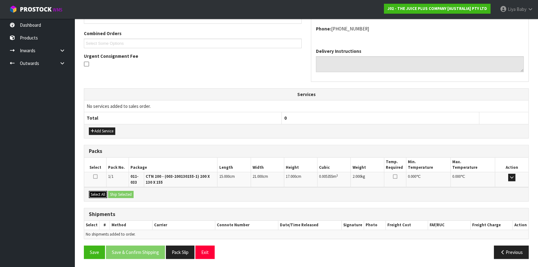
drag, startPoint x: 93, startPoint y: 190, endPoint x: 100, endPoint y: 189, distance: 7.2
click at [95, 191] on button "Select All" at bounding box center [98, 194] width 18 height 7
drag, startPoint x: 124, startPoint y: 189, endPoint x: 124, endPoint y: 192, distance: 3.4
click at [124, 189] on div "Select All Ship Selected" at bounding box center [306, 194] width 445 height 14
click at [124, 192] on button "Ship Selected" at bounding box center [120, 194] width 25 height 7
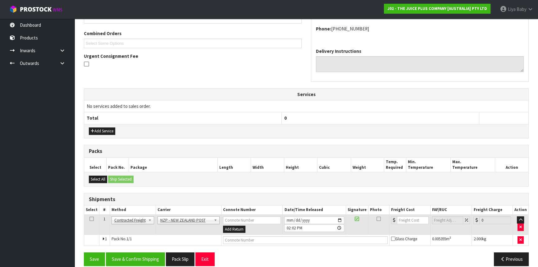
click at [93, 219] on icon at bounding box center [92, 219] width 4 height 0
click at [128, 261] on button "Save & Confirm Shipping" at bounding box center [135, 258] width 59 height 13
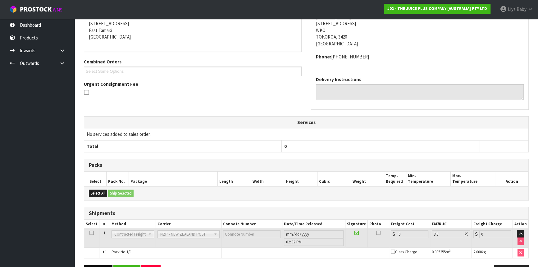
scroll to position [152, 0]
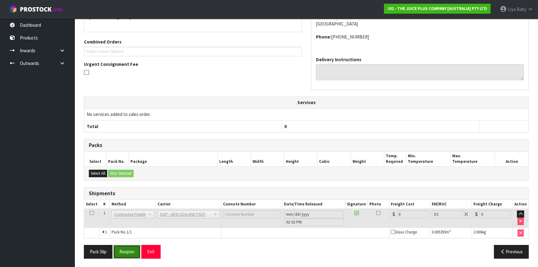
click at [124, 253] on button "Reopen" at bounding box center [126, 251] width 27 height 13
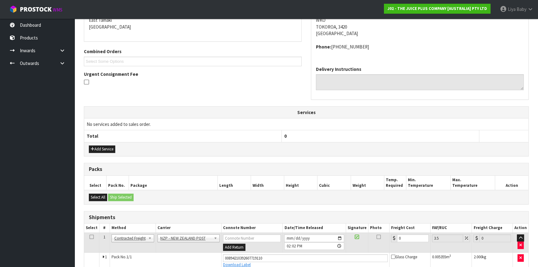
scroll to position [166, 0]
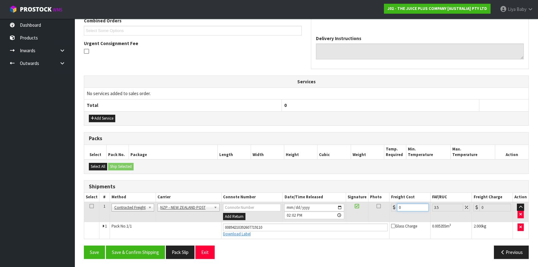
click at [402, 207] on input "0" at bounding box center [413, 208] width 32 height 8
click at [91, 206] on icon at bounding box center [92, 206] width 4 height 0
click at [136, 253] on button "Save & Confirm Shipping" at bounding box center [135, 252] width 59 height 13
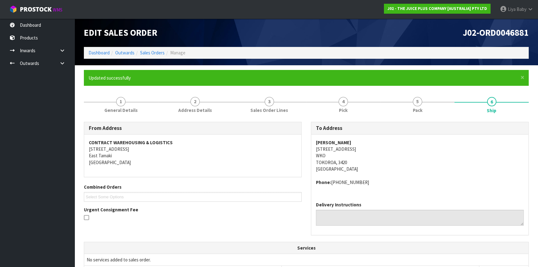
click at [152, 48] on ol "Dashboard Outwards Sales Orders Manage" at bounding box center [306, 53] width 445 height 12
click at [152, 51] on link "Sales Orders" at bounding box center [152, 53] width 25 height 6
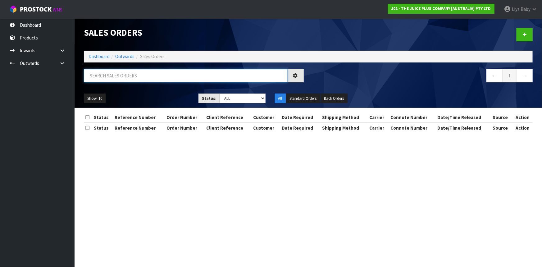
click at [122, 77] on input "text" at bounding box center [186, 75] width 204 height 13
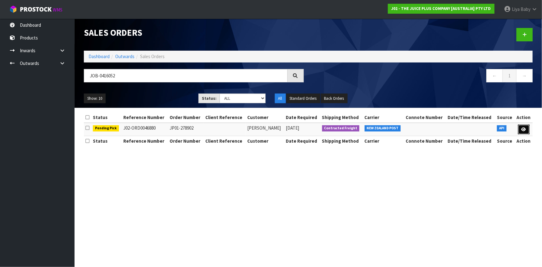
click at [526, 131] on icon at bounding box center [524, 129] width 5 height 4
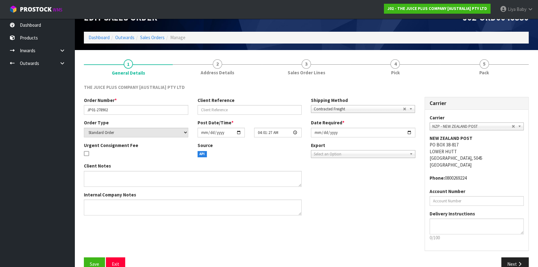
scroll to position [28, 0]
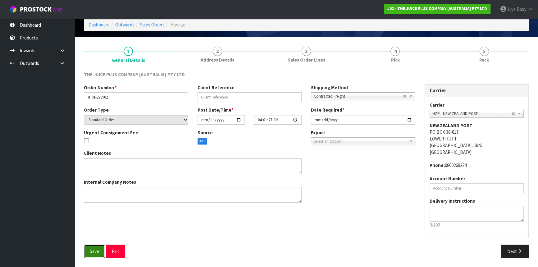
click at [95, 251] on span "Save" at bounding box center [94, 251] width 9 height 6
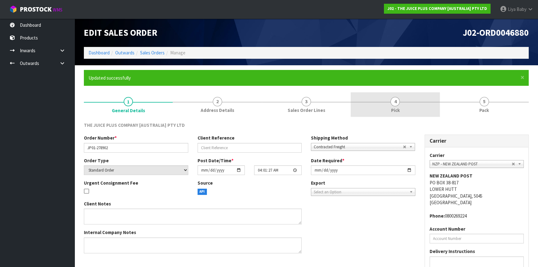
click at [394, 108] on span "Pick" at bounding box center [395, 110] width 9 height 7
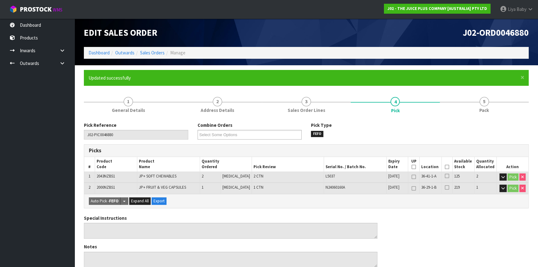
drag, startPoint x: 446, startPoint y: 167, endPoint x: 440, endPoint y: 167, distance: 5.9
click at [442, 167] on th "Picked" at bounding box center [447, 164] width 11 height 15
click at [445, 167] on icon at bounding box center [447, 167] width 4 height 0
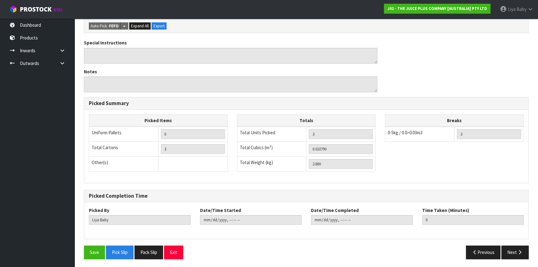
scroll to position [198, 0]
drag, startPoint x: 98, startPoint y: 254, endPoint x: 104, endPoint y: 239, distance: 15.5
click at [99, 253] on button "Save" at bounding box center [94, 251] width 21 height 13
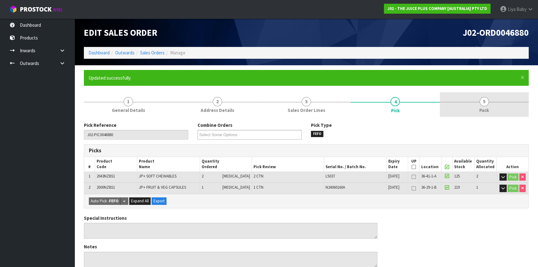
click at [487, 94] on link "5 Pack" at bounding box center [484, 104] width 89 height 25
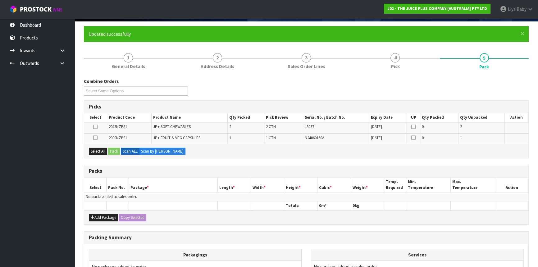
scroll to position [113, 0]
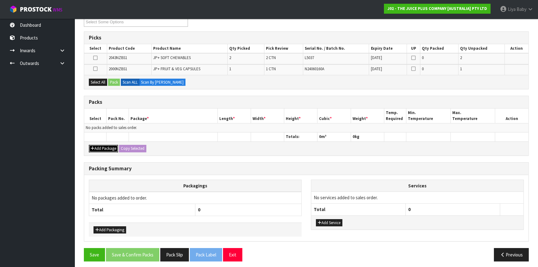
click at [106, 147] on button "Add Package" at bounding box center [103, 148] width 29 height 7
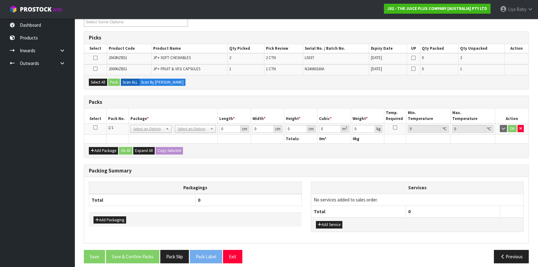
click at [95, 127] on icon at bounding box center [95, 127] width 4 height 0
click at [92, 79] on button "Select All" at bounding box center [98, 82] width 18 height 7
click at [110, 80] on button "Pack" at bounding box center [114, 82] width 12 height 7
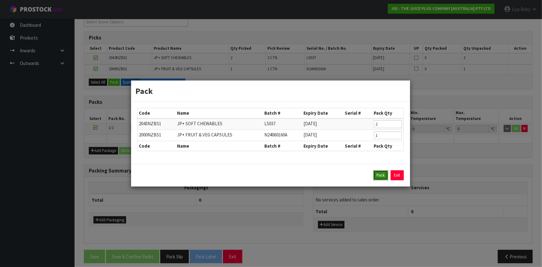
click at [378, 174] on button "Pack" at bounding box center [381, 175] width 15 height 10
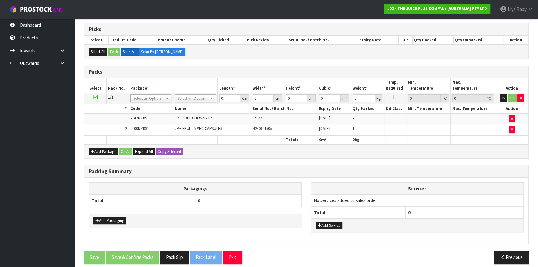
scroll to position [126, 0]
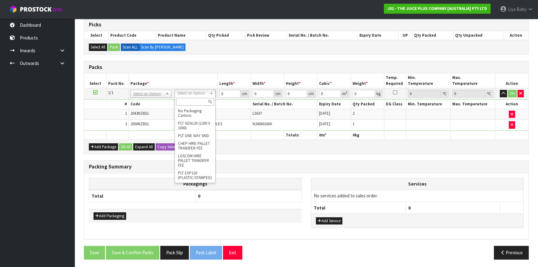
click at [195, 103] on input "text" at bounding box center [195, 102] width 38 height 8
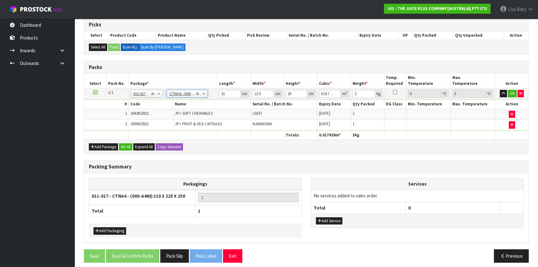
click at [230, 90] on td "31 cm" at bounding box center [234, 93] width 33 height 11
click at [230, 91] on input "31" at bounding box center [229, 94] width 21 height 8
click at [127, 144] on button "Ok All" at bounding box center [125, 146] width 13 height 7
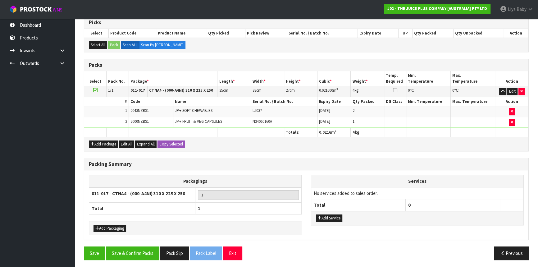
scroll to position [129, 0]
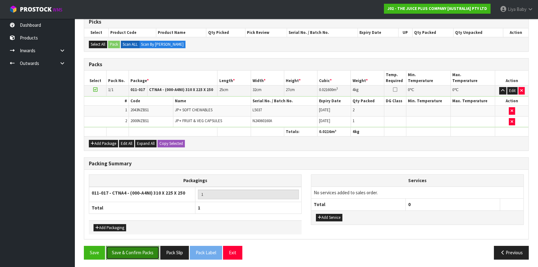
click at [114, 252] on button "Save & Confirm Packs" at bounding box center [132, 252] width 53 height 13
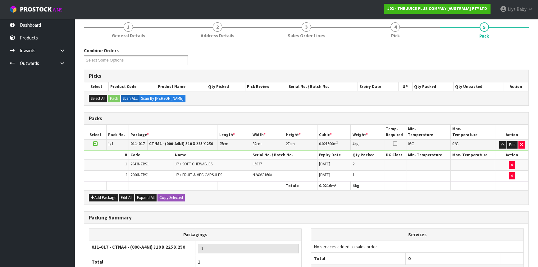
scroll to position [84, 0]
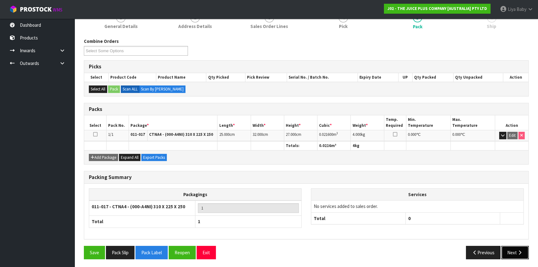
click at [513, 249] on button "Next" at bounding box center [515, 252] width 27 height 13
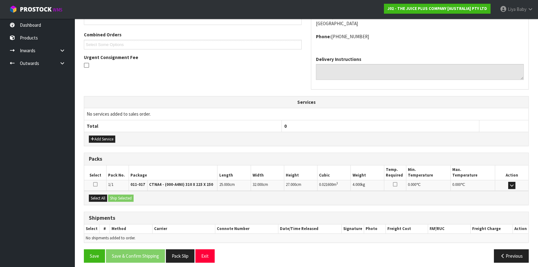
scroll to position [156, 0]
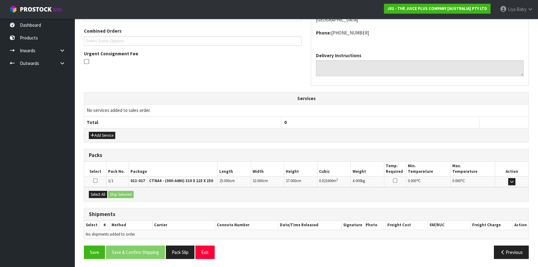
click at [86, 188] on div "Select All Ship Selected" at bounding box center [306, 194] width 445 height 14
drag, startPoint x: 95, startPoint y: 192, endPoint x: 109, endPoint y: 192, distance: 14.3
click at [95, 192] on button "Select All" at bounding box center [98, 194] width 18 height 7
click at [121, 191] on button "Ship Selected" at bounding box center [120, 194] width 25 height 7
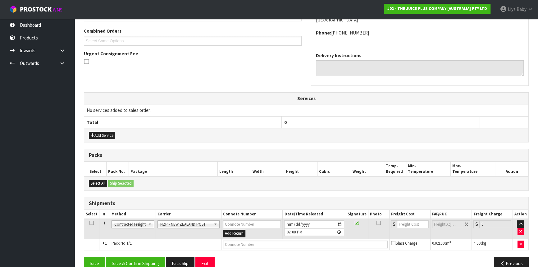
click at [91, 223] on icon at bounding box center [92, 223] width 4 height 0
drag, startPoint x: 132, startPoint y: 261, endPoint x: 208, endPoint y: 232, distance: 81.3
click at [133, 261] on button "Save & Confirm Shipping" at bounding box center [135, 263] width 59 height 13
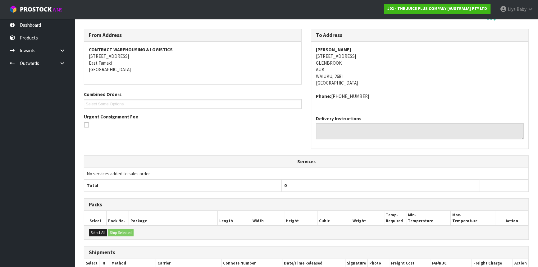
scroll to position [159, 0]
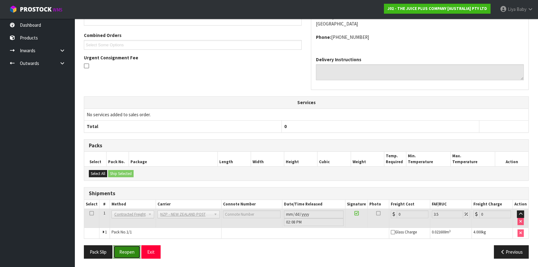
click at [135, 251] on button "Reopen" at bounding box center [126, 251] width 27 height 13
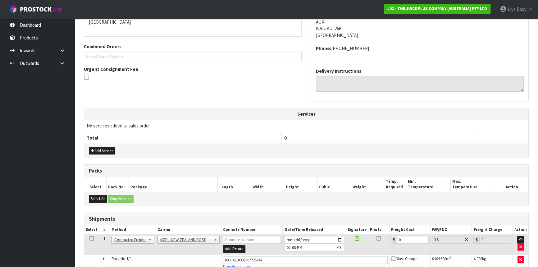
scroll to position [141, 0]
click at [406, 236] on input "0" at bounding box center [413, 239] width 32 height 8
click at [93, 238] on icon at bounding box center [92, 238] width 4 height 0
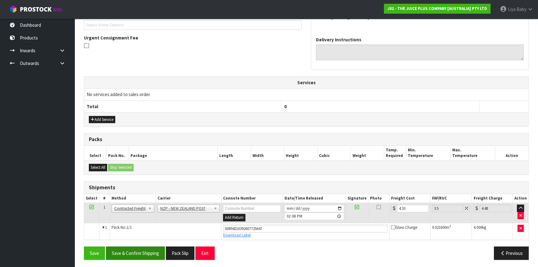
scroll to position [173, 0]
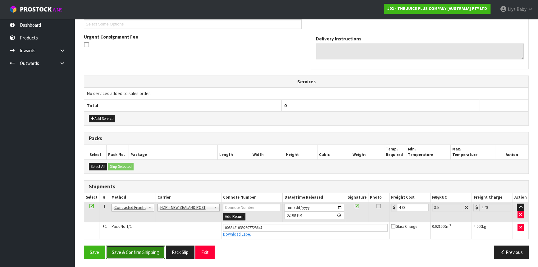
click at [138, 252] on button "Save & Confirm Shipping" at bounding box center [135, 252] width 59 height 13
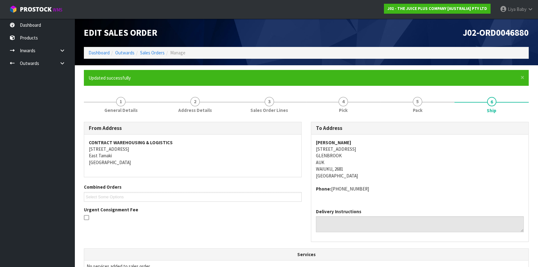
click at [154, 48] on ol "Dashboard Outwards Sales Orders Manage" at bounding box center [306, 53] width 445 height 12
click at [154, 50] on link "Sales Orders" at bounding box center [152, 53] width 25 height 6
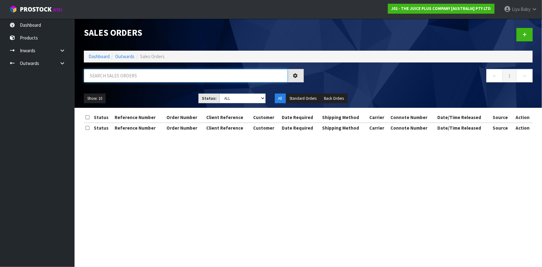
click at [106, 77] on input "text" at bounding box center [186, 75] width 204 height 13
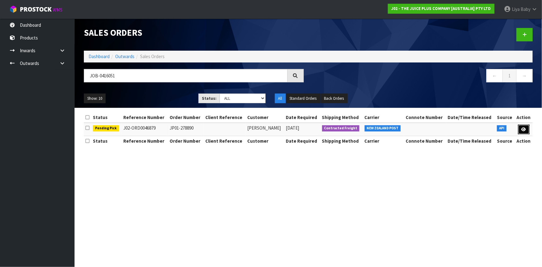
click at [525, 127] on icon at bounding box center [524, 129] width 5 height 4
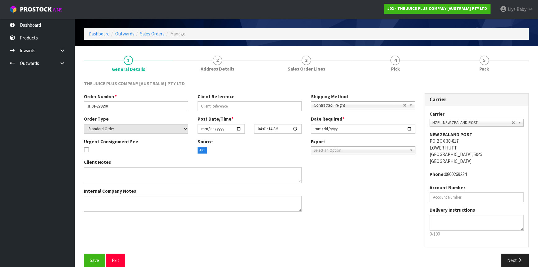
scroll to position [28, 0]
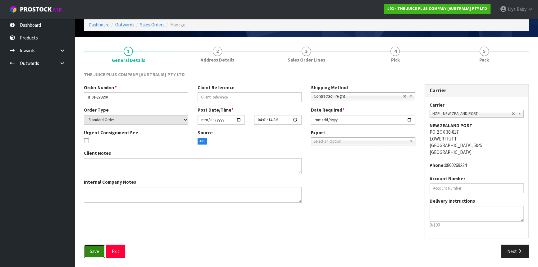
click at [89, 248] on button "Save" at bounding box center [94, 251] width 21 height 13
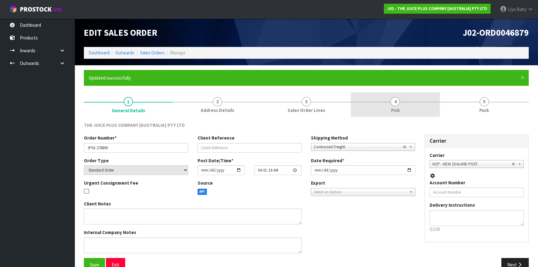
click at [385, 101] on link "4 Pick" at bounding box center [395, 104] width 89 height 25
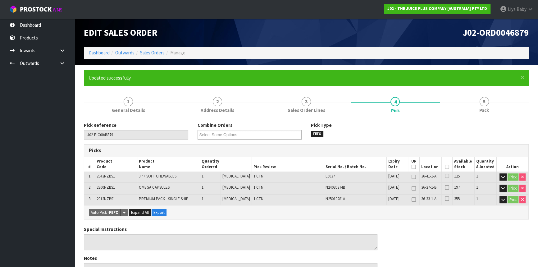
click at [445, 167] on icon at bounding box center [447, 167] width 4 height 0
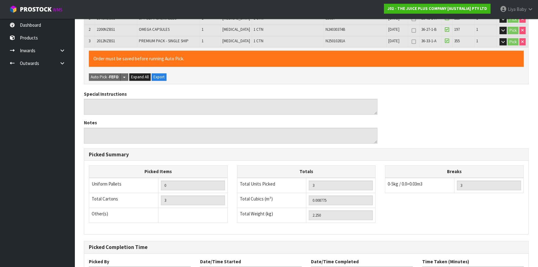
scroll to position [209, 0]
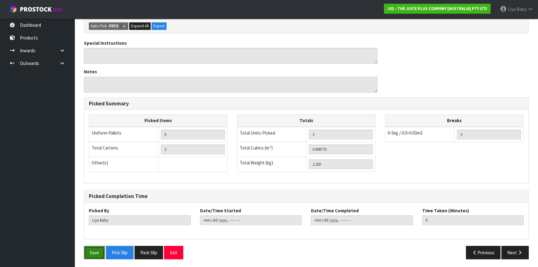
click at [99, 254] on button "Save" at bounding box center [94, 252] width 21 height 13
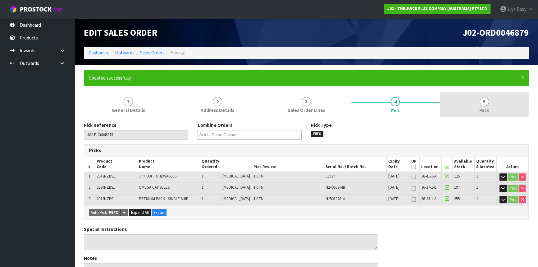
drag, startPoint x: 476, startPoint y: 106, endPoint x: 469, endPoint y: 113, distance: 10.0
click at [475, 108] on link "5 Pack" at bounding box center [484, 104] width 89 height 25
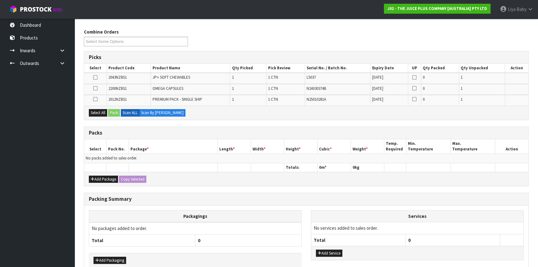
scroll to position [113, 0]
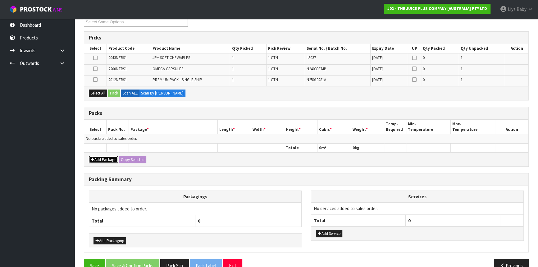
click at [102, 156] on button "Add Package" at bounding box center [103, 159] width 29 height 7
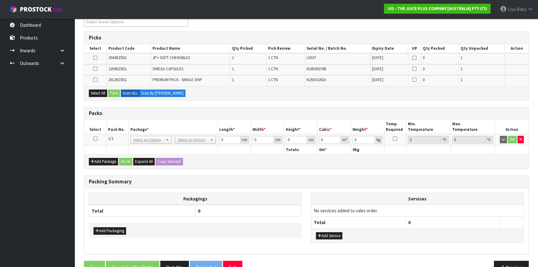
drag, startPoint x: 91, startPoint y: 132, endPoint x: 94, endPoint y: 137, distance: 6.1
click at [94, 136] on table "Select Pack No. Package * Length * Width * Height * Cubic * Weight * Temp. Requ…" at bounding box center [306, 137] width 445 height 35
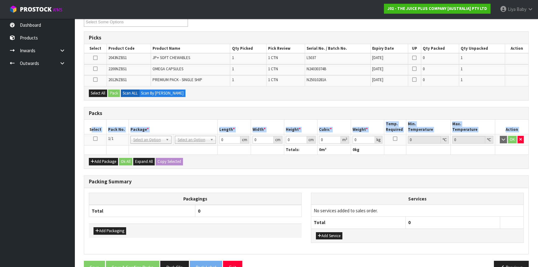
click at [95, 139] on icon at bounding box center [95, 139] width 4 height 0
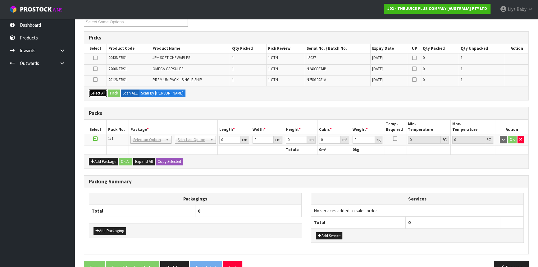
drag, startPoint x: 99, startPoint y: 91, endPoint x: 110, endPoint y: 93, distance: 11.7
click at [99, 91] on button "Select All" at bounding box center [98, 93] width 18 height 7
click at [110, 93] on button "Pack" at bounding box center [114, 93] width 12 height 7
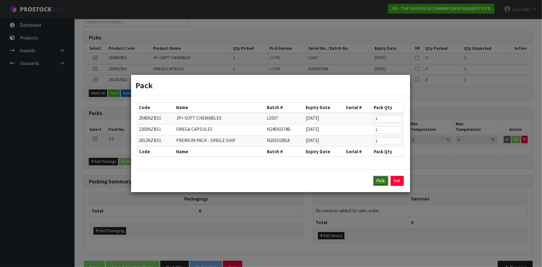
click at [384, 183] on button "Pack" at bounding box center [381, 181] width 15 height 10
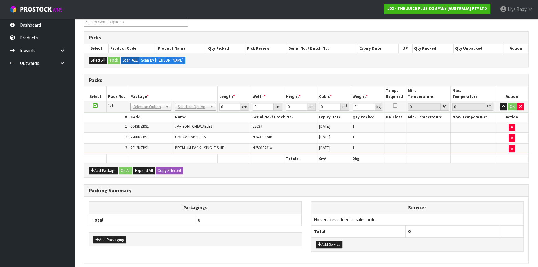
scroll to position [136, 0]
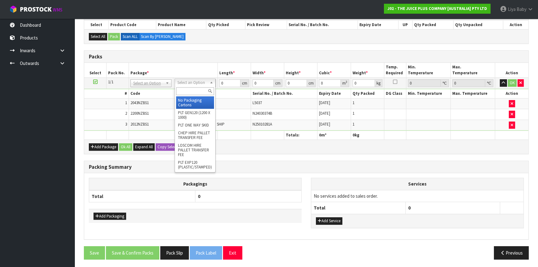
click at [199, 90] on input "text" at bounding box center [195, 91] width 38 height 8
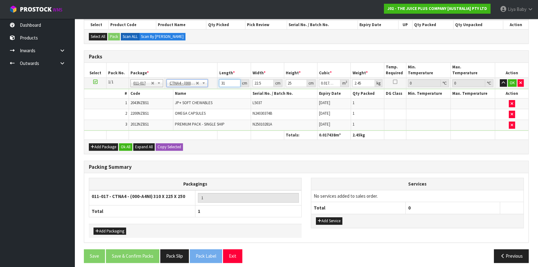
click at [230, 84] on input "31" at bounding box center [229, 83] width 21 height 8
click at [127, 146] on button "Ok All" at bounding box center [125, 146] width 13 height 7
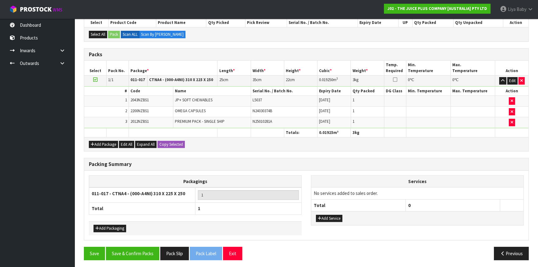
scroll to position [139, 0]
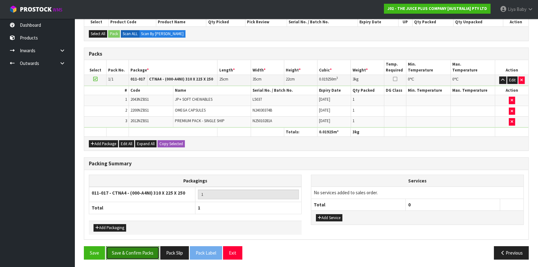
click at [122, 255] on button "Save & Confirm Packs" at bounding box center [132, 252] width 53 height 13
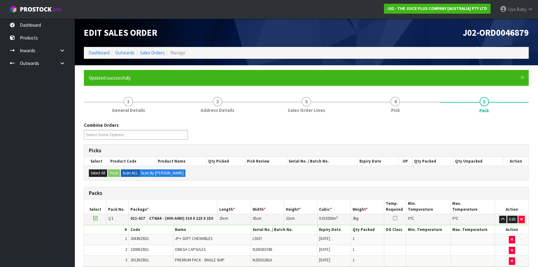
scroll to position [84, 0]
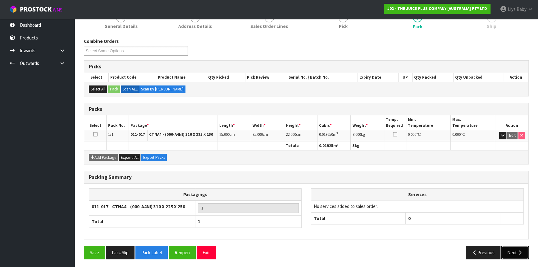
click at [508, 249] on button "Next" at bounding box center [515, 252] width 27 height 13
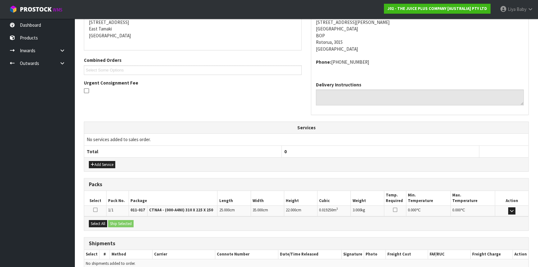
scroll to position [156, 0]
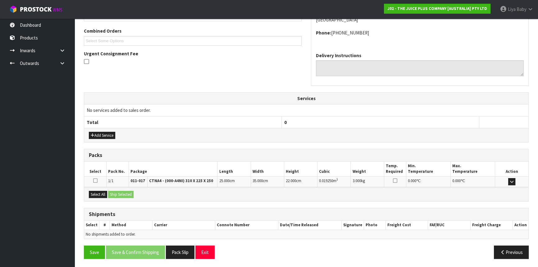
click at [102, 199] on div "Select All Ship Selected" at bounding box center [306, 194] width 445 height 14
click at [106, 193] on button "Select All" at bounding box center [98, 194] width 18 height 7
click at [118, 193] on button "Ship Selected" at bounding box center [120, 194] width 25 height 7
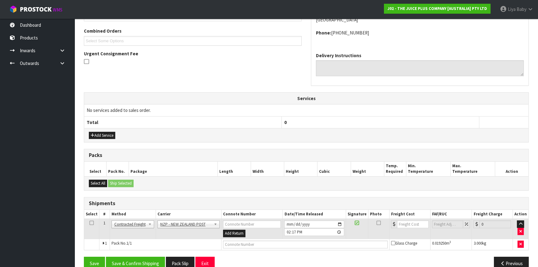
drag, startPoint x: 92, startPoint y: 220, endPoint x: 103, endPoint y: 228, distance: 13.4
click at [93, 223] on icon at bounding box center [92, 223] width 4 height 0
click at [136, 257] on button "Save & Confirm Shipping" at bounding box center [135, 263] width 59 height 13
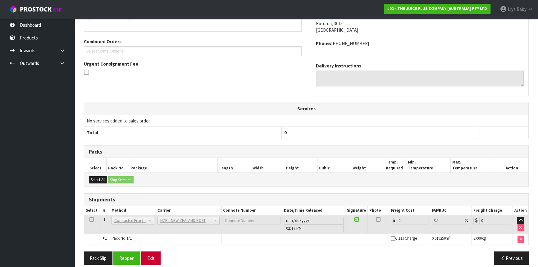
scroll to position [159, 0]
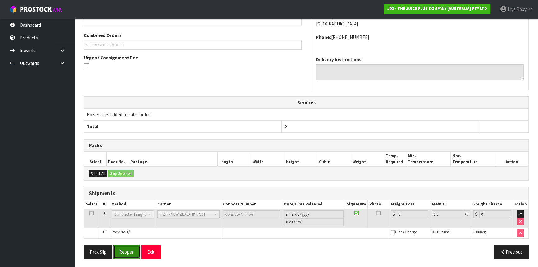
click at [135, 250] on button "Reopen" at bounding box center [126, 251] width 27 height 13
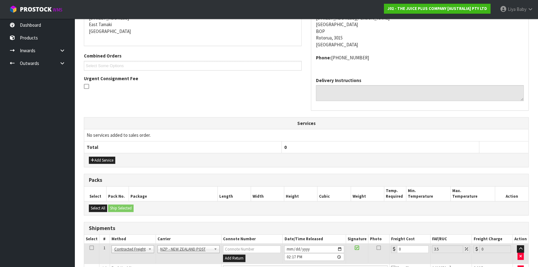
scroll to position [141, 0]
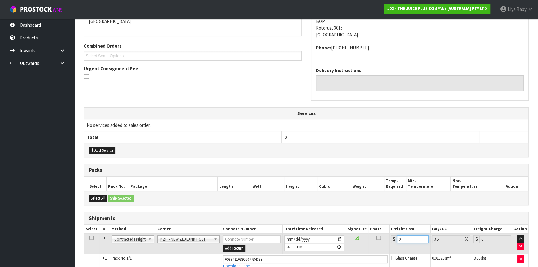
click at [403, 235] on input "0" at bounding box center [413, 239] width 32 height 8
click at [91, 238] on icon at bounding box center [92, 238] width 4 height 0
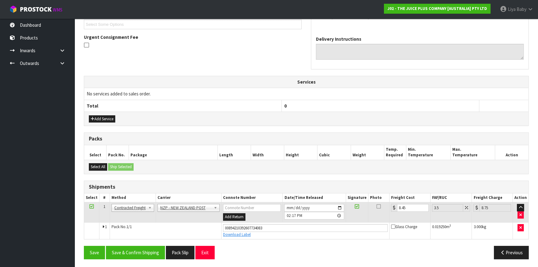
scroll to position [173, 0]
click at [136, 251] on button "Save & Confirm Shipping" at bounding box center [135, 252] width 59 height 13
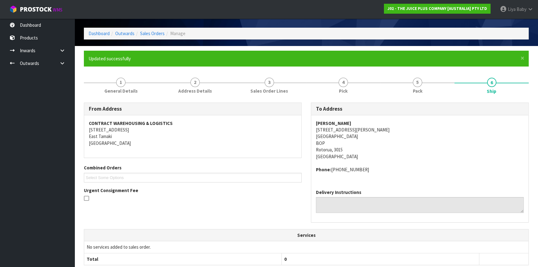
scroll to position [28, 0]
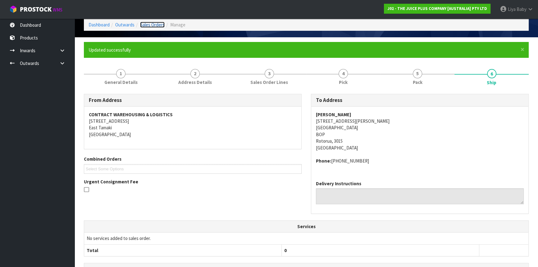
click at [154, 27] on link "Sales Orders" at bounding box center [152, 25] width 25 height 6
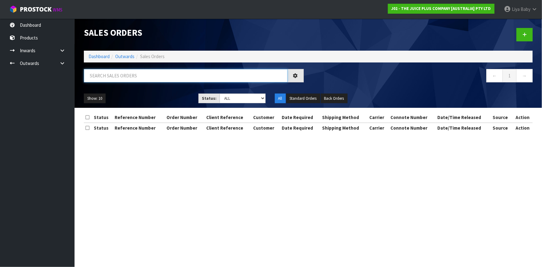
click at [127, 77] on input "text" at bounding box center [186, 75] width 204 height 13
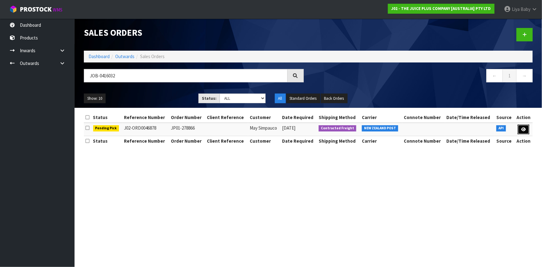
click at [521, 128] on link at bounding box center [524, 130] width 12 height 10
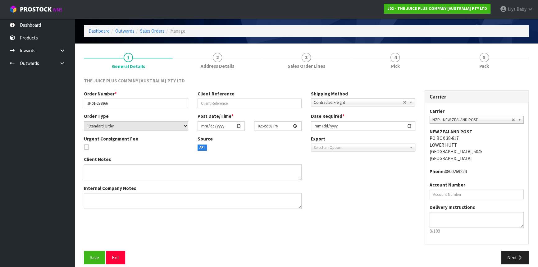
scroll to position [28, 0]
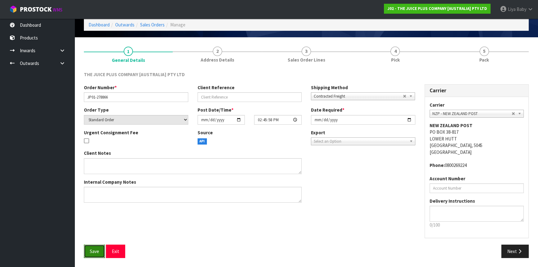
click at [90, 254] on button "Save" at bounding box center [94, 251] width 21 height 13
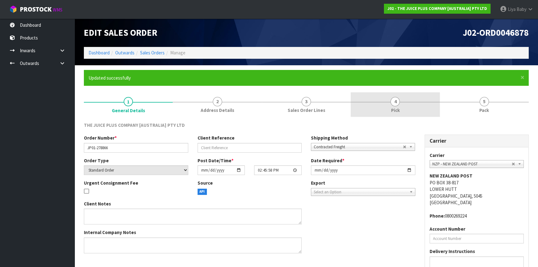
click at [400, 115] on link "4 Pick" at bounding box center [395, 104] width 89 height 25
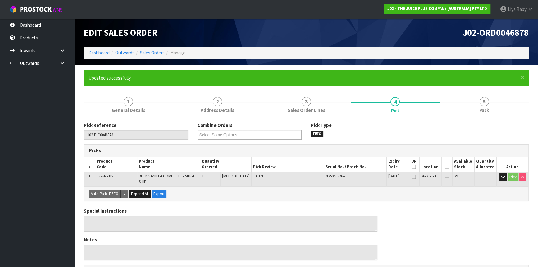
click at [446, 167] on icon at bounding box center [447, 167] width 4 height 0
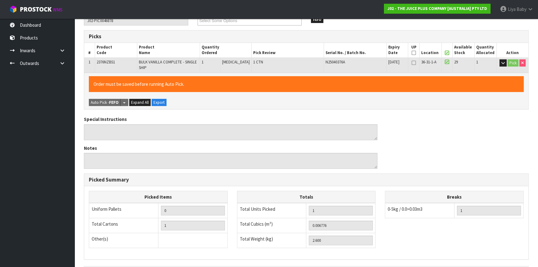
scroll to position [191, 0]
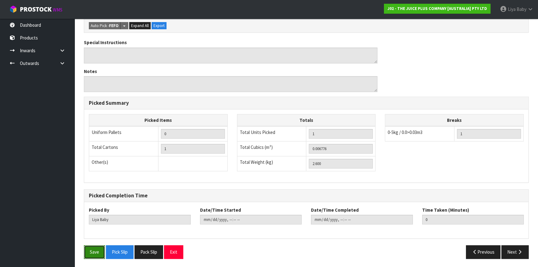
click at [93, 251] on button "Save" at bounding box center [94, 251] width 21 height 13
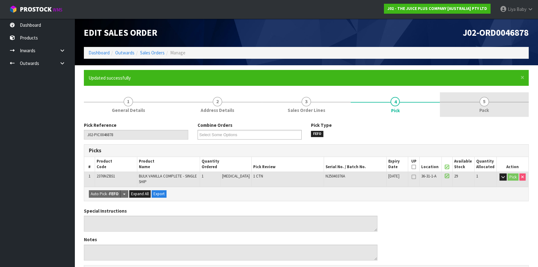
click at [479, 104] on link "5 Pack" at bounding box center [484, 104] width 89 height 25
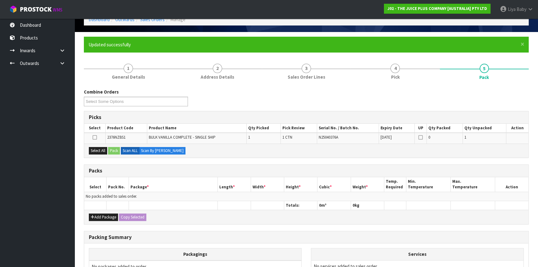
scroll to position [85, 0]
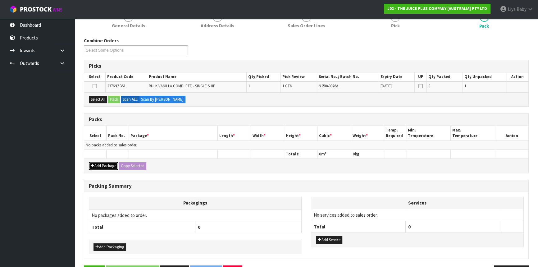
click at [99, 165] on button "Add Package" at bounding box center [103, 165] width 29 height 7
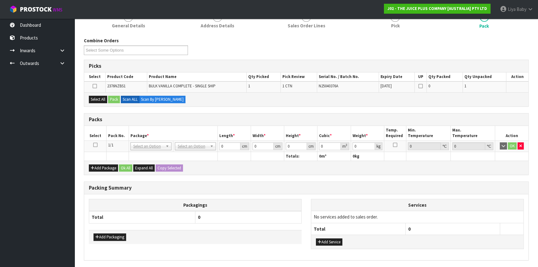
click at [95, 141] on td at bounding box center [95, 146] width 22 height 11
click at [95, 145] on icon at bounding box center [95, 145] width 4 height 0
drag, startPoint x: 97, startPoint y: 99, endPoint x: 117, endPoint y: 99, distance: 19.3
click at [99, 99] on button "Select All" at bounding box center [98, 99] width 18 height 7
click at [117, 99] on button "Pack" at bounding box center [114, 99] width 12 height 7
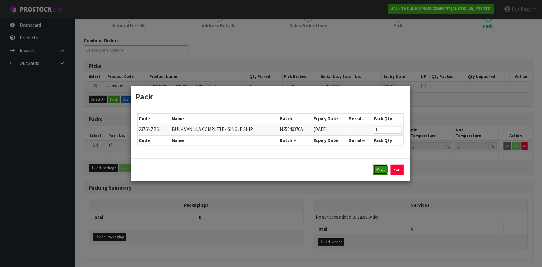
click at [382, 168] on button "Pack" at bounding box center [381, 170] width 15 height 10
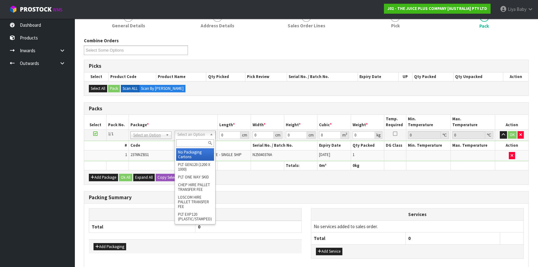
click at [197, 142] on input "text" at bounding box center [195, 143] width 38 height 8
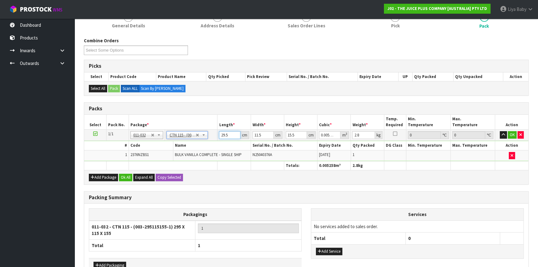
click at [228, 132] on input "29.5" at bounding box center [229, 135] width 21 height 8
click at [124, 177] on button "Ok All" at bounding box center [125, 177] width 13 height 7
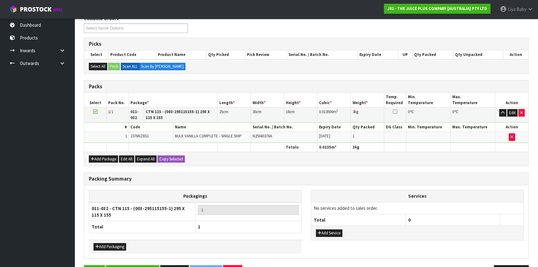
scroll to position [126, 0]
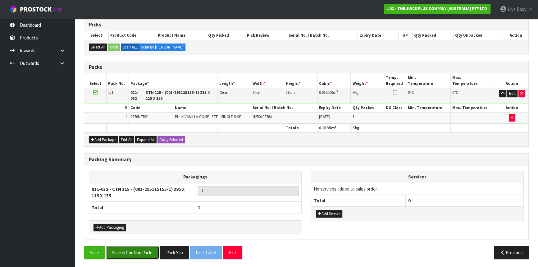
click at [131, 255] on button "Save & Confirm Packs" at bounding box center [132, 252] width 53 height 13
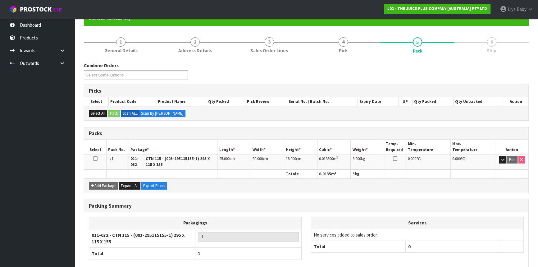
scroll to position [92, 0]
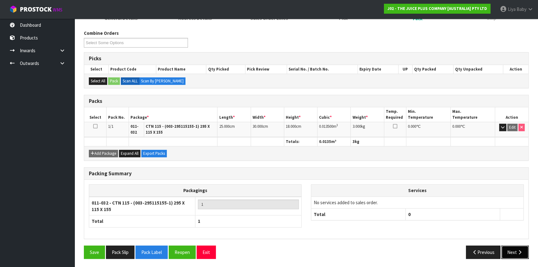
click at [517, 250] on icon "button" at bounding box center [520, 252] width 6 height 5
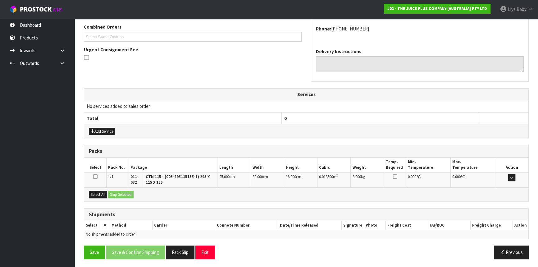
scroll to position [160, 0]
click at [101, 195] on button "Select All" at bounding box center [98, 194] width 18 height 7
click at [119, 195] on button "Ship Selected" at bounding box center [120, 194] width 25 height 7
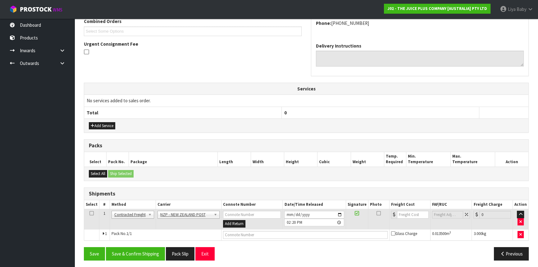
scroll to position [167, 0]
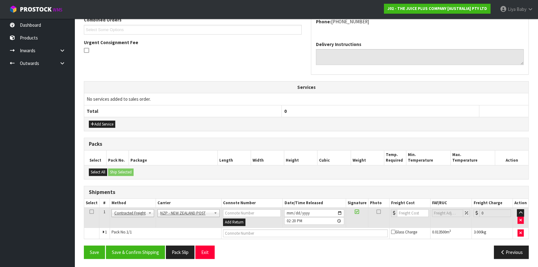
click at [91, 212] on icon at bounding box center [92, 212] width 4 height 0
drag, startPoint x: 122, startPoint y: 249, endPoint x: 159, endPoint y: 224, distance: 44.5
click at [127, 246] on button "Save & Confirm Shipping" at bounding box center [135, 252] width 59 height 13
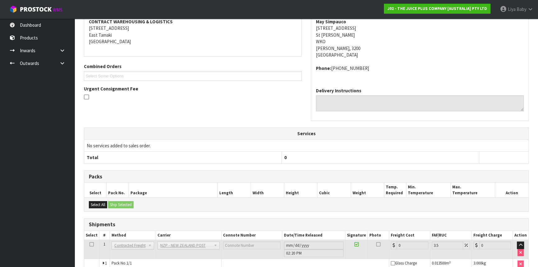
scroll to position [159, 0]
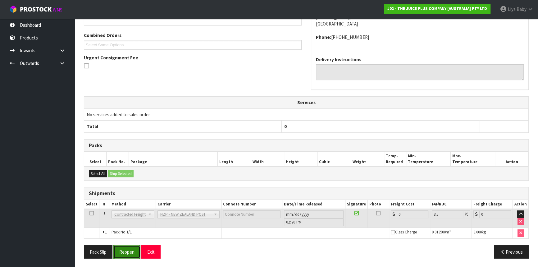
click at [120, 252] on button "Reopen" at bounding box center [126, 251] width 27 height 13
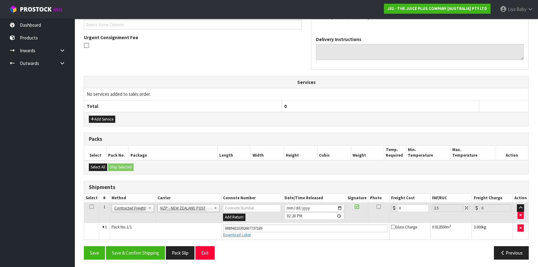
scroll to position [173, 0]
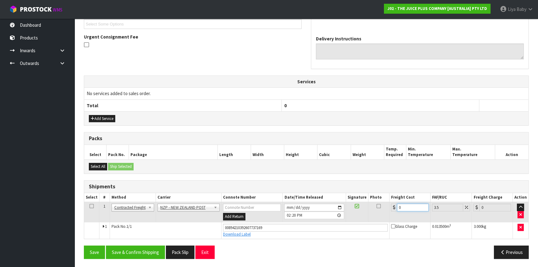
click at [408, 208] on input "0" at bounding box center [413, 208] width 32 height 8
click at [91, 206] on icon at bounding box center [92, 206] width 4 height 0
click at [117, 249] on button "Save & Confirm Shipping" at bounding box center [135, 252] width 59 height 13
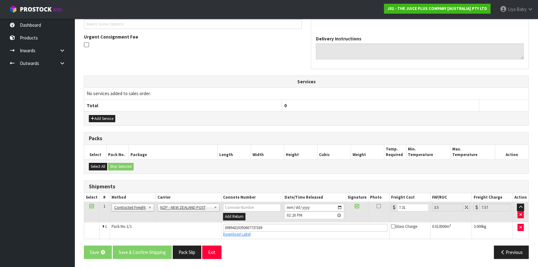
scroll to position [0, 0]
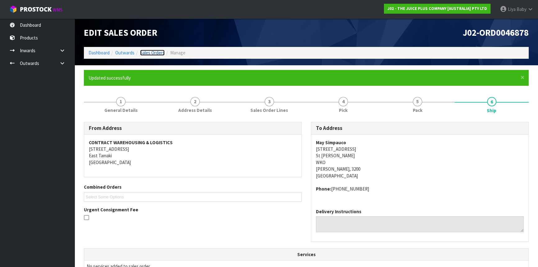
click at [152, 51] on link "Sales Orders" at bounding box center [152, 53] width 25 height 6
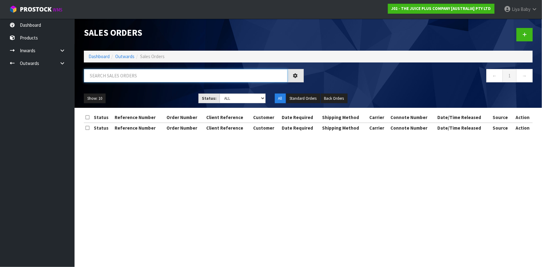
drag, startPoint x: 113, startPoint y: 78, endPoint x: 118, endPoint y: 79, distance: 5.4
click at [114, 78] on input "text" at bounding box center [186, 75] width 204 height 13
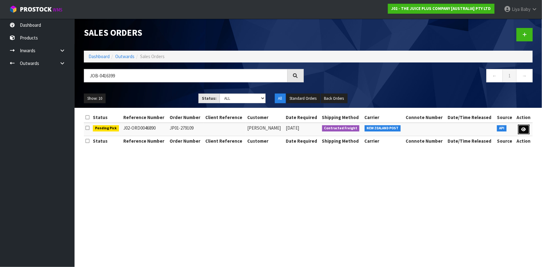
click at [527, 134] on link at bounding box center [525, 130] width 12 height 10
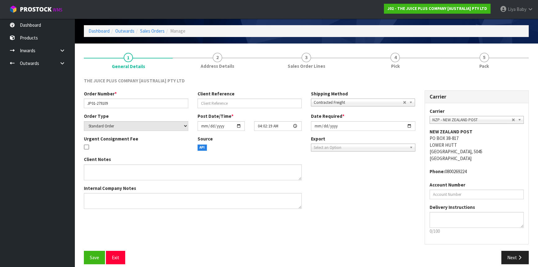
scroll to position [28, 0]
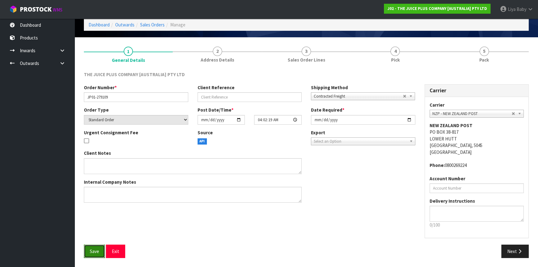
click at [90, 251] on span "Save" at bounding box center [94, 251] width 9 height 6
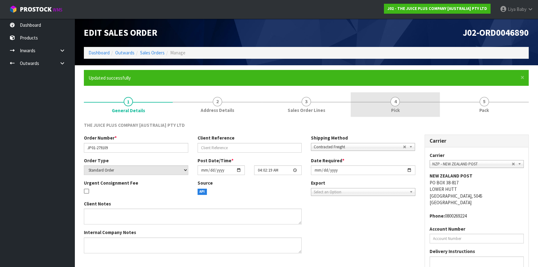
click at [419, 107] on link "4 Pick" at bounding box center [395, 104] width 89 height 25
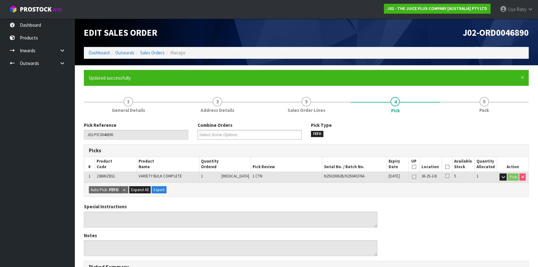
click at [448, 164] on th "Picked" at bounding box center [447, 164] width 11 height 15
click at [445, 167] on icon at bounding box center [447, 167] width 4 height 0
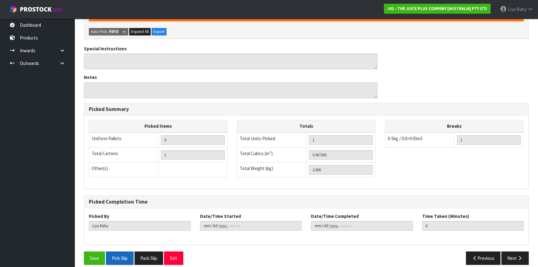
scroll to position [187, 0]
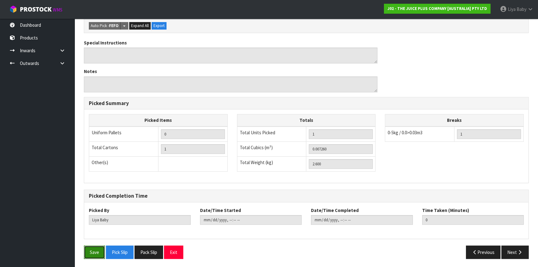
click at [98, 249] on button "Save" at bounding box center [94, 252] width 21 height 13
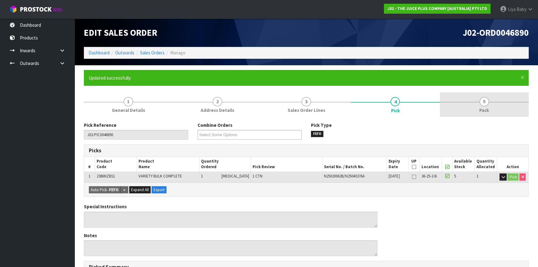
click at [481, 110] on span "Pack" at bounding box center [485, 110] width 10 height 7
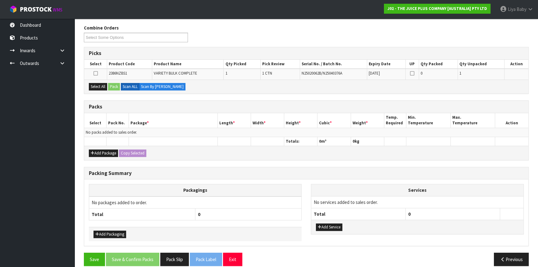
scroll to position [104, 0]
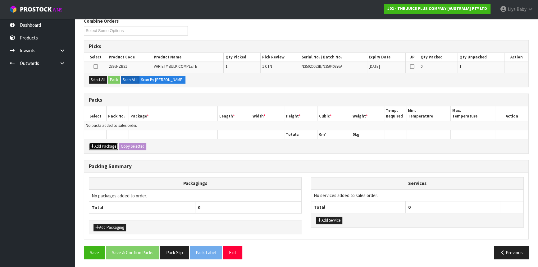
click at [104, 145] on button "Add Package" at bounding box center [103, 146] width 29 height 7
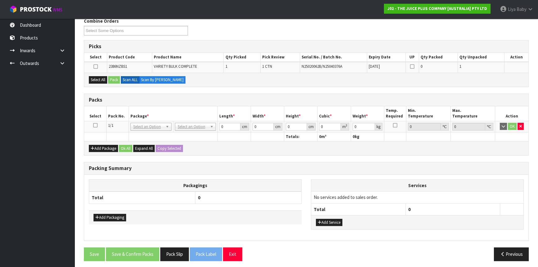
click at [94, 125] on icon at bounding box center [95, 125] width 4 height 0
click at [91, 80] on button "Select All" at bounding box center [98, 79] width 18 height 7
click at [113, 80] on button "Pack" at bounding box center [114, 79] width 12 height 7
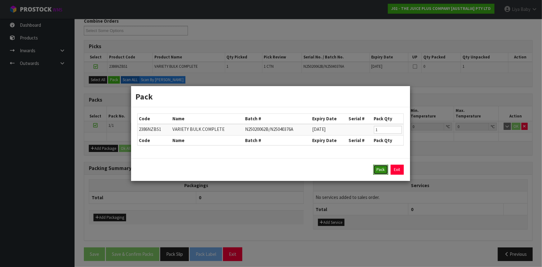
click at [378, 173] on button "Pack" at bounding box center [381, 170] width 15 height 10
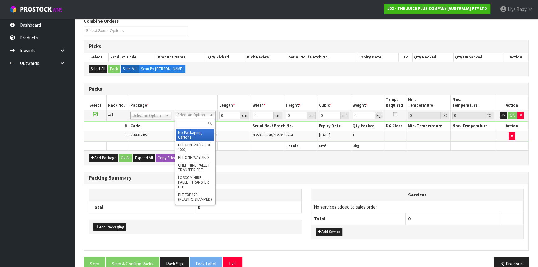
click at [203, 122] on input "text" at bounding box center [195, 124] width 38 height 8
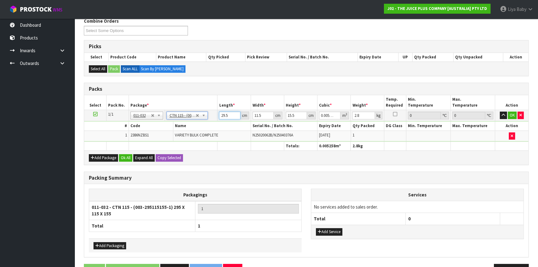
click at [228, 115] on input "29.5" at bounding box center [229, 116] width 21 height 8
click at [119, 155] on div "Add Package Ok All Expand All Copy Selected" at bounding box center [306, 157] width 445 height 14
click at [124, 154] on button "Ok All" at bounding box center [125, 157] width 13 height 7
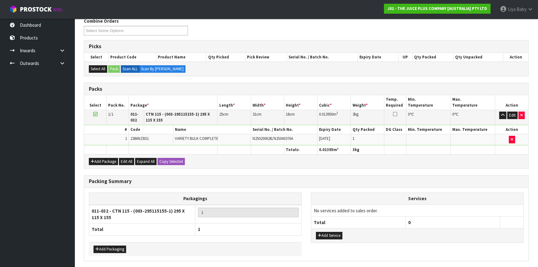
scroll to position [126, 0]
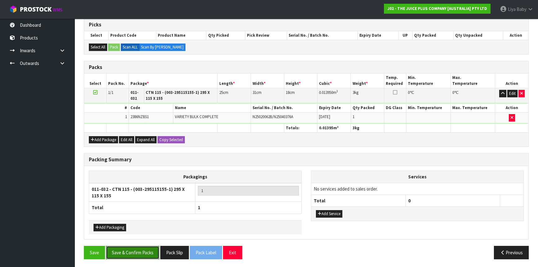
click at [127, 250] on button "Save & Confirm Packs" at bounding box center [132, 252] width 53 height 13
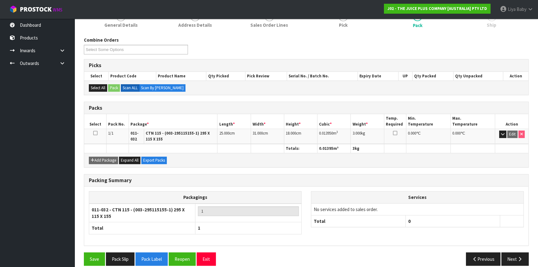
scroll to position [92, 0]
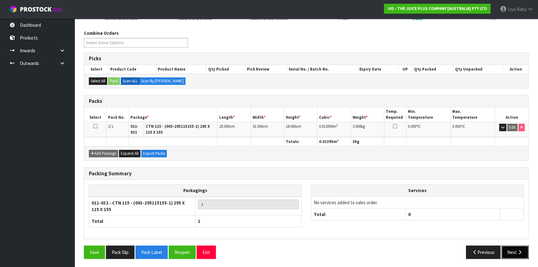
click at [518, 250] on icon "button" at bounding box center [520, 252] width 6 height 5
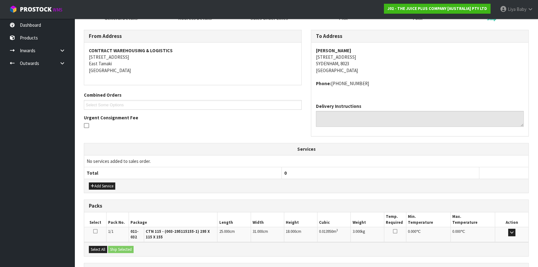
scroll to position [147, 0]
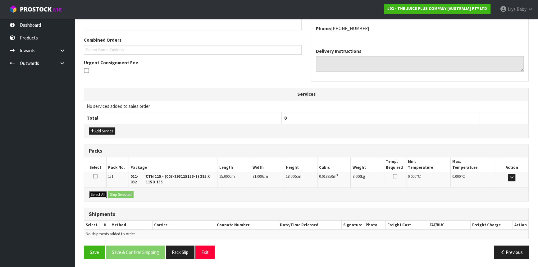
drag, startPoint x: 100, startPoint y: 190, endPoint x: 104, endPoint y: 190, distance: 3.4
click at [102, 191] on button "Select All" at bounding box center [98, 194] width 18 height 7
click at [118, 191] on button "Ship Selected" at bounding box center [120, 194] width 25 height 7
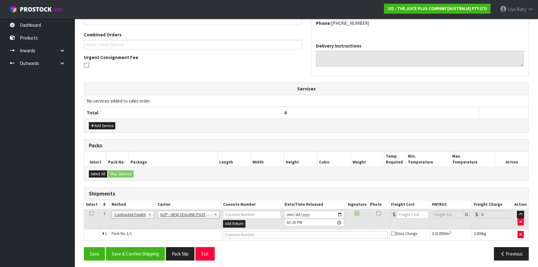
scroll to position [154, 0]
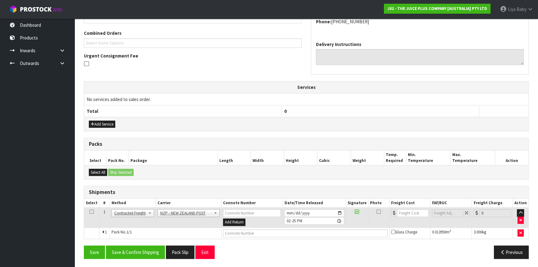
drag, startPoint x: 90, startPoint y: 210, endPoint x: 103, endPoint y: 214, distance: 13.4
click at [90, 212] on icon at bounding box center [92, 212] width 4 height 0
click at [127, 251] on button "Save & Confirm Shipping" at bounding box center [135, 252] width 59 height 13
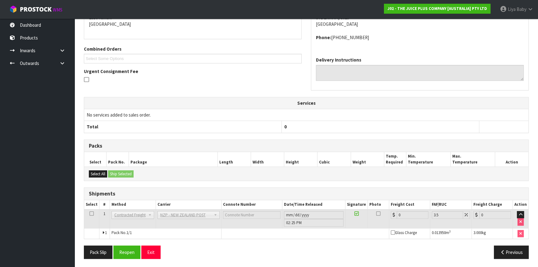
scroll to position [145, 0]
click at [126, 246] on button "Reopen" at bounding box center [126, 251] width 27 height 13
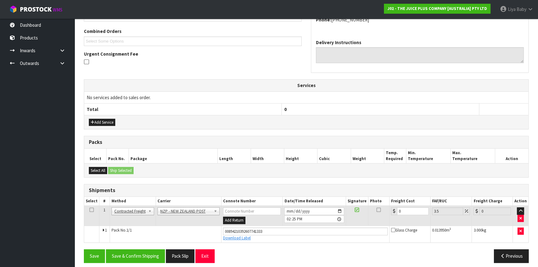
scroll to position [159, 0]
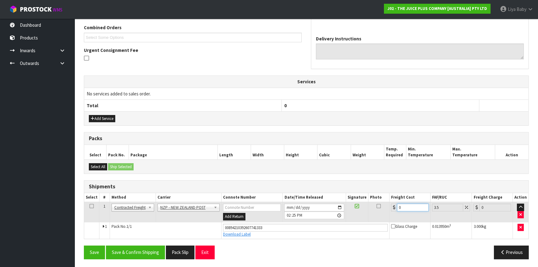
click at [412, 205] on input "0" at bounding box center [413, 208] width 32 height 8
click at [92, 206] on icon at bounding box center [92, 206] width 4 height 0
click at [127, 247] on button "Save & Confirm Shipping" at bounding box center [135, 252] width 59 height 13
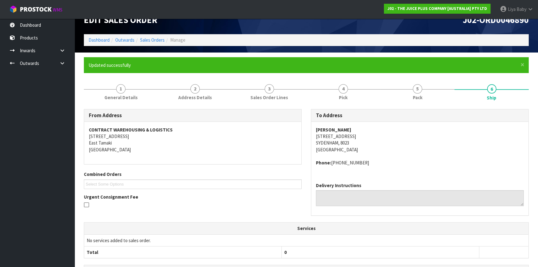
scroll to position [1, 0]
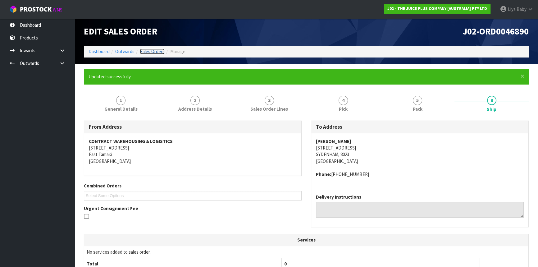
click at [144, 50] on link "Sales Orders" at bounding box center [152, 51] width 25 height 6
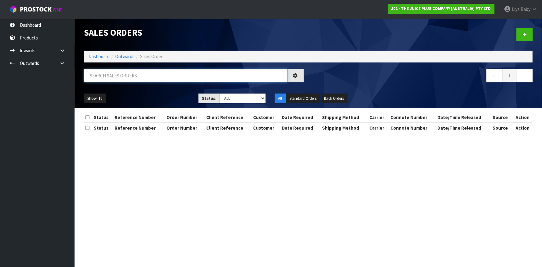
click at [119, 78] on input "text" at bounding box center [186, 75] width 204 height 13
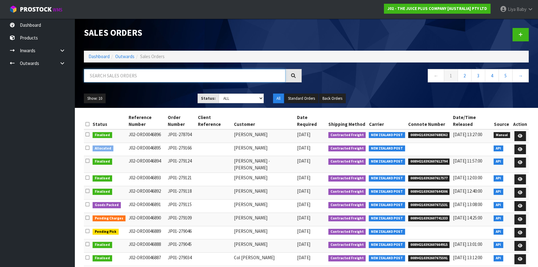
click at [117, 74] on input "text" at bounding box center [185, 75] width 202 height 13
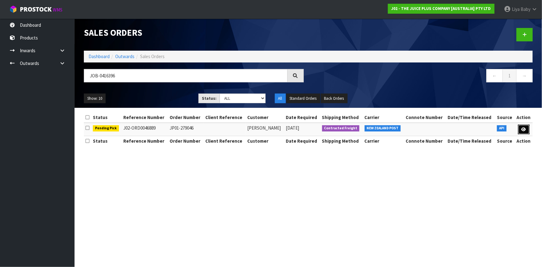
click at [527, 130] on link at bounding box center [525, 130] width 12 height 10
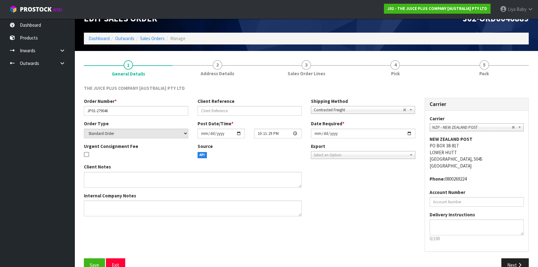
scroll to position [28, 0]
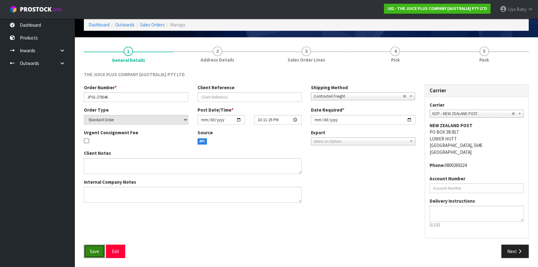
click at [86, 248] on button "Save" at bounding box center [94, 251] width 21 height 13
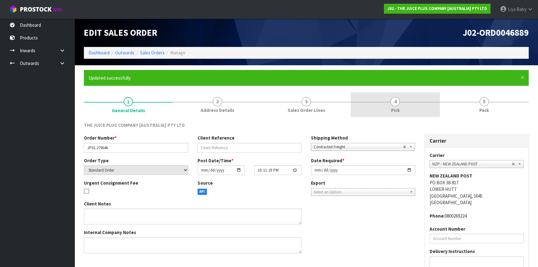
click at [395, 109] on span "Pick" at bounding box center [395, 110] width 9 height 7
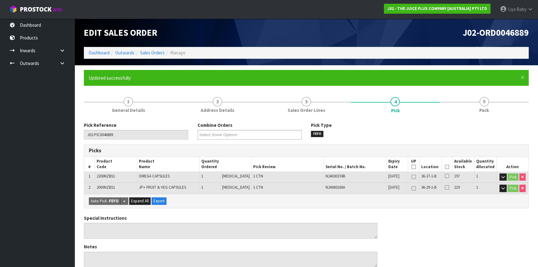
click at [449, 166] on th "Picked" at bounding box center [447, 164] width 11 height 15
click at [447, 167] on icon at bounding box center [447, 167] width 4 height 0
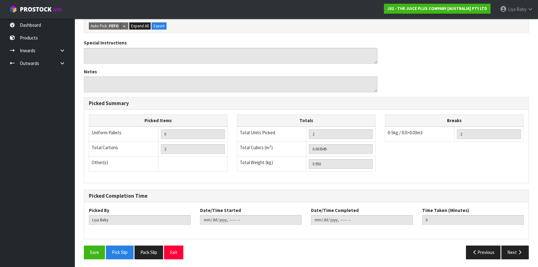
scroll to position [198, 0]
drag, startPoint x: 99, startPoint y: 244, endPoint x: 96, endPoint y: 247, distance: 3.8
click at [96, 247] on div "Pick Reference J02-PIC0046889 Combine Orders J02-ORD0046865 J02-ORD0046876 J02-…" at bounding box center [306, 94] width 445 height 340
click at [96, 246] on button "Save" at bounding box center [94, 251] width 21 height 13
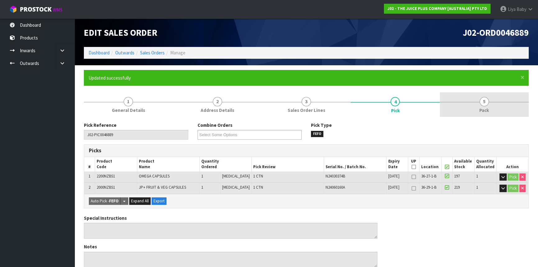
click at [479, 95] on link "5 Pack" at bounding box center [484, 104] width 89 height 25
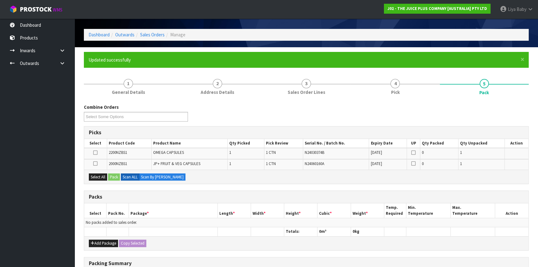
scroll to position [85, 0]
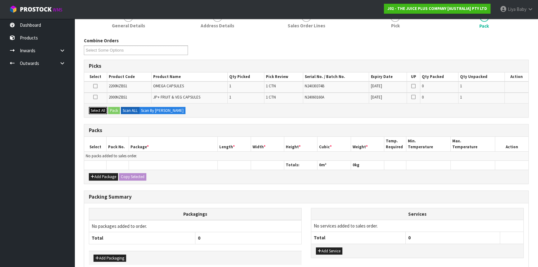
click at [104, 110] on button "Select All" at bounding box center [98, 110] width 18 height 7
click at [95, 109] on button "Select All" at bounding box center [98, 110] width 18 height 7
click at [96, 97] on icon at bounding box center [95, 97] width 4 height 0
click at [0, 0] on input "checkbox" at bounding box center [0, 0] width 0 height 0
click at [96, 86] on icon at bounding box center [95, 86] width 4 height 0
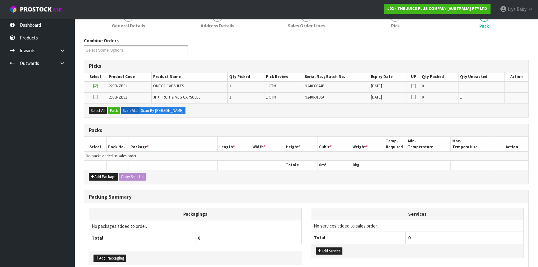
click at [0, 0] on input "checkbox" at bounding box center [0, 0] width 0 height 0
click at [99, 177] on button "Add Package" at bounding box center [103, 176] width 29 height 7
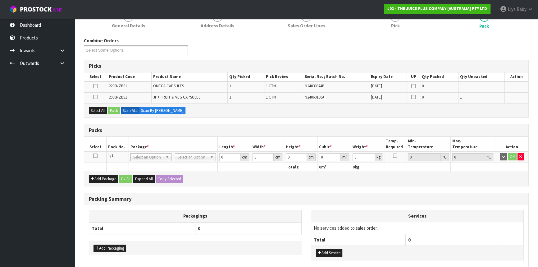
click at [95, 156] on icon at bounding box center [95, 156] width 4 height 0
drag, startPoint x: 101, startPoint y: 105, endPoint x: 107, endPoint y: 110, distance: 7.3
click at [102, 106] on div "Select All Pack Scan ALL Scan By [PERSON_NAME]" at bounding box center [306, 110] width 445 height 14
click at [102, 111] on button "Select All" at bounding box center [98, 110] width 18 height 7
click at [113, 112] on button "Pack" at bounding box center [114, 110] width 12 height 7
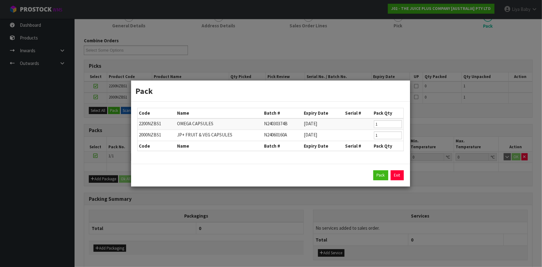
click at [384, 170] on div "Pack Exit" at bounding box center [270, 175] width 279 height 23
click at [384, 176] on button "Pack" at bounding box center [381, 175] width 15 height 10
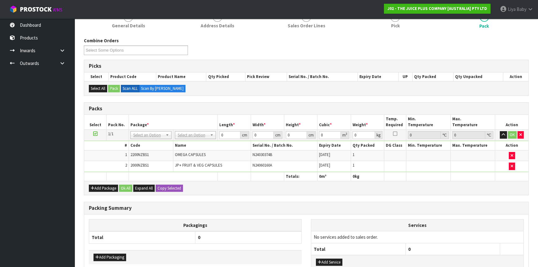
drag, startPoint x: 198, startPoint y: 127, endPoint x: 200, endPoint y: 131, distance: 3.8
click at [199, 129] on table "Select Pack No. Package * Length * Width * Height * Cubic * Weight * Temp. Requ…" at bounding box center [306, 148] width 445 height 66
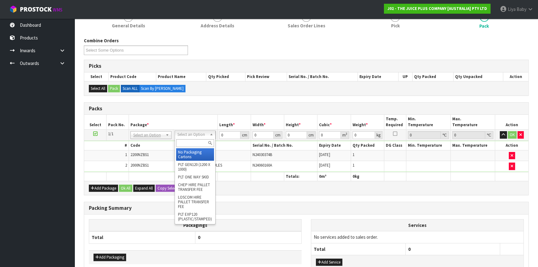
click at [200, 142] on input "text" at bounding box center [195, 143] width 38 height 8
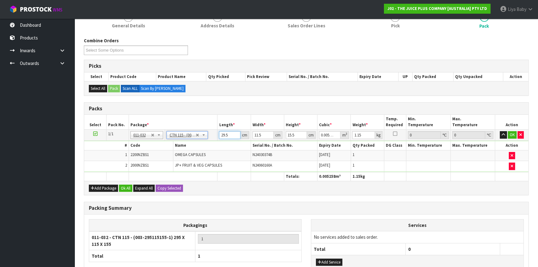
click at [230, 133] on input "29.5" at bounding box center [229, 135] width 21 height 8
click at [121, 185] on button "Ok All" at bounding box center [125, 188] width 13 height 7
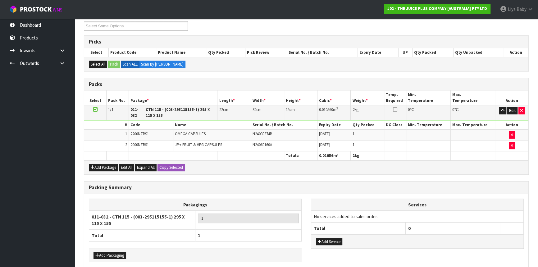
scroll to position [136, 0]
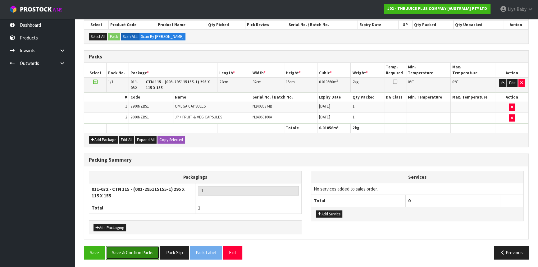
click at [133, 248] on button "Save & Confirm Packs" at bounding box center [132, 252] width 53 height 13
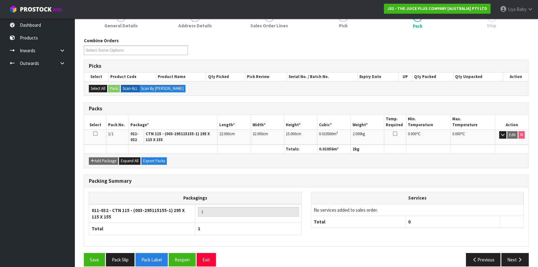
scroll to position [92, 0]
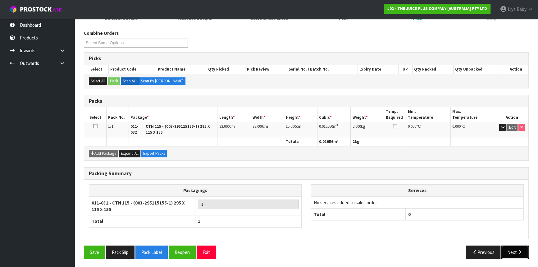
click at [514, 246] on button "Next" at bounding box center [515, 252] width 27 height 13
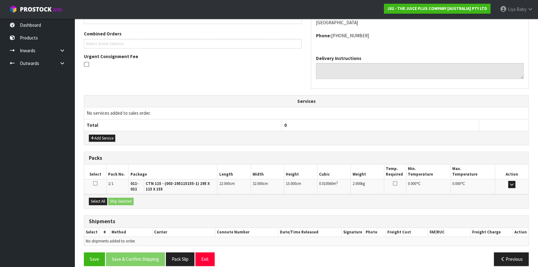
scroll to position [160, 0]
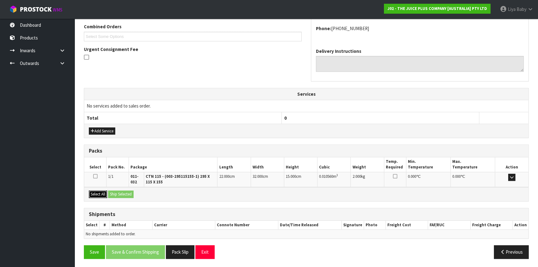
click at [98, 195] on button "Select All" at bounding box center [98, 194] width 18 height 7
click at [115, 192] on button "Ship Selected" at bounding box center [120, 194] width 25 height 7
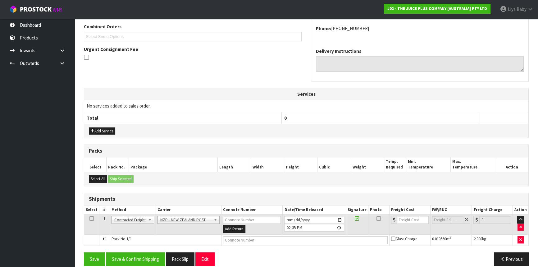
click at [93, 220] on link at bounding box center [92, 218] width 4 height 5
drag, startPoint x: 125, startPoint y: 256, endPoint x: 177, endPoint y: 228, distance: 58.7
click at [126, 256] on button "Save & Confirm Shipping" at bounding box center [135, 258] width 59 height 13
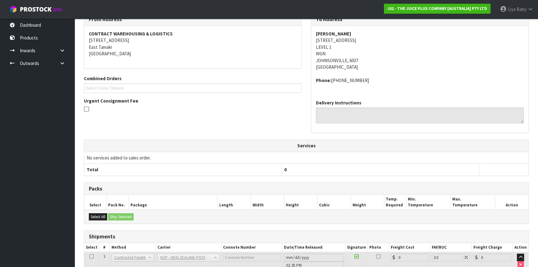
scroll to position [159, 0]
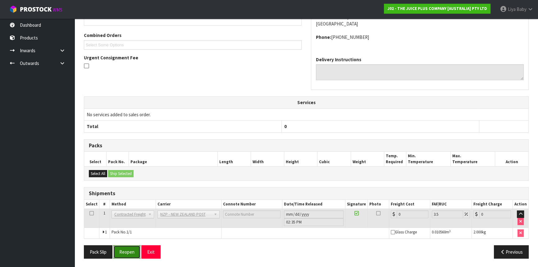
click at [121, 249] on button "Reopen" at bounding box center [126, 251] width 27 height 13
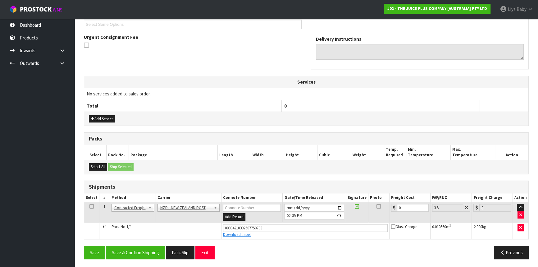
scroll to position [173, 0]
click at [406, 205] on input "0" at bounding box center [413, 208] width 32 height 8
click at [89, 203] on td at bounding box center [91, 212] width 15 height 20
click at [90, 206] on icon at bounding box center [92, 206] width 4 height 0
click at [126, 250] on button "Save & Confirm Shipping" at bounding box center [135, 252] width 59 height 13
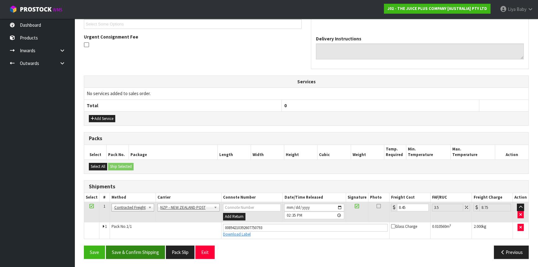
scroll to position [0, 0]
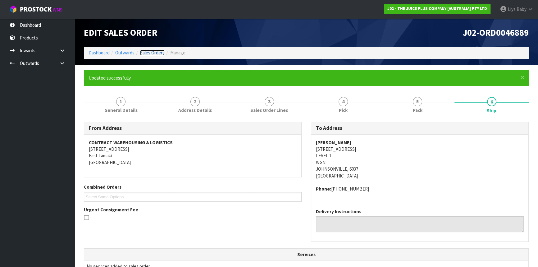
click at [144, 51] on link "Sales Orders" at bounding box center [152, 53] width 25 height 6
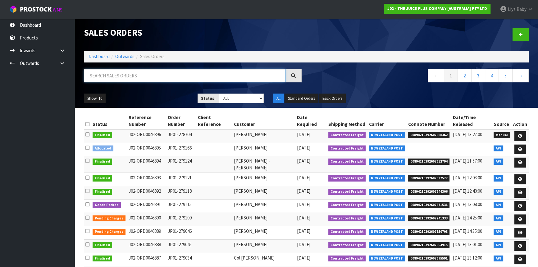
click at [123, 77] on input "text" at bounding box center [185, 75] width 202 height 13
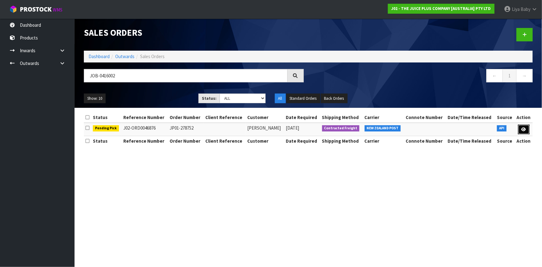
click at [529, 131] on link at bounding box center [525, 130] width 12 height 10
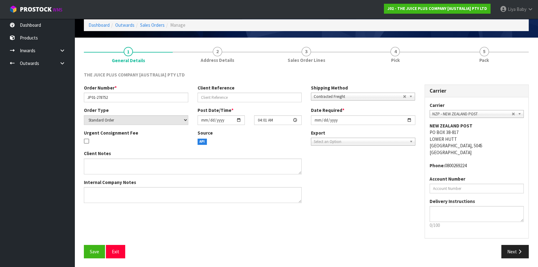
scroll to position [28, 0]
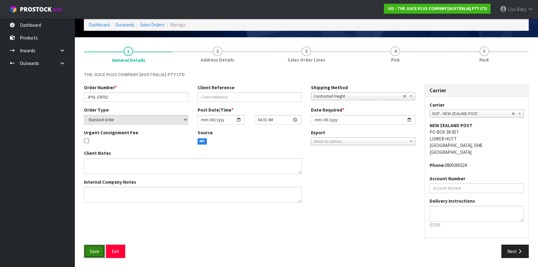
click at [90, 246] on button "Save" at bounding box center [94, 251] width 21 height 13
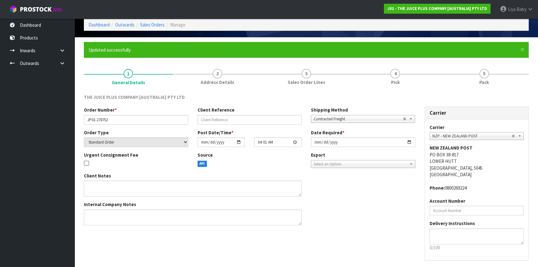
scroll to position [0, 0]
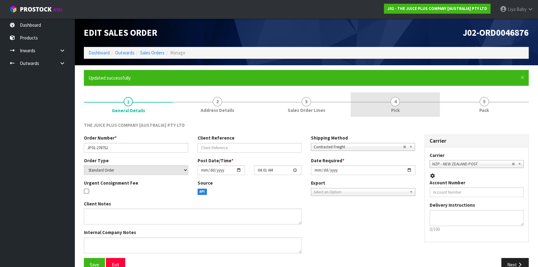
click at [393, 109] on span "Pick" at bounding box center [395, 110] width 9 height 7
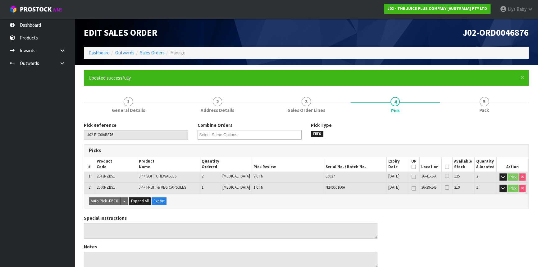
click at [446, 167] on icon at bounding box center [447, 167] width 4 height 0
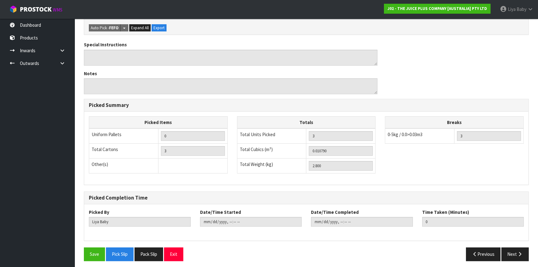
scroll to position [198, 0]
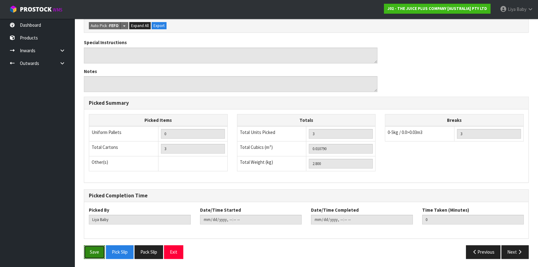
click at [96, 252] on button "Save" at bounding box center [94, 251] width 21 height 13
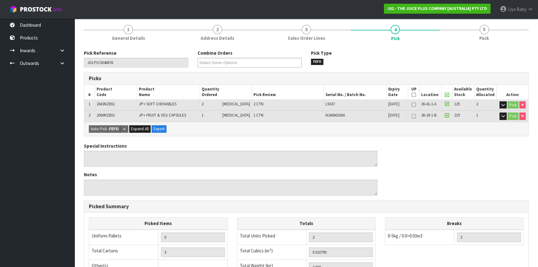
scroll to position [62, 0]
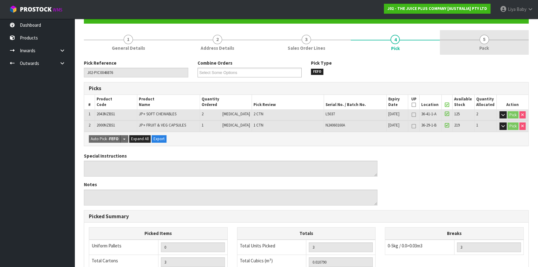
click at [476, 34] on link "5 Pack" at bounding box center [484, 42] width 89 height 25
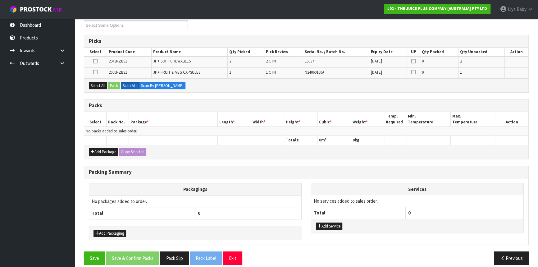
scroll to position [115, 0]
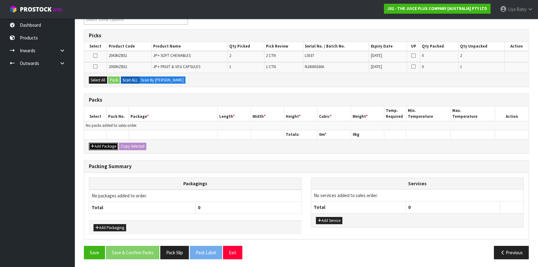
click at [104, 147] on button "Add Package" at bounding box center [103, 146] width 29 height 7
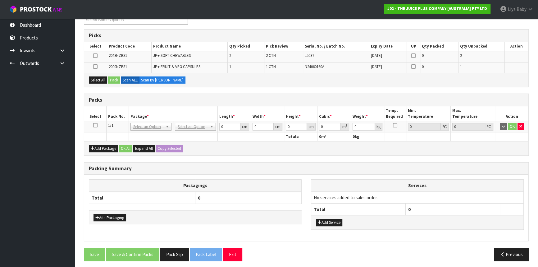
drag, startPoint x: 95, startPoint y: 122, endPoint x: 97, endPoint y: 113, distance: 10.2
click at [95, 125] on icon at bounding box center [95, 125] width 4 height 0
click at [97, 76] on div "Select All Pack Scan ALL Scan By [PERSON_NAME]" at bounding box center [306, 80] width 445 height 14
click at [97, 77] on button "Select All" at bounding box center [98, 79] width 18 height 7
click at [112, 78] on button "Pack" at bounding box center [114, 79] width 12 height 7
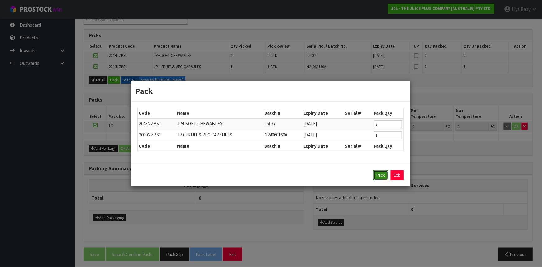
click at [377, 176] on button "Pack" at bounding box center [381, 175] width 15 height 10
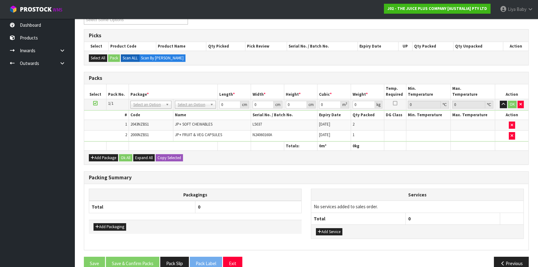
click at [198, 111] on th "Name" at bounding box center [212, 115] width 78 height 9
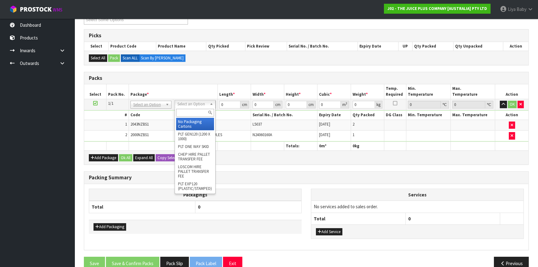
click at [195, 114] on input "text" at bounding box center [195, 113] width 38 height 8
drag, startPoint x: 205, startPoint y: 122, endPoint x: 214, endPoint y: 109, distance: 16.3
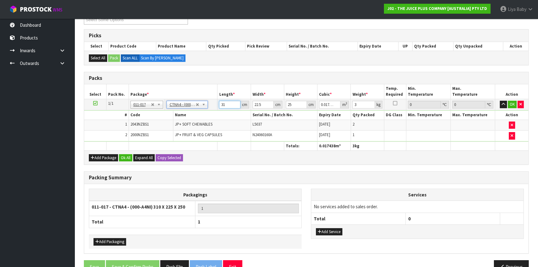
click at [225, 104] on input "31" at bounding box center [229, 105] width 21 height 8
click at [127, 155] on button "Ok All" at bounding box center [125, 157] width 13 height 7
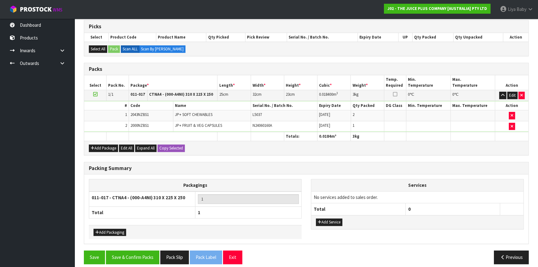
scroll to position [129, 0]
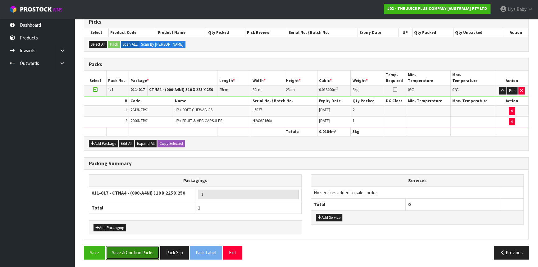
drag, startPoint x: 129, startPoint y: 246, endPoint x: 130, endPoint y: 209, distance: 36.4
click at [129, 246] on button "Save & Confirm Packs" at bounding box center [132, 252] width 53 height 13
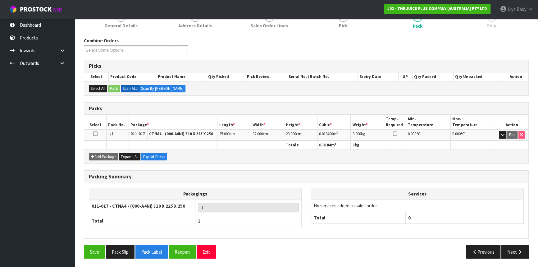
scroll to position [84, 0]
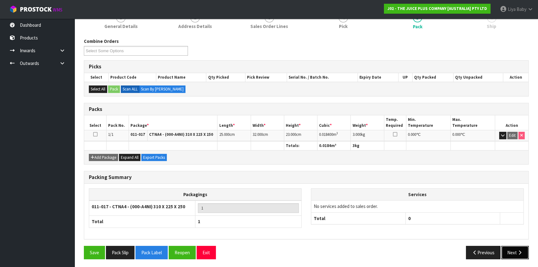
click at [517, 251] on icon "button" at bounding box center [520, 252] width 6 height 5
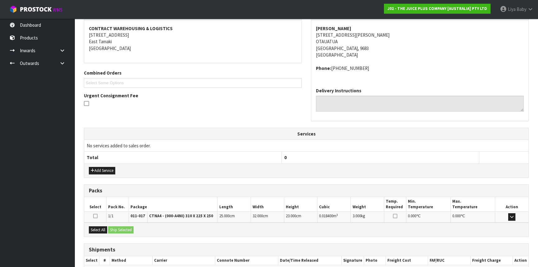
scroll to position [149, 0]
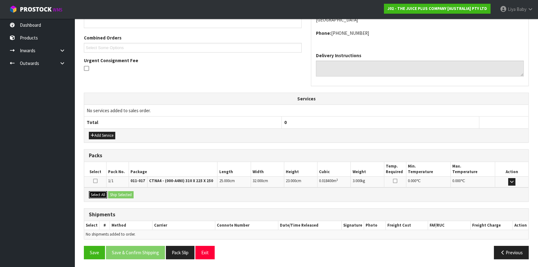
drag, startPoint x: 100, startPoint y: 191, endPoint x: 111, endPoint y: 191, distance: 10.6
click at [101, 191] on button "Select All" at bounding box center [98, 194] width 18 height 7
click at [113, 191] on button "Ship Selected" at bounding box center [120, 194] width 25 height 7
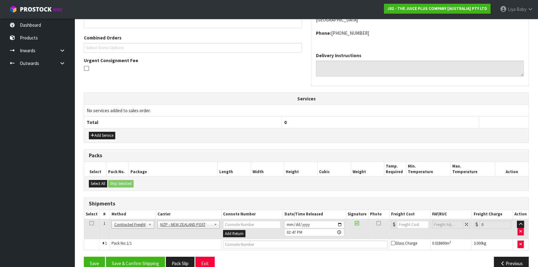
drag, startPoint x: 90, startPoint y: 220, endPoint x: 99, endPoint y: 237, distance: 19.3
click at [93, 223] on icon at bounding box center [92, 223] width 4 height 0
click at [127, 259] on button "Save & Confirm Shipping" at bounding box center [135, 263] width 59 height 13
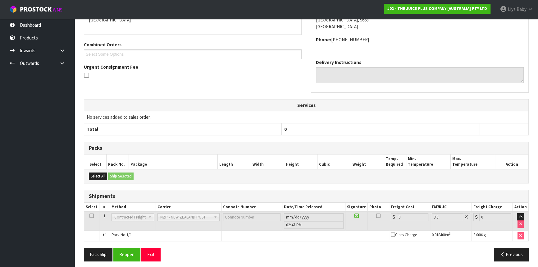
scroll to position [152, 0]
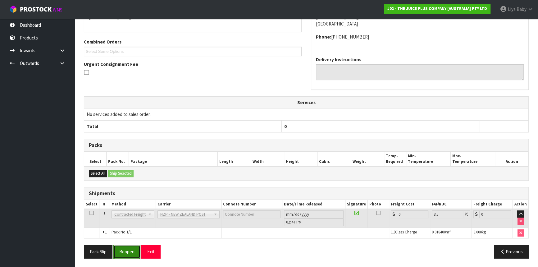
click at [128, 250] on button "Reopen" at bounding box center [126, 251] width 27 height 13
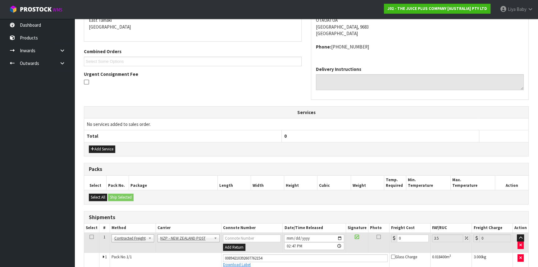
scroll to position [166, 0]
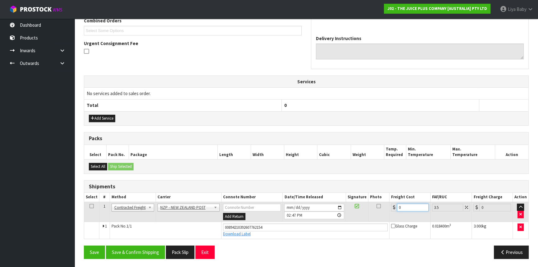
click at [410, 209] on input "0" at bounding box center [413, 208] width 32 height 8
click at [92, 206] on icon at bounding box center [92, 206] width 4 height 0
click at [139, 246] on button "Save & Confirm Shipping" at bounding box center [135, 252] width 59 height 13
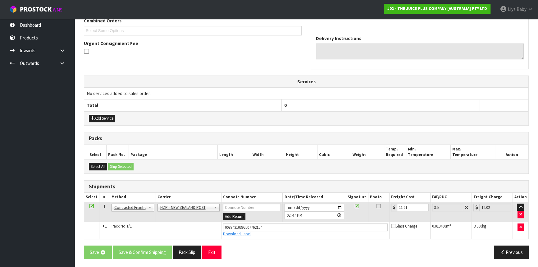
scroll to position [0, 0]
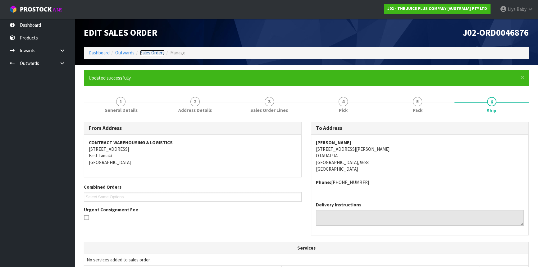
click at [150, 53] on link "Sales Orders" at bounding box center [152, 53] width 25 height 6
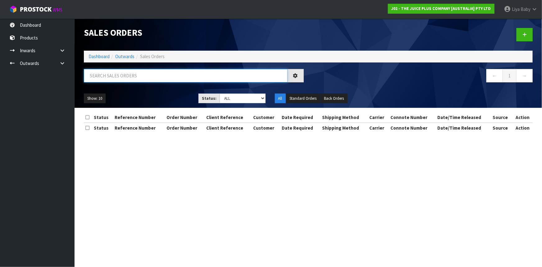
click at [124, 78] on input "text" at bounding box center [186, 75] width 204 height 13
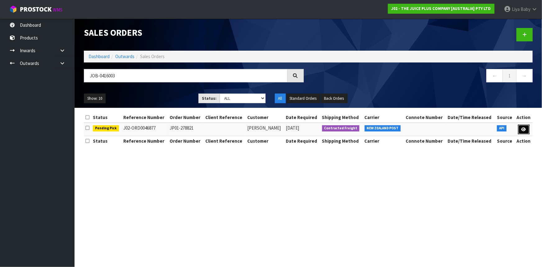
click at [528, 128] on link at bounding box center [525, 130] width 12 height 10
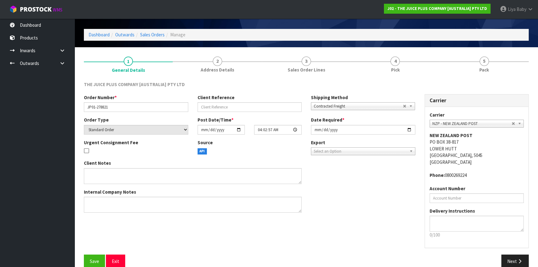
scroll to position [28, 0]
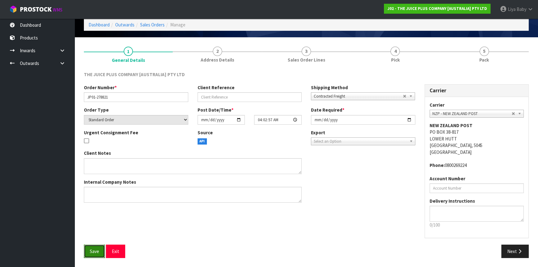
click at [88, 252] on button "Save" at bounding box center [94, 251] width 21 height 13
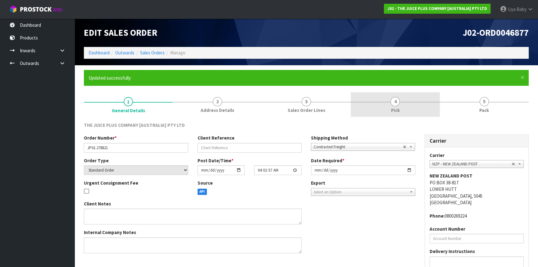
click at [398, 103] on span "4" at bounding box center [395, 101] width 9 height 9
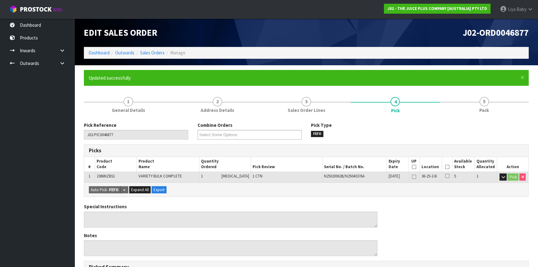
click at [445, 167] on icon at bounding box center [447, 167] width 4 height 0
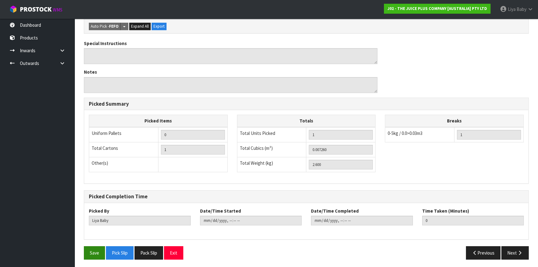
scroll to position [187, 0]
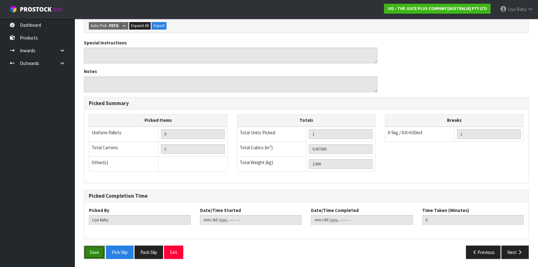
drag, startPoint x: 90, startPoint y: 246, endPoint x: 93, endPoint y: 246, distance: 3.1
click at [90, 246] on button "Save" at bounding box center [94, 252] width 21 height 13
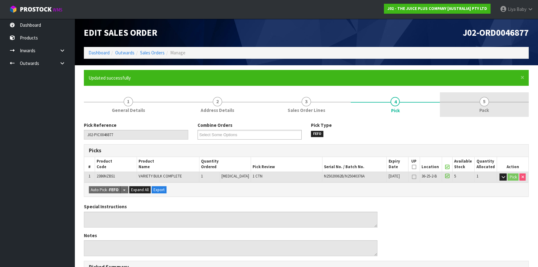
click at [486, 99] on span "5" at bounding box center [484, 101] width 9 height 9
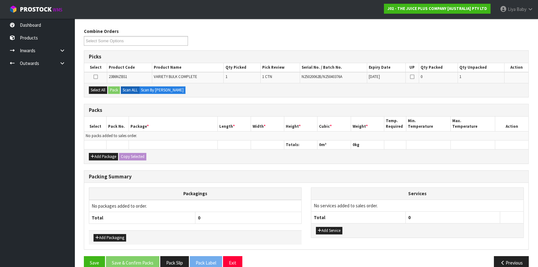
scroll to position [104, 0]
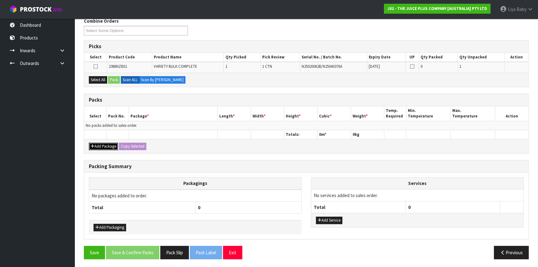
click at [104, 143] on button "Add Package" at bounding box center [103, 146] width 29 height 7
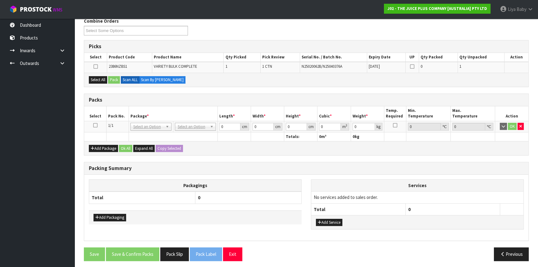
drag, startPoint x: 95, startPoint y: 123, endPoint x: 100, endPoint y: 120, distance: 6.4
click at [95, 125] on icon at bounding box center [95, 125] width 4 height 0
drag, startPoint x: 93, startPoint y: 82, endPoint x: 116, endPoint y: 79, distance: 23.4
click at [94, 79] on button "Select All" at bounding box center [98, 79] width 18 height 7
click at [116, 79] on button "Pack" at bounding box center [114, 79] width 12 height 7
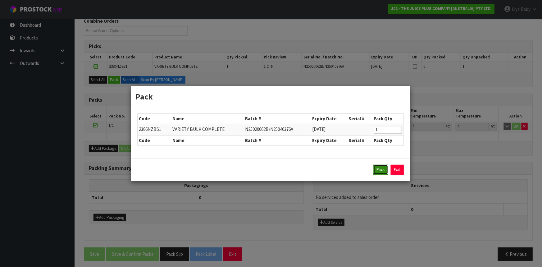
click at [378, 169] on button "Pack" at bounding box center [381, 170] width 15 height 10
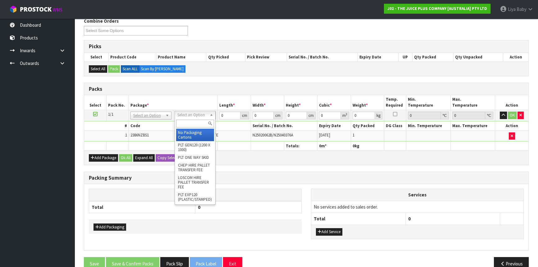
click at [187, 122] on input "text" at bounding box center [195, 124] width 38 height 8
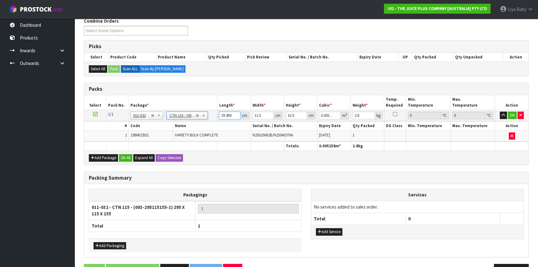
click at [236, 115] on input "29.499" at bounding box center [229, 116] width 21 height 8
click at [232, 115] on input "29.499" at bounding box center [229, 116] width 21 height 8
click at [128, 156] on button "Ok All" at bounding box center [125, 157] width 13 height 7
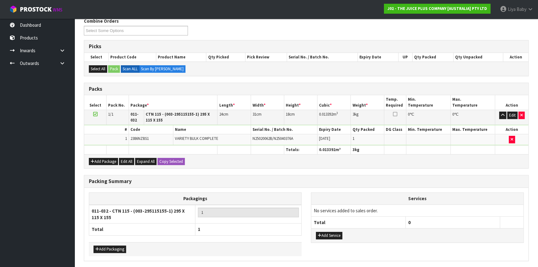
scroll to position [126, 0]
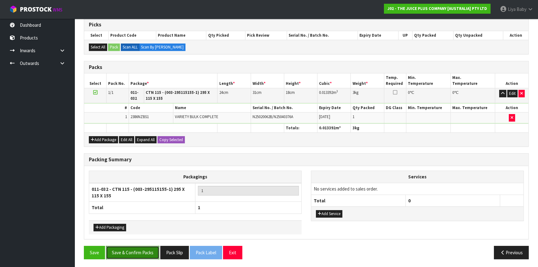
click at [143, 246] on button "Save & Confirm Packs" at bounding box center [132, 252] width 53 height 13
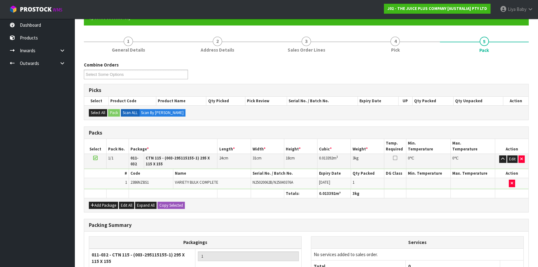
scroll to position [92, 0]
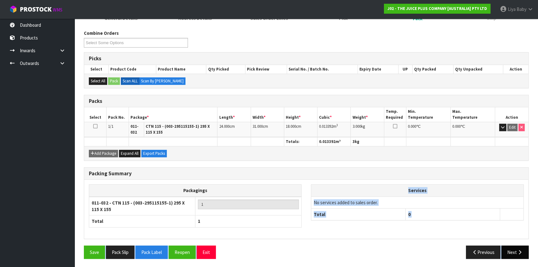
click at [514, 249] on div "Combine Orders J02-ORD0046865 J02-ORD0046877 J02-ORD0046891 J02-ORD0046895 Sele…" at bounding box center [306, 147] width 445 height 234
click at [513, 249] on button "Next" at bounding box center [515, 252] width 27 height 13
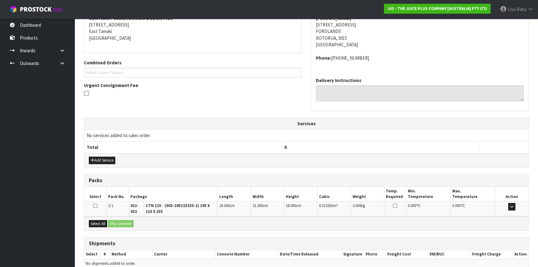
scroll to position [154, 0]
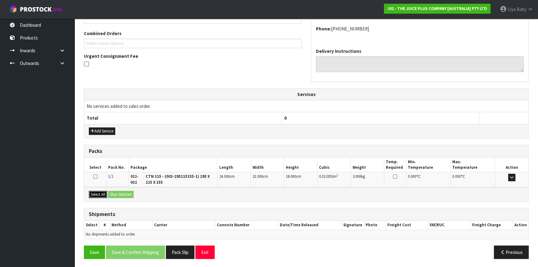
drag, startPoint x: 100, startPoint y: 195, endPoint x: 115, endPoint y: 193, distance: 15.0
click at [100, 195] on button "Select All" at bounding box center [98, 194] width 18 height 7
click at [116, 193] on button "Ship Selected" at bounding box center [120, 194] width 25 height 7
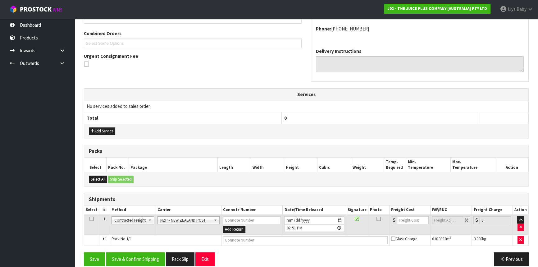
click at [93, 220] on link at bounding box center [92, 218] width 4 height 5
click at [127, 256] on button "Save & Confirm Shipping" at bounding box center [135, 258] width 59 height 13
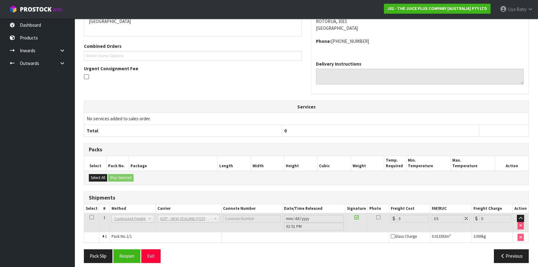
scroll to position [152, 0]
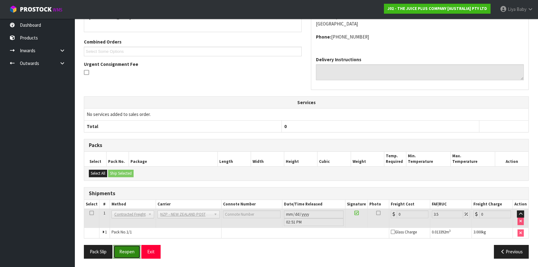
click at [134, 249] on button "Reopen" at bounding box center [126, 251] width 27 height 13
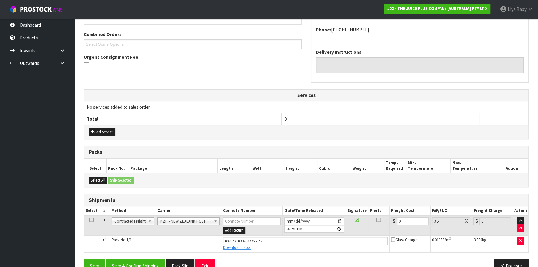
scroll to position [166, 0]
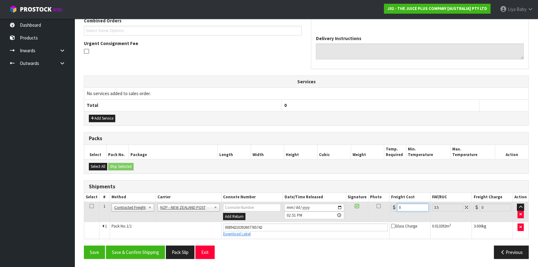
click at [401, 205] on input "0" at bounding box center [413, 208] width 32 height 8
click at [90, 206] on icon at bounding box center [92, 206] width 4 height 0
click at [131, 249] on button "Save & Confirm Shipping" at bounding box center [135, 252] width 59 height 13
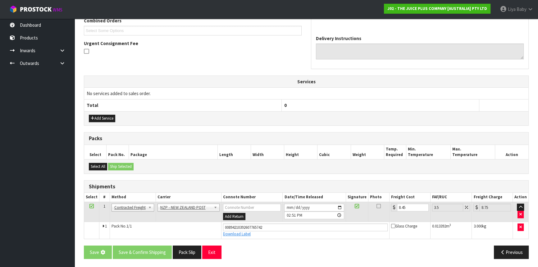
scroll to position [0, 0]
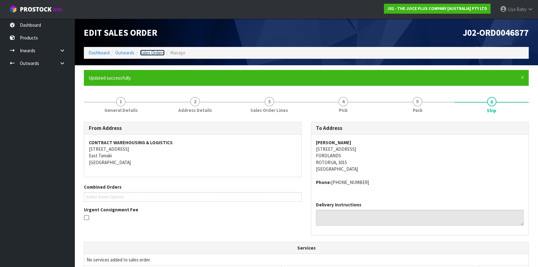
click at [149, 51] on link "Sales Orders" at bounding box center [152, 53] width 25 height 6
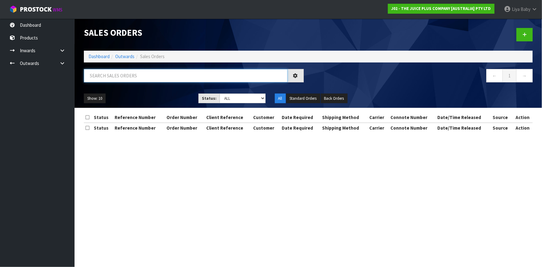
click at [135, 76] on input "text" at bounding box center [186, 75] width 204 height 13
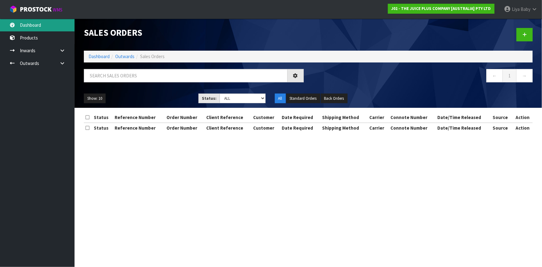
click at [39, 26] on link "Dashboard" at bounding box center [37, 25] width 75 height 13
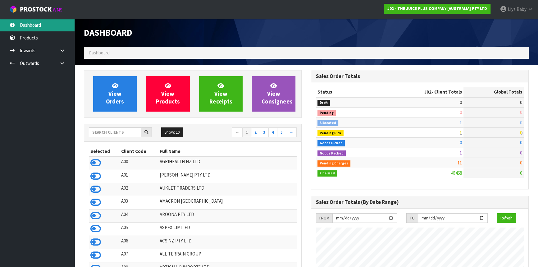
scroll to position [470, 227]
drag, startPoint x: 114, startPoint y: 131, endPoint x: 112, endPoint y: 126, distance: 5.7
click at [114, 131] on input "text" at bounding box center [115, 132] width 53 height 10
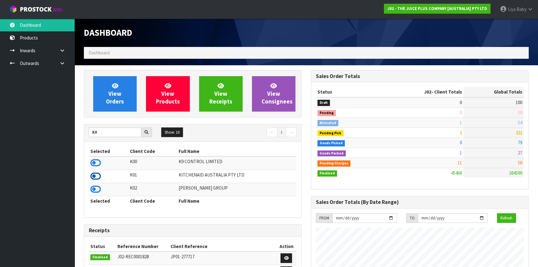
click at [96, 175] on icon at bounding box center [95, 176] width 11 height 9
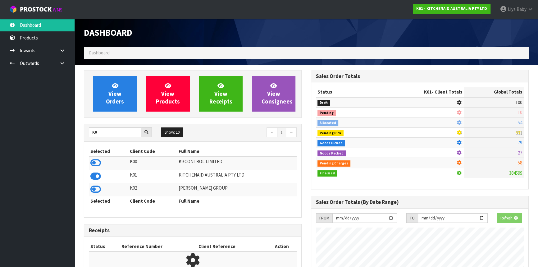
scroll to position [310471, 310631]
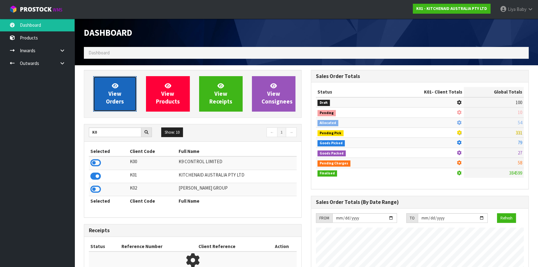
click at [118, 101] on span "View Orders" at bounding box center [115, 93] width 18 height 23
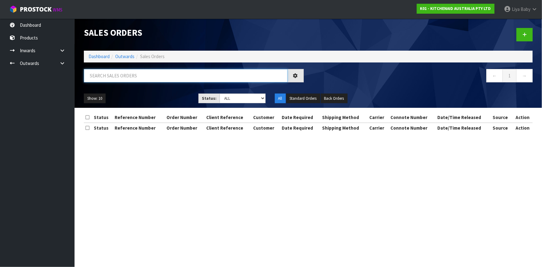
click at [130, 76] on input "text" at bounding box center [186, 75] width 204 height 13
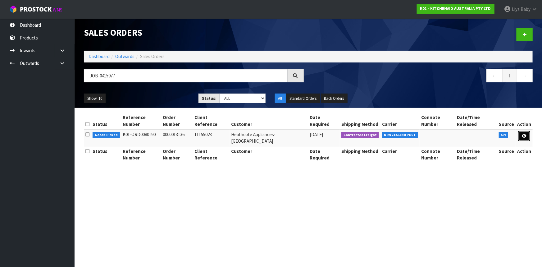
click at [528, 131] on link at bounding box center [525, 136] width 12 height 10
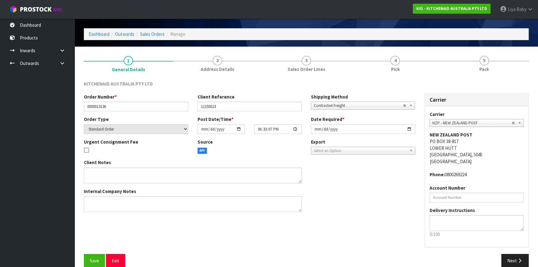
scroll to position [28, 0]
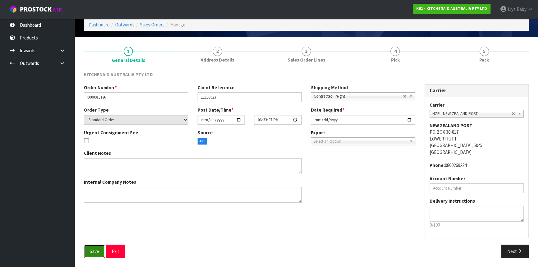
click at [94, 251] on span "Save" at bounding box center [94, 251] width 9 height 6
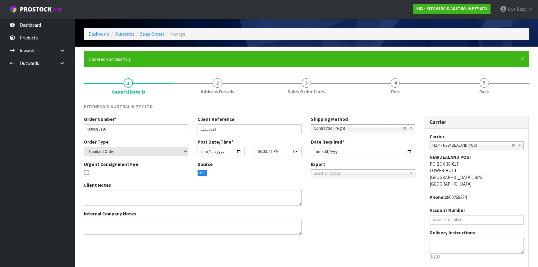
scroll to position [50, 0]
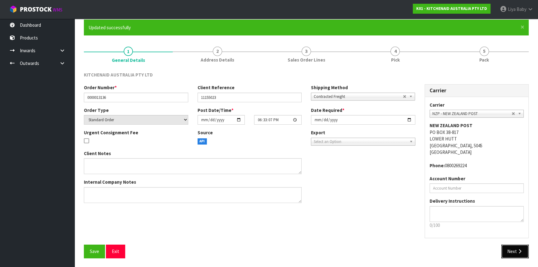
click at [513, 253] on button "Next" at bounding box center [515, 251] width 27 height 13
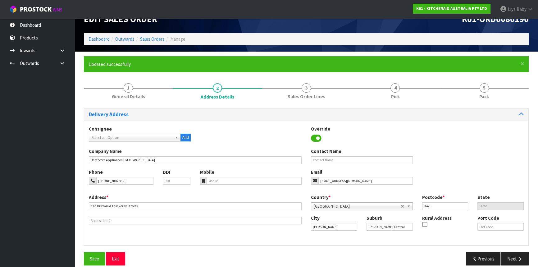
scroll to position [21, 0]
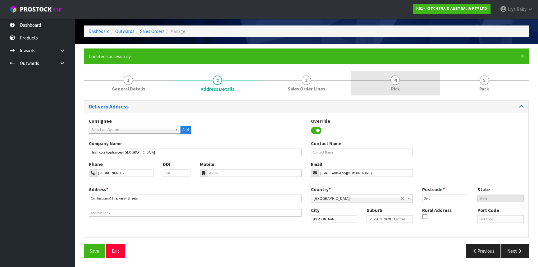
click at [400, 87] on link "4 Pick" at bounding box center [395, 83] width 89 height 25
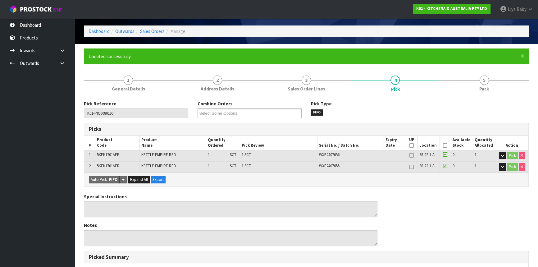
click at [447, 145] on icon at bounding box center [445, 145] width 4 height 0
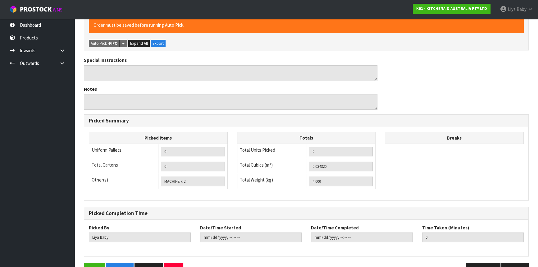
scroll to position [198, 0]
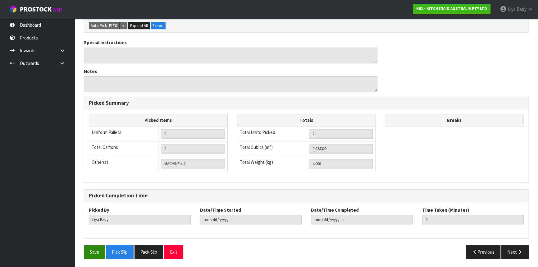
drag, startPoint x: 81, startPoint y: 256, endPoint x: 87, endPoint y: 252, distance: 7.0
click at [86, 252] on div "Save Pick Slip Pack Slip Exit" at bounding box center [192, 251] width 227 height 13
click at [87, 252] on button "Save" at bounding box center [94, 251] width 21 height 13
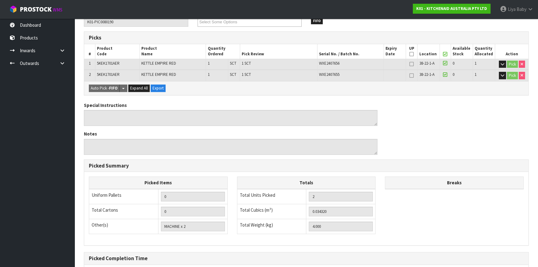
scroll to position [175, 0]
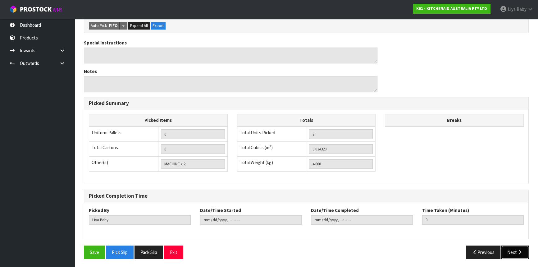
click at [522, 251] on icon "button" at bounding box center [520, 252] width 6 height 5
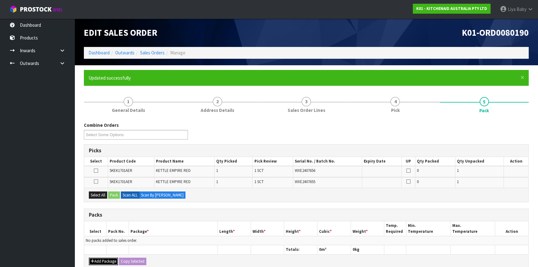
click at [104, 260] on button "Add Package" at bounding box center [103, 261] width 29 height 7
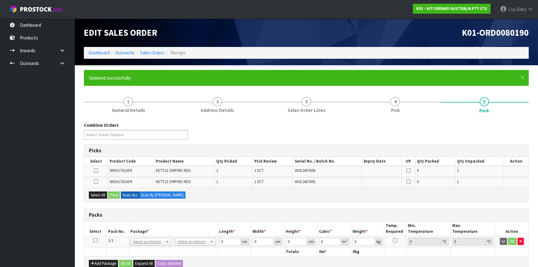
click at [94, 240] on icon at bounding box center [95, 240] width 4 height 0
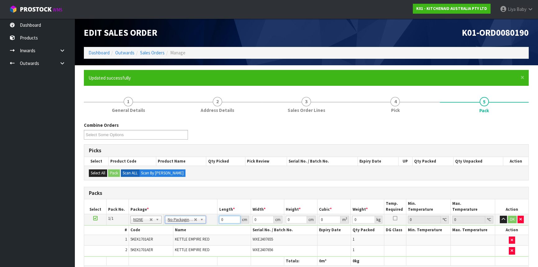
click at [230, 219] on input "0" at bounding box center [229, 220] width 21 height 8
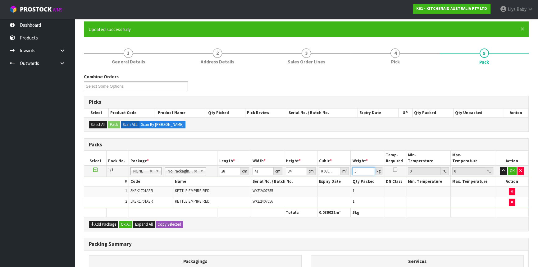
scroll to position [85, 0]
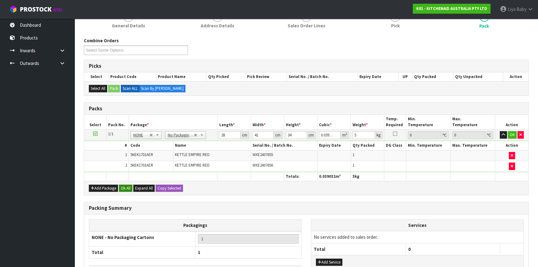
click at [119, 185] on div "Add Package Ok All Expand All Copy Selected" at bounding box center [306, 188] width 445 height 14
click at [121, 185] on button "Ok All" at bounding box center [125, 188] width 13 height 7
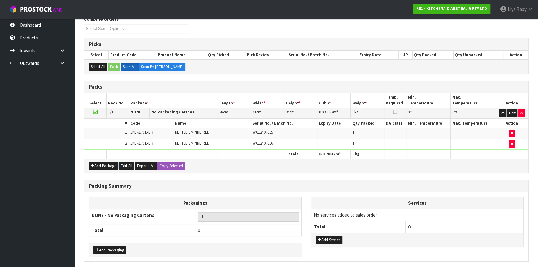
scroll to position [129, 0]
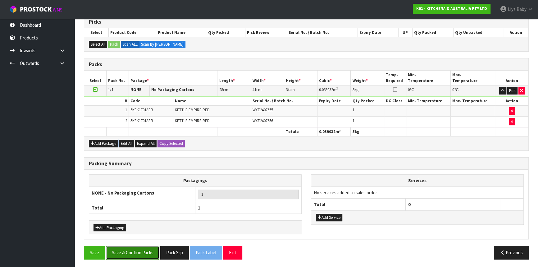
click at [140, 255] on button "Save & Confirm Packs" at bounding box center [132, 252] width 53 height 13
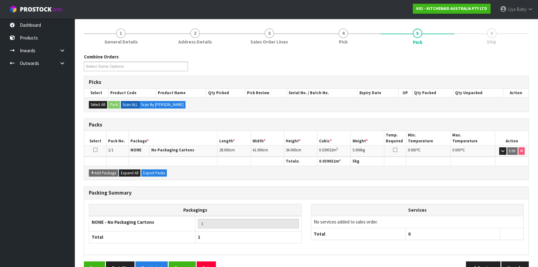
scroll to position [84, 0]
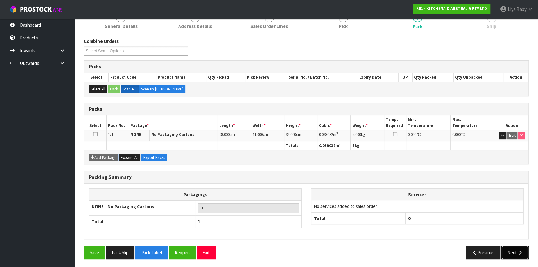
click at [520, 252] on icon "button" at bounding box center [520, 252] width 6 height 5
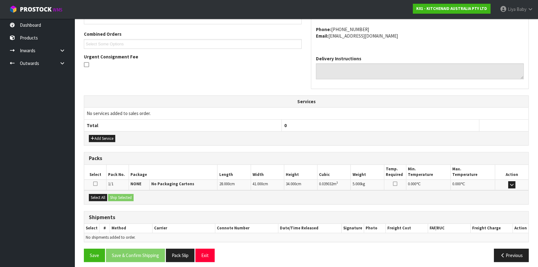
scroll to position [156, 0]
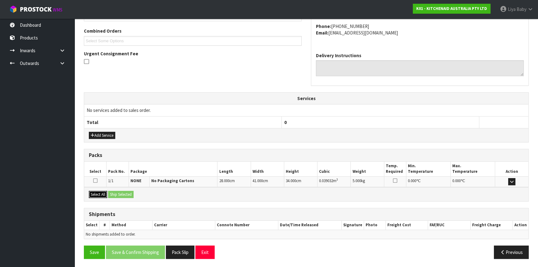
drag, startPoint x: 95, startPoint y: 191, endPoint x: 117, endPoint y: 191, distance: 21.5
click at [103, 191] on button "Select All" at bounding box center [98, 194] width 18 height 7
click at [118, 191] on button "Ship Selected" at bounding box center [120, 194] width 25 height 7
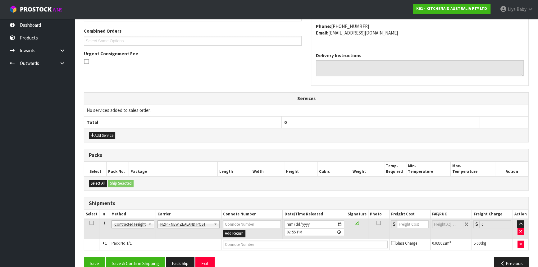
click at [92, 223] on icon at bounding box center [92, 223] width 4 height 0
click at [129, 258] on button "Save & Confirm Shipping" at bounding box center [135, 263] width 59 height 13
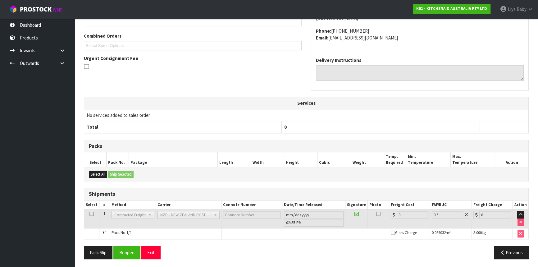
scroll to position [159, 0]
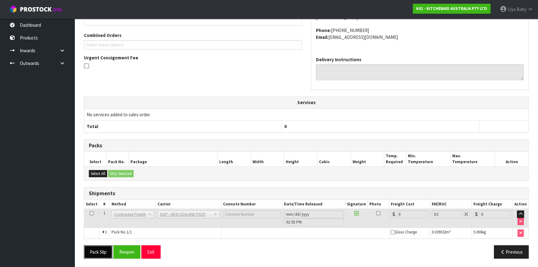
click at [99, 254] on button "Pack Slip" at bounding box center [98, 251] width 29 height 13
click at [135, 252] on button "Reopen" at bounding box center [126, 251] width 27 height 13
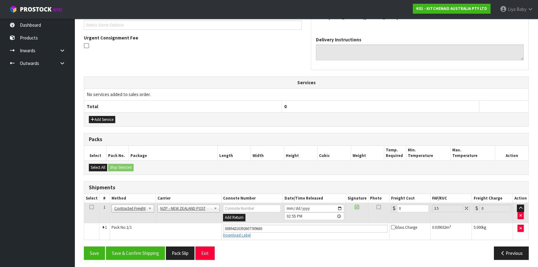
scroll to position [173, 0]
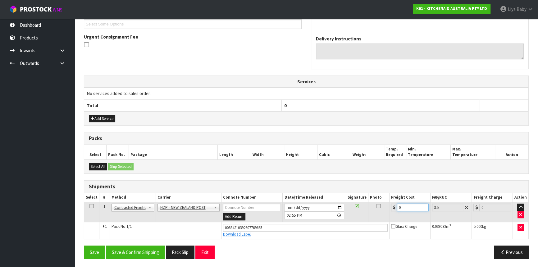
click at [413, 209] on input "0" at bounding box center [413, 208] width 32 height 8
click at [92, 206] on icon at bounding box center [92, 206] width 4 height 0
click at [126, 251] on button "Save & Confirm Shipping" at bounding box center [135, 252] width 59 height 13
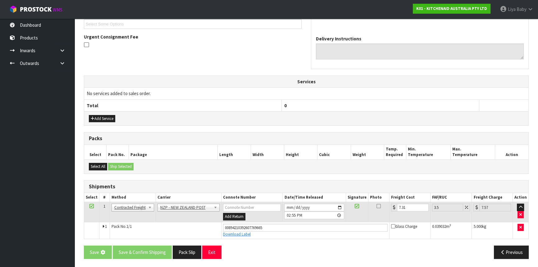
scroll to position [0, 0]
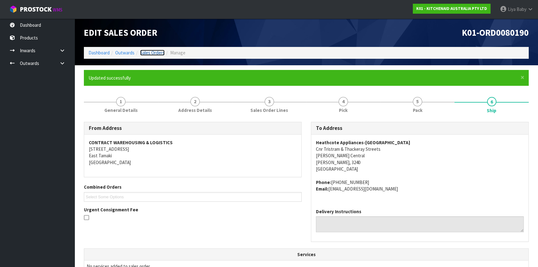
click at [149, 53] on link "Sales Orders" at bounding box center [152, 53] width 25 height 6
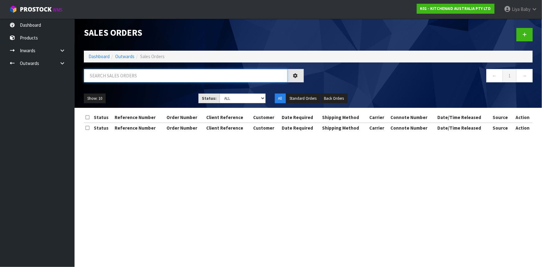
click at [139, 77] on input "text" at bounding box center [186, 75] width 204 height 13
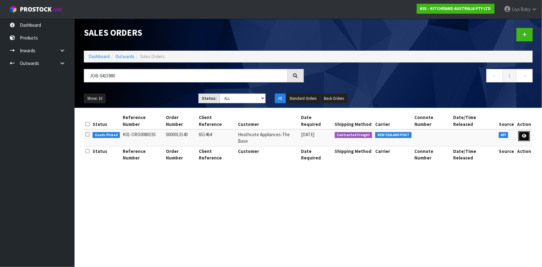
click at [523, 134] on icon at bounding box center [524, 136] width 5 height 4
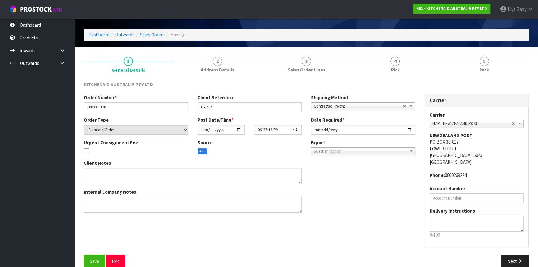
scroll to position [28, 0]
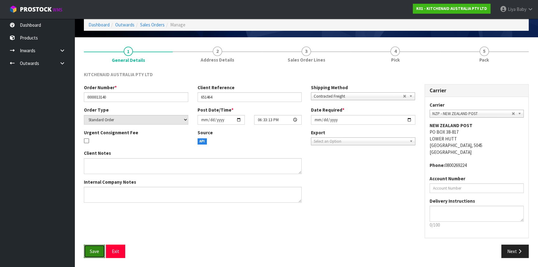
click at [94, 252] on span "Save" at bounding box center [94, 251] width 9 height 6
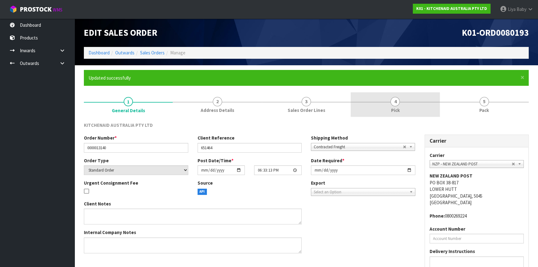
click at [397, 108] on span "Pick" at bounding box center [395, 110] width 9 height 7
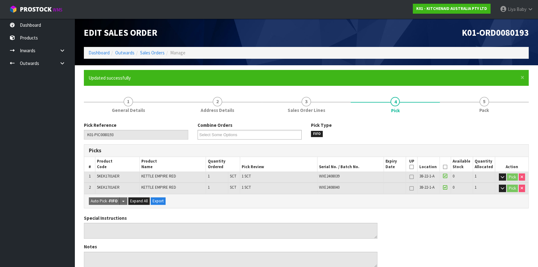
click at [445, 167] on icon at bounding box center [445, 167] width 4 height 0
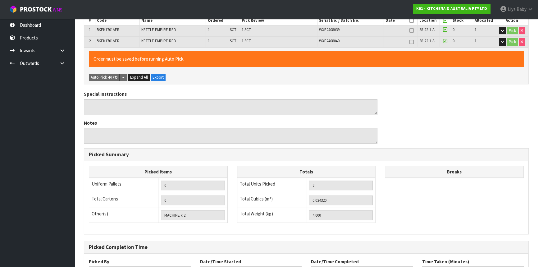
scroll to position [198, 0]
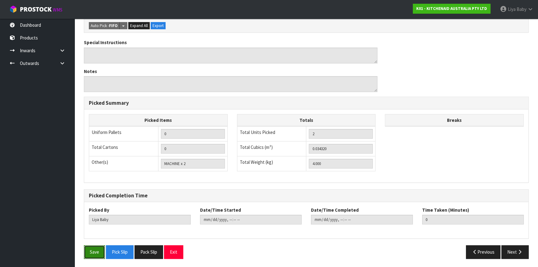
click at [96, 256] on button "Save" at bounding box center [94, 251] width 21 height 13
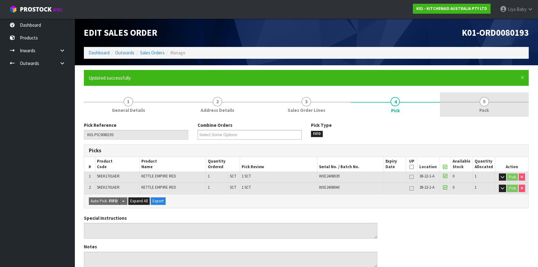
click at [467, 108] on link "5 Pack" at bounding box center [484, 104] width 89 height 25
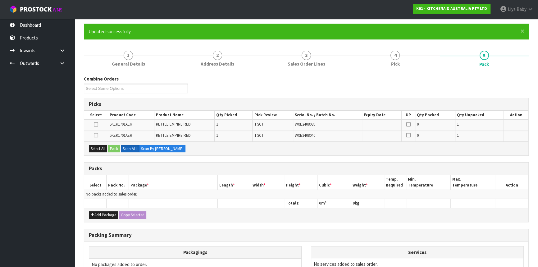
scroll to position [113, 0]
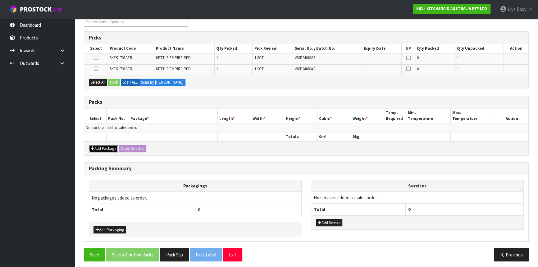
click at [106, 148] on button "Add Package" at bounding box center [103, 148] width 29 height 7
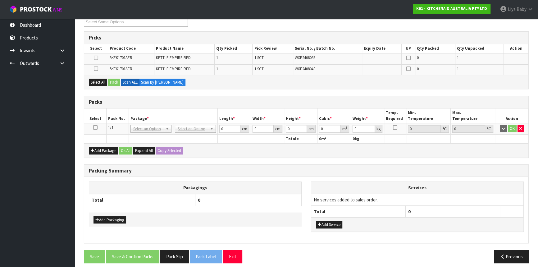
drag, startPoint x: 95, startPoint y: 126, endPoint x: 71, endPoint y: 103, distance: 33.6
click at [95, 127] on icon at bounding box center [95, 127] width 4 height 0
click at [103, 82] on button "Select All" at bounding box center [98, 82] width 18 height 7
click at [110, 81] on button "Pack" at bounding box center [114, 82] width 12 height 7
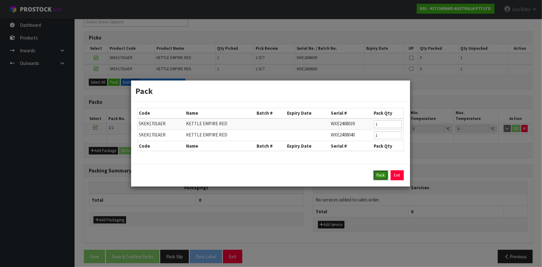
click at [383, 176] on button "Pack" at bounding box center [381, 175] width 15 height 10
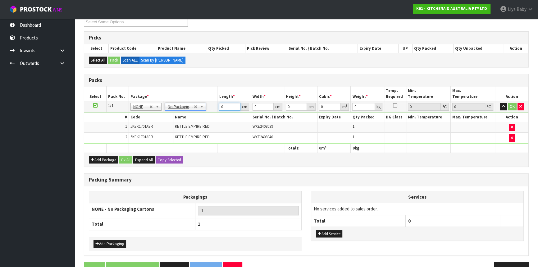
click at [224, 108] on input "0" at bounding box center [229, 107] width 21 height 8
click at [127, 158] on button "Ok All" at bounding box center [125, 159] width 13 height 7
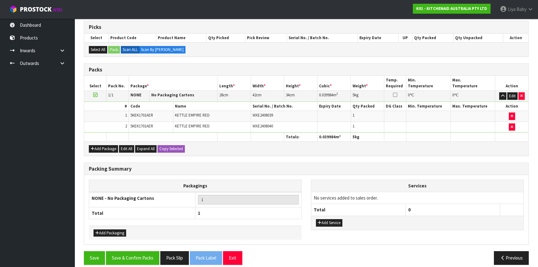
scroll to position [129, 0]
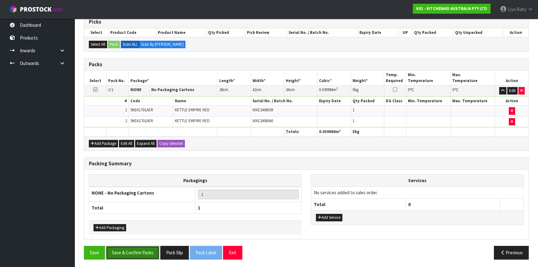
drag, startPoint x: 145, startPoint y: 247, endPoint x: 148, endPoint y: 239, distance: 8.9
click at [145, 247] on button "Save & Confirm Packs" at bounding box center [132, 252] width 53 height 13
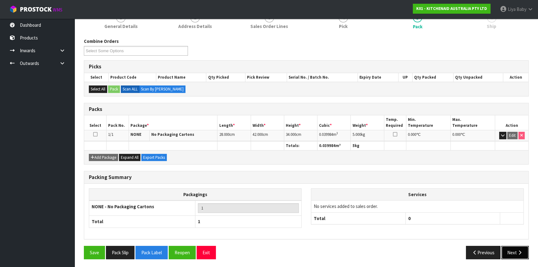
click at [522, 253] on icon "button" at bounding box center [520, 252] width 6 height 5
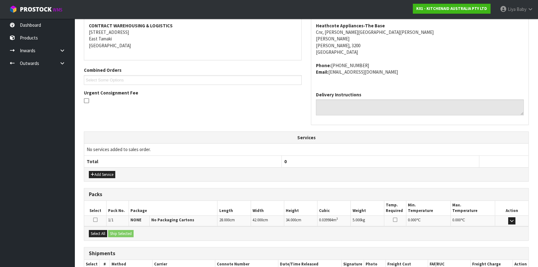
scroll to position [156, 0]
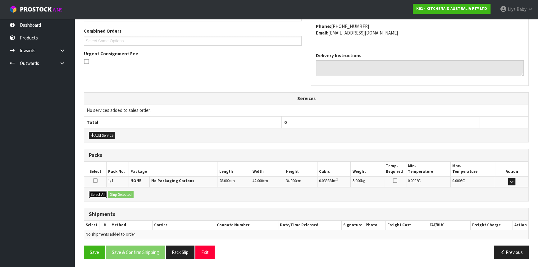
drag, startPoint x: 99, startPoint y: 195, endPoint x: 123, endPoint y: 186, distance: 25.0
click at [100, 195] on button "Select All" at bounding box center [98, 194] width 18 height 7
drag, startPoint x: 123, startPoint y: 186, endPoint x: 124, endPoint y: 196, distance: 9.8
click at [124, 191] on div "Packs Select Pack No. Package Length Width Height Cubic Weight Temp. Required M…" at bounding box center [306, 175] width 445 height 53
click at [127, 192] on button "Ship Selected" at bounding box center [120, 194] width 25 height 7
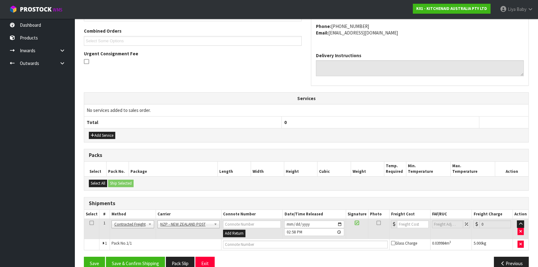
drag, startPoint x: 90, startPoint y: 224, endPoint x: 92, endPoint y: 221, distance: 3.6
click at [90, 224] on td at bounding box center [91, 229] width 15 height 20
click at [93, 223] on icon at bounding box center [92, 223] width 4 height 0
click at [140, 260] on button "Save & Confirm Shipping" at bounding box center [135, 263] width 59 height 13
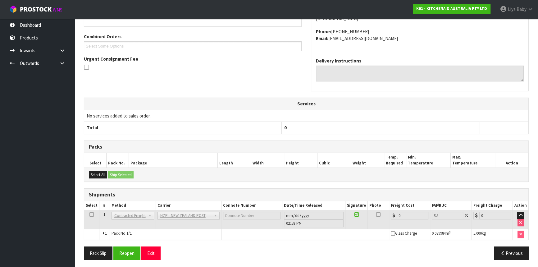
scroll to position [159, 0]
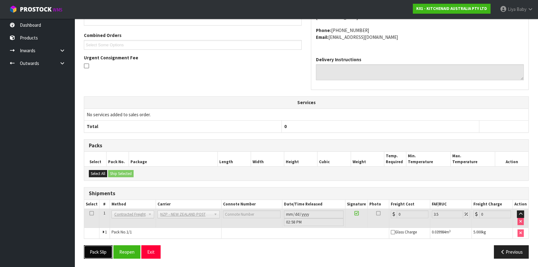
click at [96, 248] on button "Pack Slip" at bounding box center [98, 251] width 29 height 13
click at [130, 254] on button "Reopen" at bounding box center [126, 251] width 27 height 13
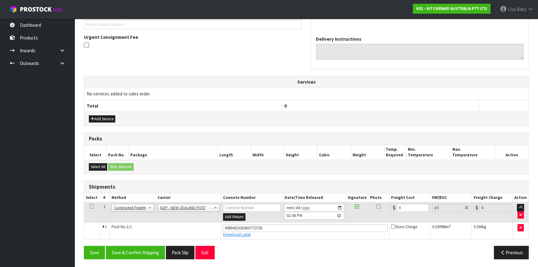
scroll to position [173, 0]
click at [407, 205] on input "0" at bounding box center [413, 208] width 32 height 8
drag, startPoint x: 90, startPoint y: 204, endPoint x: 107, endPoint y: 210, distance: 17.7
click at [91, 206] on icon at bounding box center [92, 206] width 4 height 0
click at [124, 256] on button "Save & Confirm Shipping" at bounding box center [135, 252] width 59 height 13
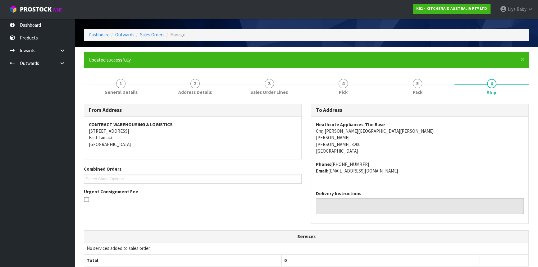
scroll to position [0, 0]
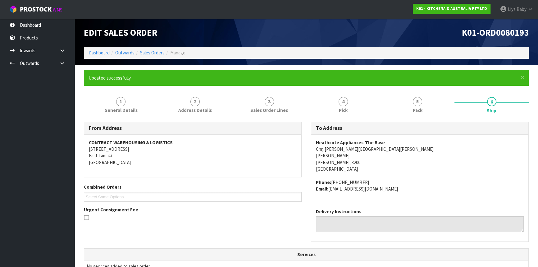
drag, startPoint x: 175, startPoint y: 97, endPoint x: 279, endPoint y: 34, distance: 121.2
click at [203, 94] on link "2 Address Details" at bounding box center [195, 104] width 74 height 25
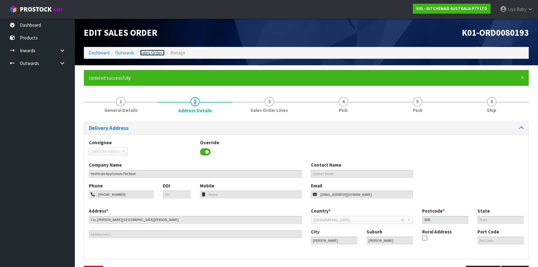
click at [145, 50] on link "Sales Orders" at bounding box center [152, 53] width 25 height 6
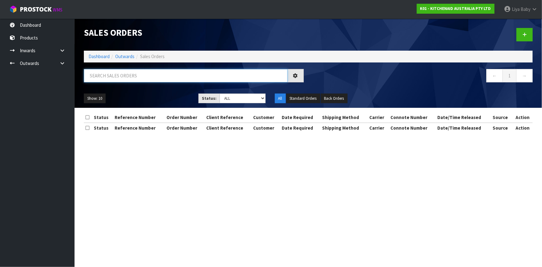
click at [124, 75] on input "text" at bounding box center [186, 75] width 204 height 13
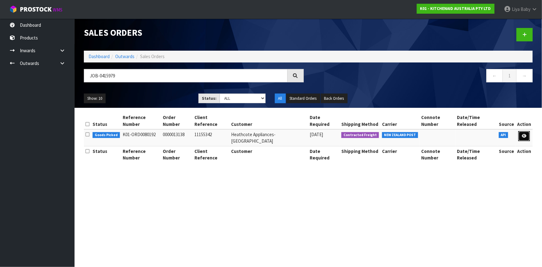
click at [520, 131] on link at bounding box center [525, 136] width 12 height 10
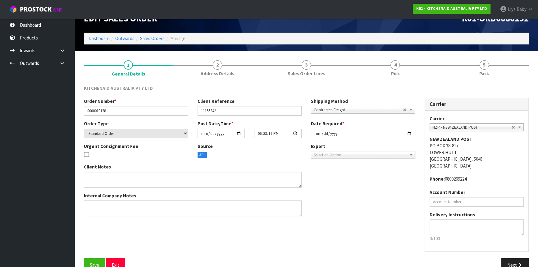
scroll to position [28, 0]
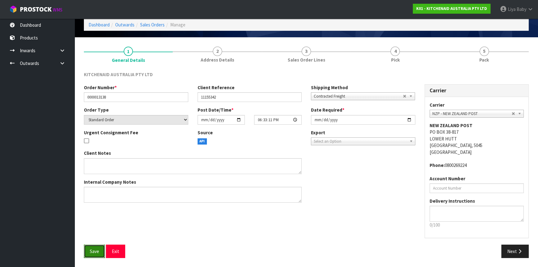
click at [94, 250] on span "Save" at bounding box center [94, 251] width 9 height 6
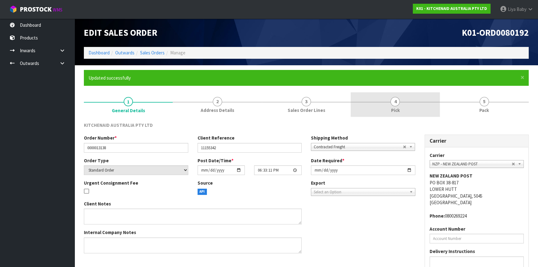
click at [390, 100] on link "4 Pick" at bounding box center [395, 104] width 89 height 25
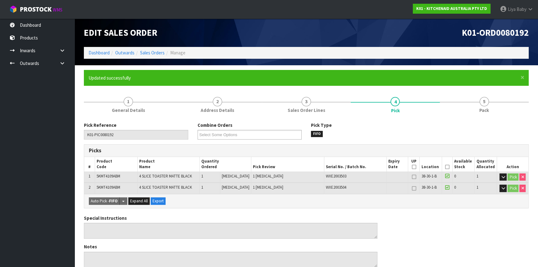
click at [445, 167] on icon at bounding box center [447, 167] width 4 height 0
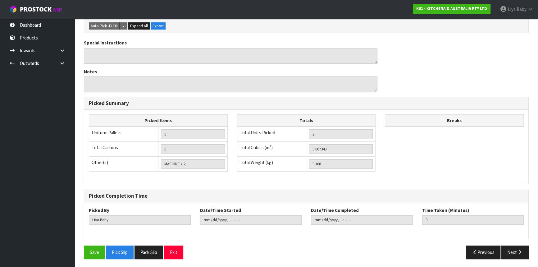
scroll to position [198, 0]
click at [103, 251] on button "Save" at bounding box center [94, 251] width 21 height 13
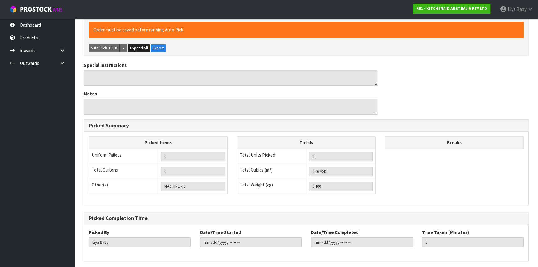
scroll to position [0, 0]
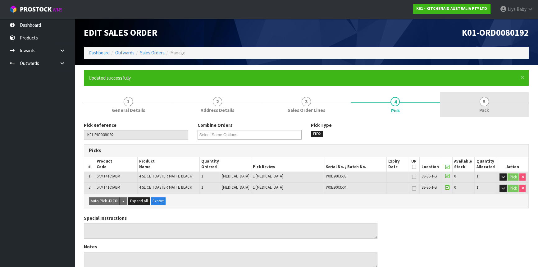
click at [483, 103] on span "5" at bounding box center [484, 101] width 9 height 9
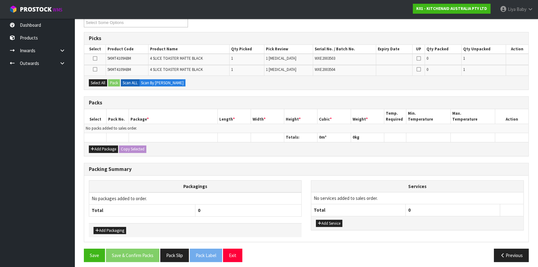
scroll to position [113, 0]
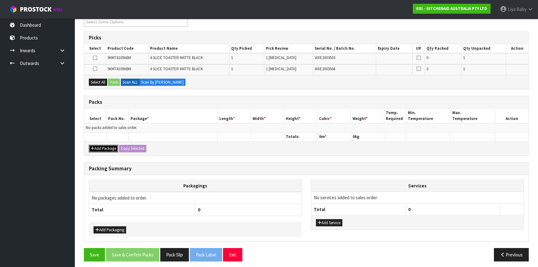
click at [108, 147] on button "Add Package" at bounding box center [103, 148] width 29 height 7
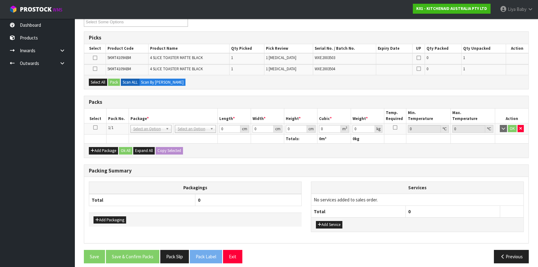
click at [93, 127] on icon at bounding box center [95, 127] width 4 height 0
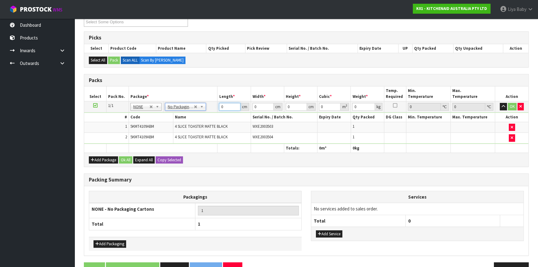
click at [233, 104] on input "0" at bounding box center [229, 107] width 21 height 8
click at [127, 159] on button "Ok All" at bounding box center [125, 159] width 13 height 7
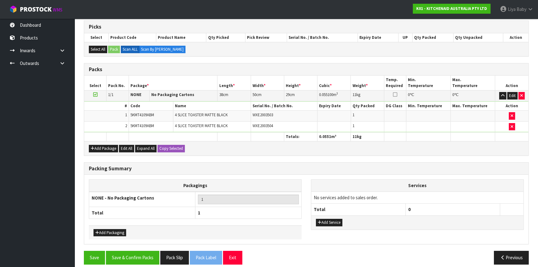
scroll to position [129, 0]
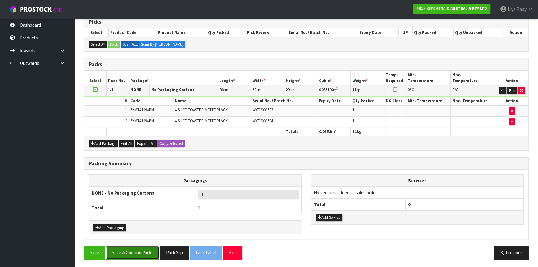
click at [137, 249] on button "Save & Confirm Packs" at bounding box center [132, 252] width 53 height 13
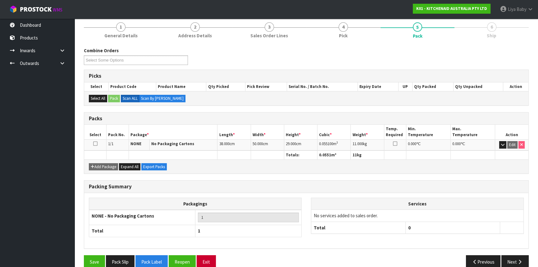
scroll to position [84, 0]
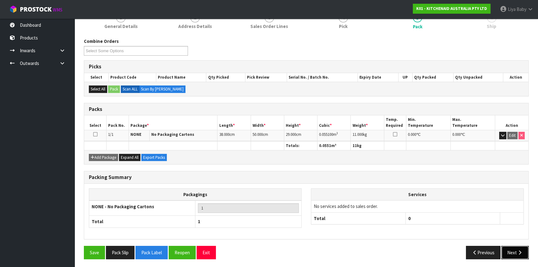
click at [525, 250] on button "Next" at bounding box center [515, 252] width 27 height 13
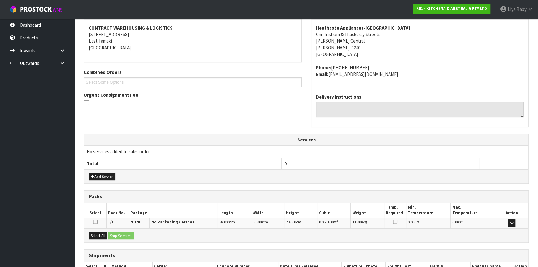
scroll to position [156, 0]
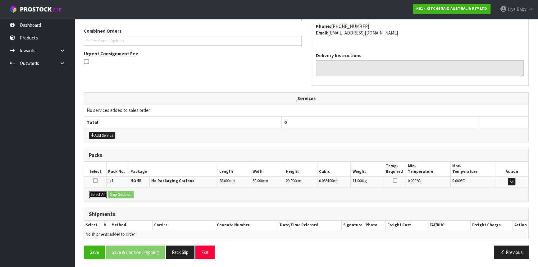
click at [94, 194] on button "Select All" at bounding box center [98, 194] width 18 height 7
click at [115, 193] on button "Ship Selected" at bounding box center [120, 194] width 25 height 7
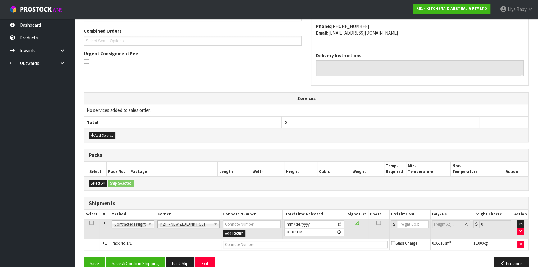
click at [93, 223] on icon at bounding box center [92, 223] width 4 height 0
click at [149, 264] on button "Save & Confirm Shipping" at bounding box center [135, 263] width 59 height 13
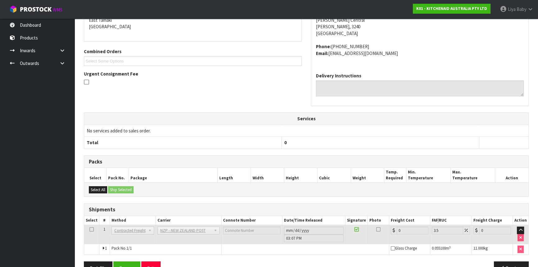
scroll to position [159, 0]
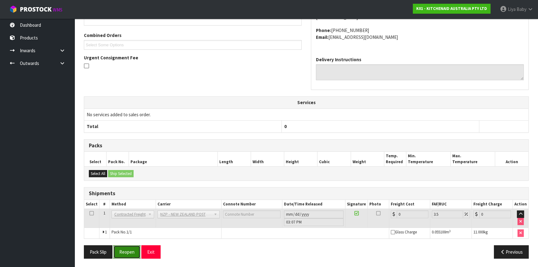
click at [131, 255] on button "Reopen" at bounding box center [126, 251] width 27 height 13
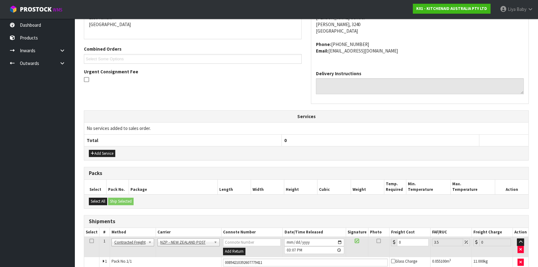
scroll to position [173, 0]
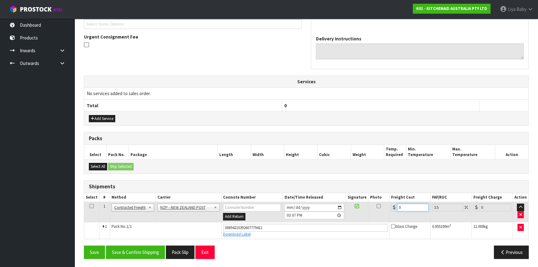
click at [407, 205] on input "0" at bounding box center [413, 208] width 32 height 8
click at [90, 206] on icon at bounding box center [92, 206] width 4 height 0
click at [135, 249] on button "Save & Confirm Shipping" at bounding box center [135, 252] width 59 height 13
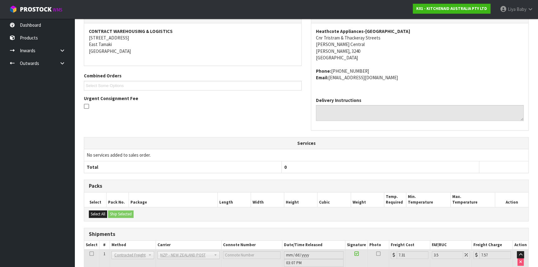
scroll to position [156, 0]
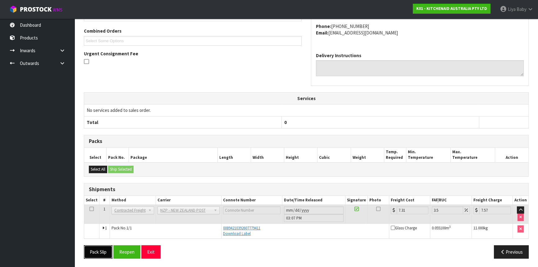
click at [102, 245] on button "Pack Slip" at bounding box center [98, 251] width 29 height 13
click at [528, 10] on icon at bounding box center [531, 9] width 6 height 5
click at [510, 25] on link "Logout" at bounding box center [513, 25] width 49 height 8
